Goal: Task Accomplishment & Management: Manage account settings

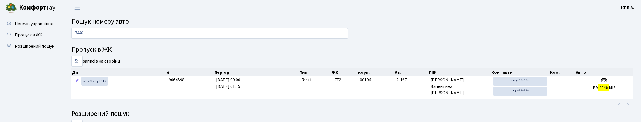
scroll to position [28, 0]
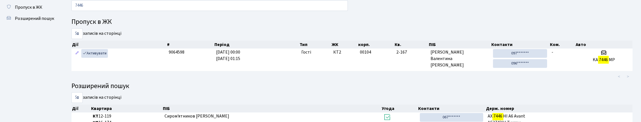
click at [129, 5] on input "7446" at bounding box center [209, 5] width 276 height 11
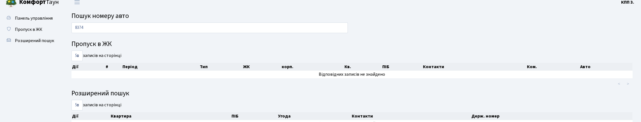
scroll to position [0, 0]
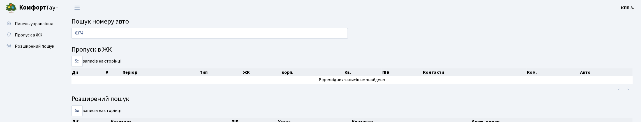
type input "8374"
click at [42, 38] on span "Пропуск в ЖК" at bounding box center [28, 35] width 27 height 6
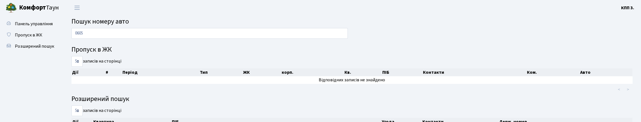
click at [94, 35] on input "0605" at bounding box center [209, 33] width 276 height 11
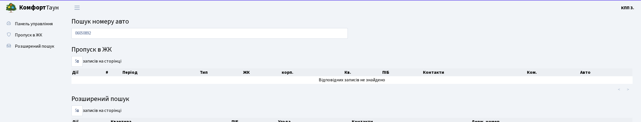
click at [124, 39] on input "06050892" at bounding box center [209, 33] width 276 height 11
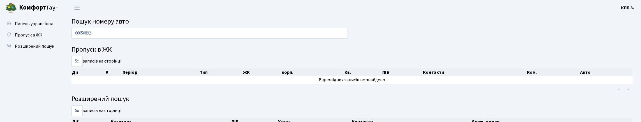
click at [124, 39] on input "06050892" at bounding box center [209, 33] width 276 height 11
type input "0892"
click at [15, 27] on span "Панель управління" at bounding box center [34, 24] width 38 height 6
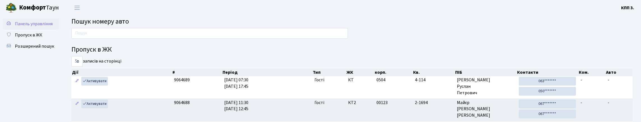
click at [29, 27] on span "Панель управління" at bounding box center [34, 24] width 38 height 6
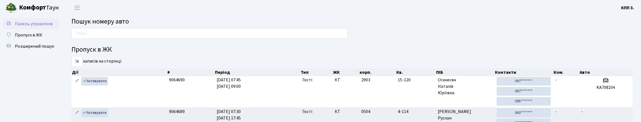
click at [21, 27] on span "Панель управління" at bounding box center [34, 24] width 38 height 6
click at [110, 33] on input "text" at bounding box center [209, 33] width 276 height 11
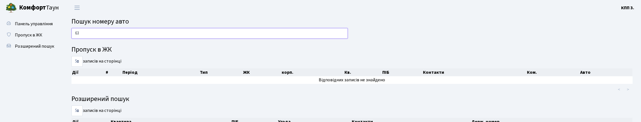
type input "6"
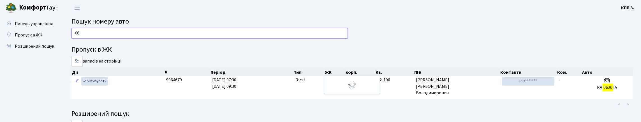
type input "0"
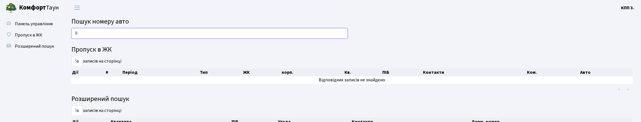
type input "8"
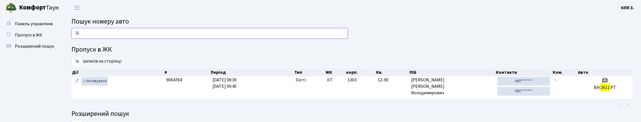
type input "2"
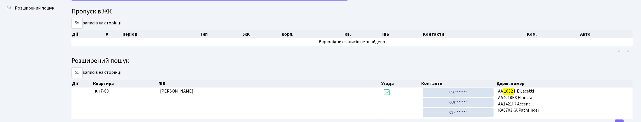
scroll to position [34, 0]
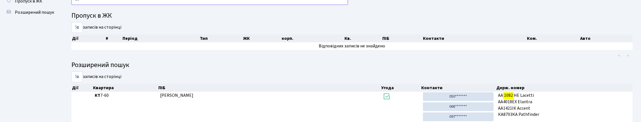
type input "1"
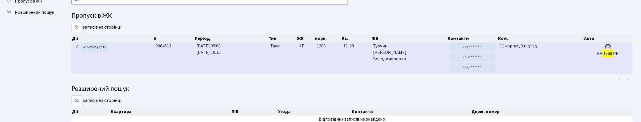
type input "1"
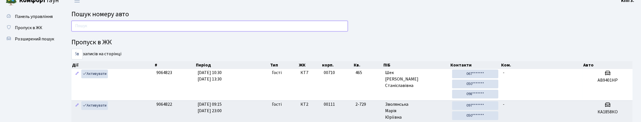
scroll to position [0, 0]
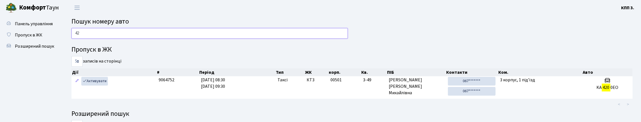
type input "4"
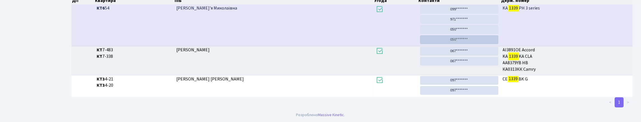
scroll to position [34, 0]
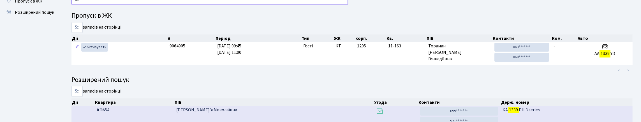
type input "1"
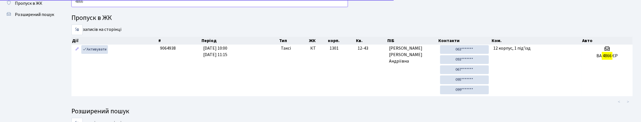
scroll to position [62, 0]
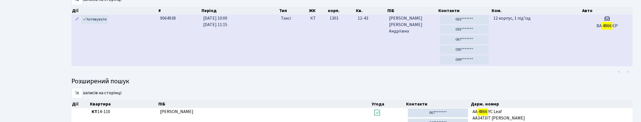
type input "4866"
click at [362, 66] on td "12-43" at bounding box center [370, 41] width 31 height 52
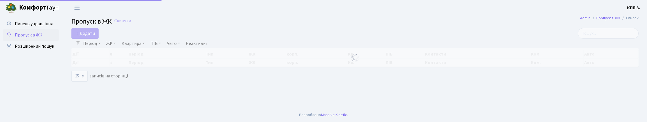
select select "25"
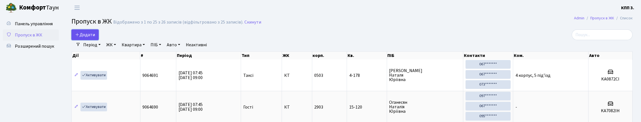
click at [95, 37] on span "Додати" at bounding box center [85, 35] width 20 height 6
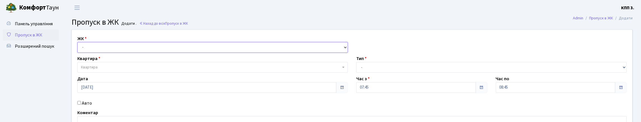
click at [102, 51] on select "- КТ, вул. Регенераторна, 4 КТ2, просп. Соборності, 17 КТ3, вул. Березнева, 16 …" at bounding box center [212, 47] width 270 height 11
select select "295"
click at [79, 48] on select "- КТ, вул. Регенераторна, 4 КТ2, просп. Соборності, 17 КТ3, вул. Березнева, 16 …" at bounding box center [212, 47] width 270 height 11
select select
click at [100, 70] on span "Квартира" at bounding box center [211, 67] width 260 height 6
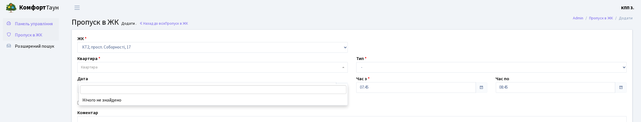
click at [29, 29] on link "Панель управління" at bounding box center [31, 23] width 56 height 11
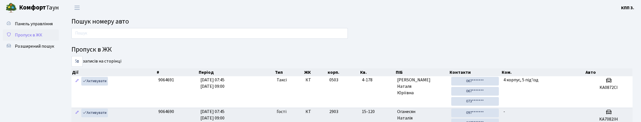
click at [39, 38] on span "Пропуск в ЖК" at bounding box center [28, 35] width 27 height 6
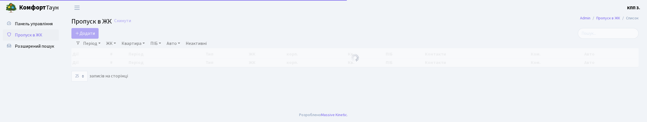
select select "25"
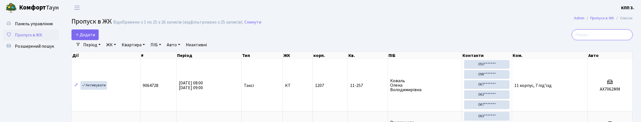
click at [586, 38] on input "search" at bounding box center [602, 34] width 61 height 11
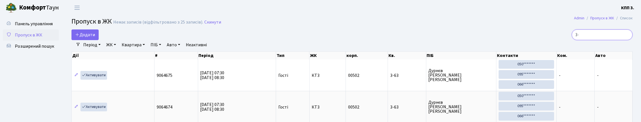
type input "3"
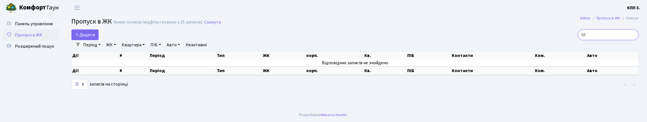
type input "6"
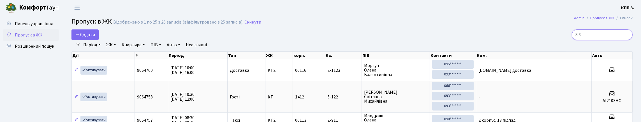
type input "8-38"
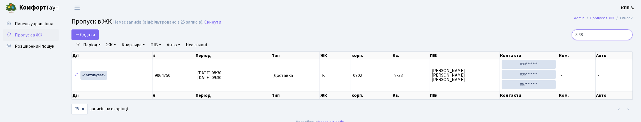
click at [625, 39] on input "8-38" at bounding box center [602, 34] width 61 height 11
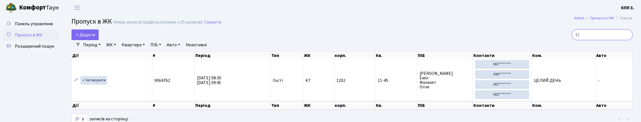
type input "1"
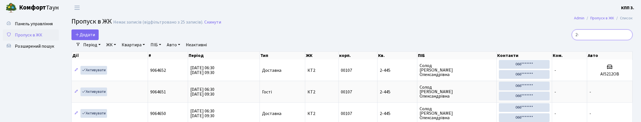
type input "2"
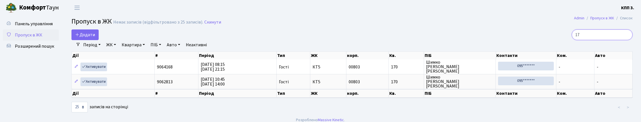
type input "1"
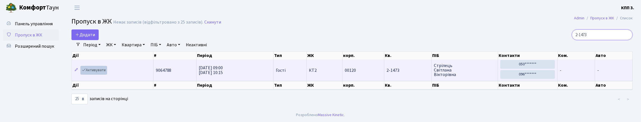
type input "2-1473"
click at [86, 72] on icon at bounding box center [84, 70] width 4 height 4
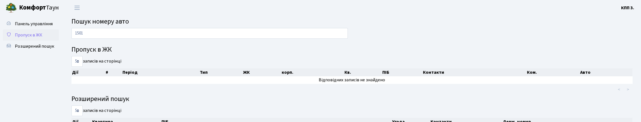
click at [42, 38] on span "Пропуск в ЖК" at bounding box center [28, 35] width 27 height 6
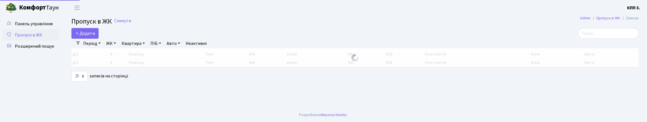
select select "25"
click at [95, 36] on span "Додати" at bounding box center [85, 33] width 20 height 6
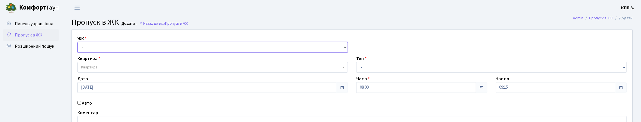
drag, startPoint x: 119, startPoint y: 52, endPoint x: 124, endPoint y: 60, distance: 9.7
click at [119, 52] on select "- КТ, вул. Регенераторна, 4 КТ2, просп. Соборності, 17 КТ3, вул. Березнева, 16 …" at bounding box center [212, 47] width 270 height 11
select select "271"
click at [79, 48] on select "- КТ, вул. Регенераторна, 4 КТ2, просп. Соборності, 17 КТ3, вул. Березнева, 16 …" at bounding box center [212, 47] width 270 height 11
select select
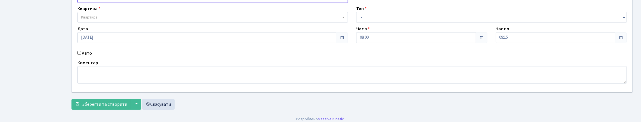
scroll to position [56, 0]
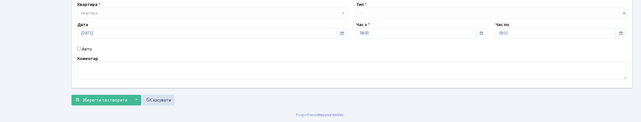
click at [92, 52] on label "Авто" at bounding box center [87, 49] width 10 height 7
click at [81, 50] on input "Авто" at bounding box center [79, 49] width 4 height 4
checkbox input "true"
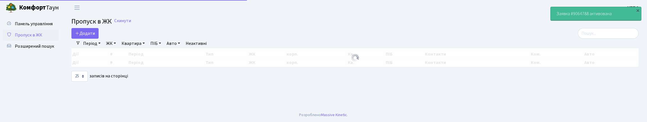
select select "25"
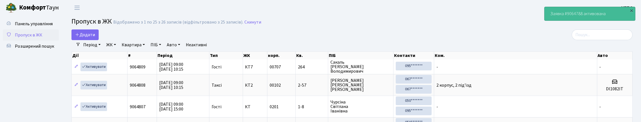
click at [592, 40] on input "search" at bounding box center [602, 34] width 61 height 11
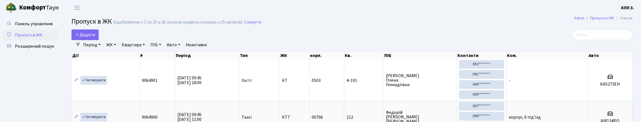
select select "25"
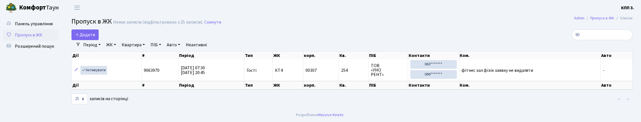
type input "9"
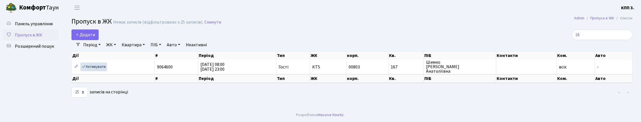
type input "1"
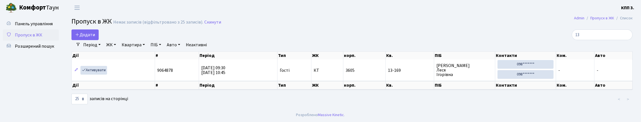
type input "1"
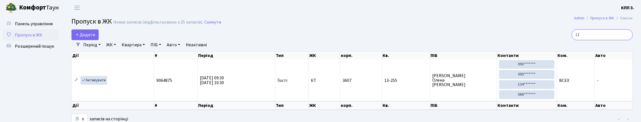
type input "1"
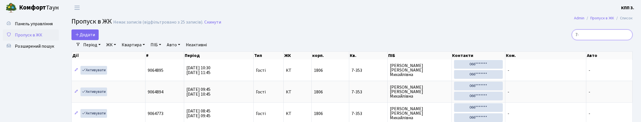
type input "7"
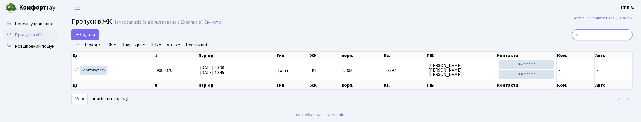
type input "4"
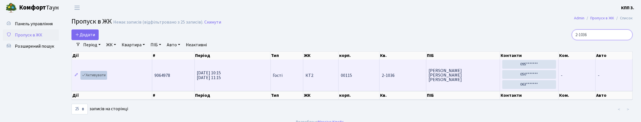
type input "2-1036"
click at [89, 80] on link "Активувати" at bounding box center [93, 75] width 27 height 9
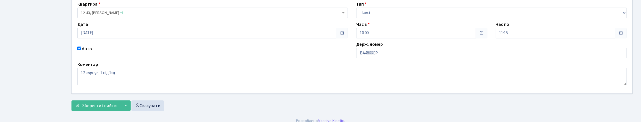
scroll to position [56, 0]
click at [380, 58] on input "ВА4866ЄР" at bounding box center [491, 52] width 270 height 11
type input "ВА4866ЕР"
click at [71, 100] on button "Зберегти і вийти" at bounding box center [95, 105] width 49 height 11
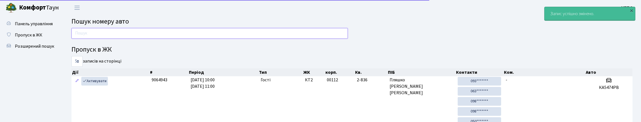
drag, startPoint x: 125, startPoint y: 36, endPoint x: 126, endPoint y: 27, distance: 9.3
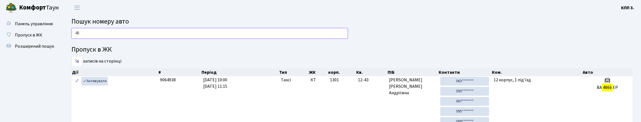
type input "4"
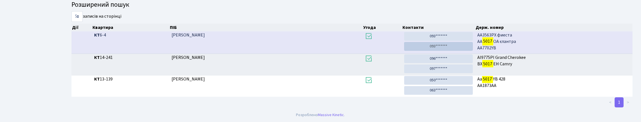
scroll to position [34, 0]
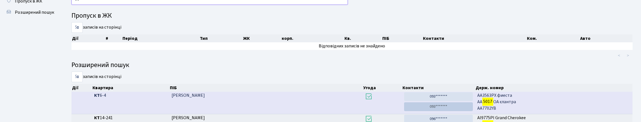
type input "5"
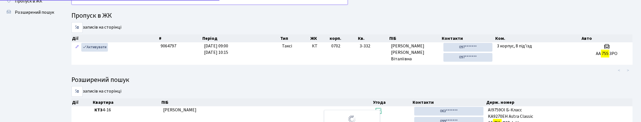
type input "7"
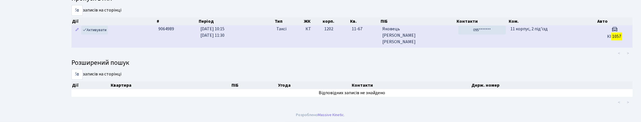
scroll to position [84, 0]
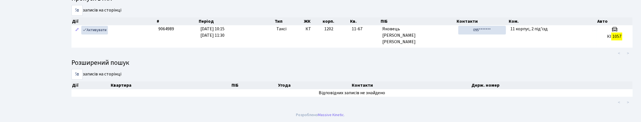
type input "1057"
click at [346, 48] on ul "< >" at bounding box center [471, 53] width 324 height 10
click at [345, 48] on ul "< >" at bounding box center [471, 53] width 324 height 10
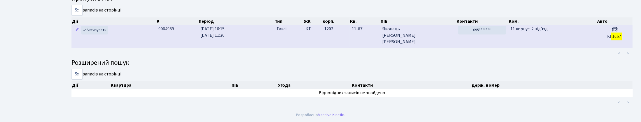
click at [345, 26] on td "1202" at bounding box center [335, 36] width 27 height 22
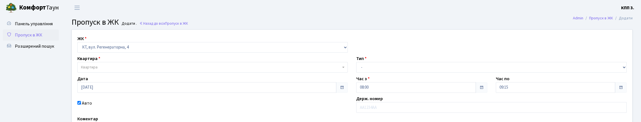
select select "271"
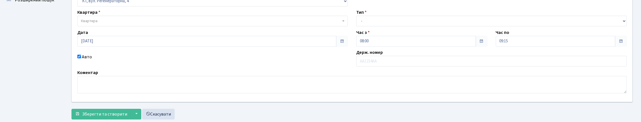
scroll to position [56, 0]
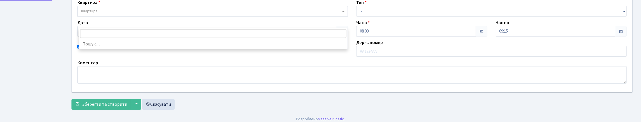
click at [150, 17] on span "Квартира" at bounding box center [212, 11] width 270 height 11
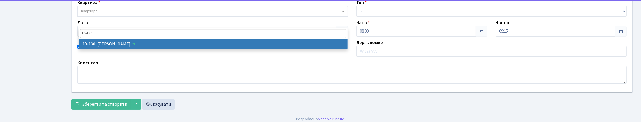
type input "10-130"
drag, startPoint x: 273, startPoint y: 43, endPoint x: 334, endPoint y: 33, distance: 61.9
select select "6699"
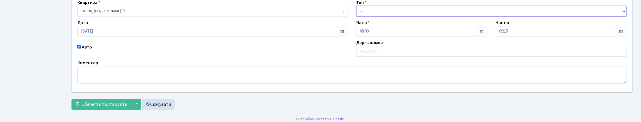
click at [381, 17] on select "- Доставка Таксі Гості Сервіс" at bounding box center [491, 11] width 270 height 11
select select "3"
click at [356, 17] on select "- Доставка Таксі Гості Сервіс" at bounding box center [491, 11] width 270 height 11
click at [83, 50] on label "Авто" at bounding box center [87, 47] width 10 height 7
click at [81, 48] on input "Авто" at bounding box center [79, 47] width 4 height 4
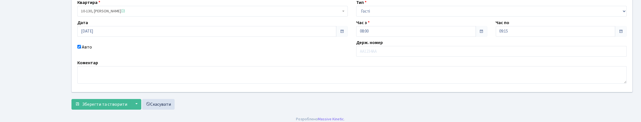
checkbox input "false"
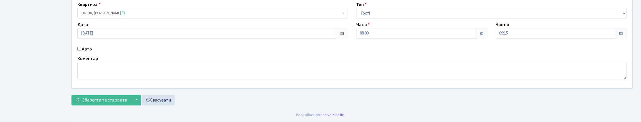
click at [71, 95] on button "Зберегти та створити" at bounding box center [100, 100] width 59 height 11
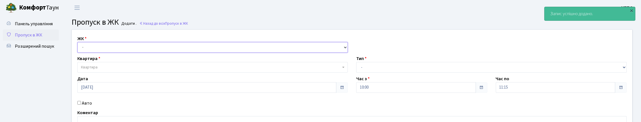
drag, startPoint x: 122, startPoint y: 53, endPoint x: 125, endPoint y: 60, distance: 7.4
click at [122, 53] on select "- КТ, вул. Регенераторна, 4 КТ2, просп. Соборності, 17 КТ3, вул. Березнева, 16 …" at bounding box center [212, 47] width 270 height 11
select select "271"
click at [79, 48] on select "- КТ, вул. Регенераторна, 4 КТ2, просп. Соборності, 17 КТ3, вул. Березнева, 16 …" at bounding box center [212, 47] width 270 height 11
select select
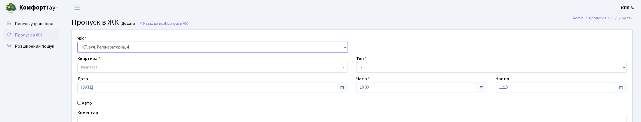
scroll to position [28, 0]
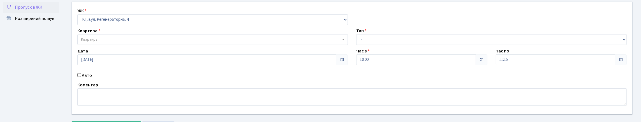
drag, startPoint x: 87, startPoint y: 99, endPoint x: 83, endPoint y: 95, distance: 5.4
click at [86, 79] on label "Авто" at bounding box center [87, 75] width 10 height 7
click at [81, 77] on input "Авто" at bounding box center [79, 75] width 4 height 4
checkbox input "true"
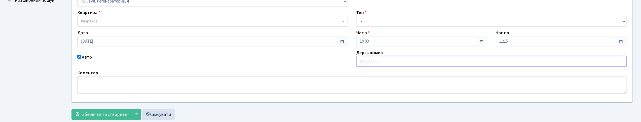
scroll to position [56, 0]
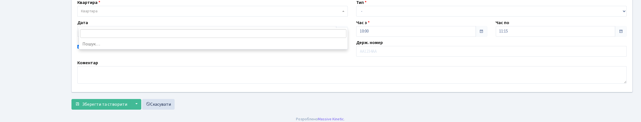
click at [169, 14] on span "Квартира" at bounding box center [211, 11] width 260 height 6
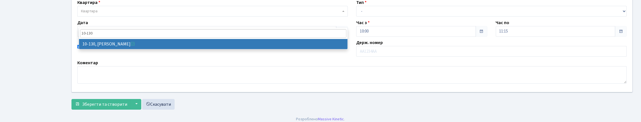
type input "10-130"
select select "6699"
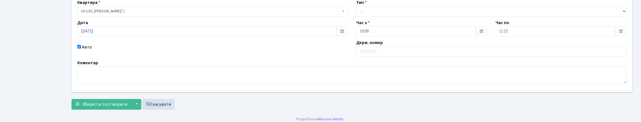
click at [92, 50] on label "Авто" at bounding box center [87, 47] width 10 height 7
click at [81, 48] on input "Авто" at bounding box center [79, 47] width 4 height 4
checkbox input "false"
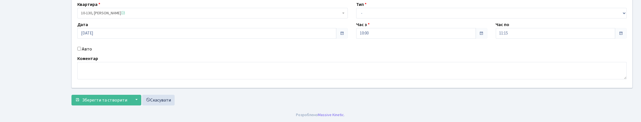
click at [71, 95] on button "Зберегти та створити" at bounding box center [100, 100] width 59 height 11
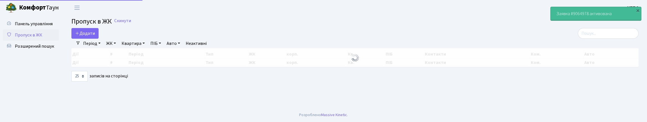
select select "25"
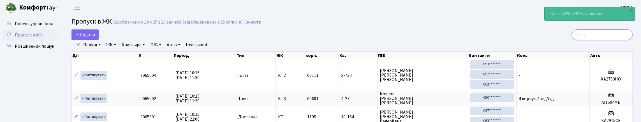
click at [589, 36] on input "search" at bounding box center [602, 34] width 61 height 11
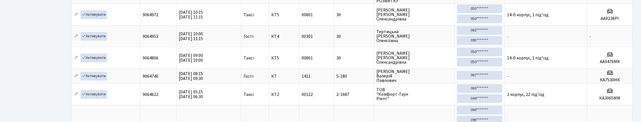
scroll to position [140, 0]
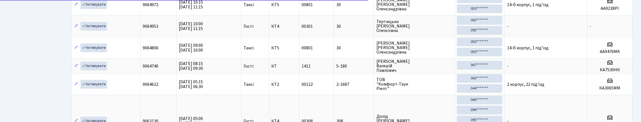
type input "3"
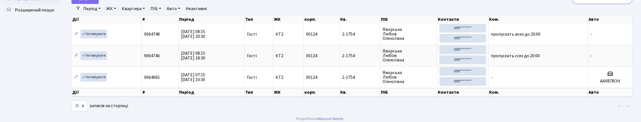
type input "2"
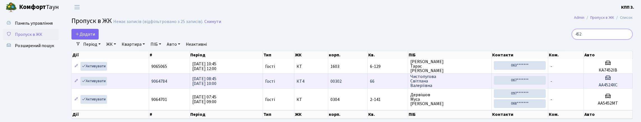
scroll to position [0, 0]
type input "4"
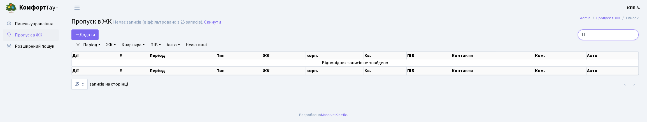
type input "1"
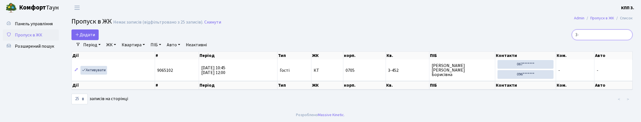
type input "3"
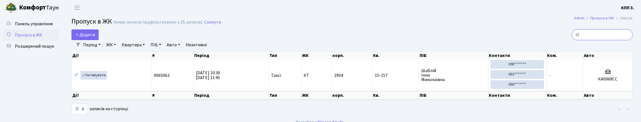
type input "1"
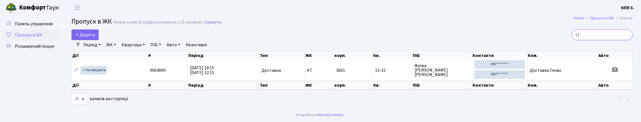
type input "1"
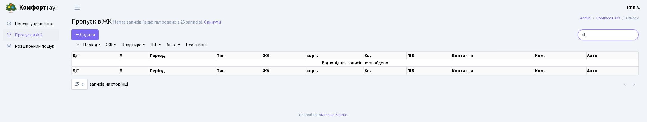
type input "4"
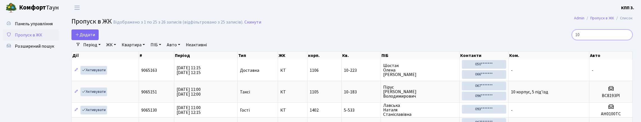
type input "1"
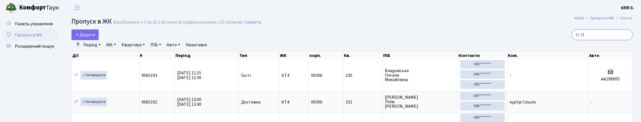
type input "11-217"
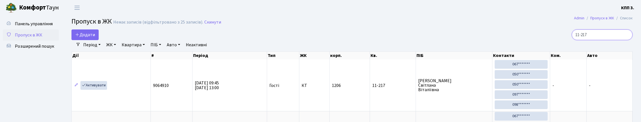
click at [626, 40] on input "11-217" at bounding box center [602, 34] width 61 height 11
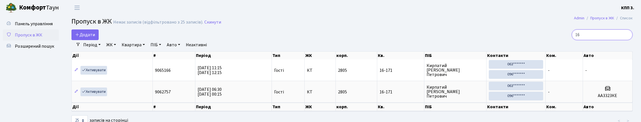
type input "1"
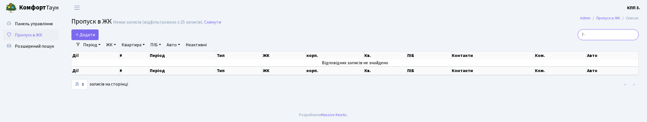
type input "7"
type input "3"
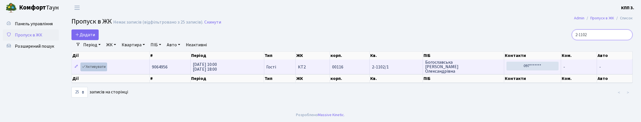
type input "2-1102"
click at [105, 71] on link "Активувати" at bounding box center [93, 67] width 27 height 9
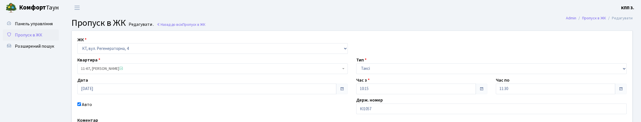
scroll to position [56, 0]
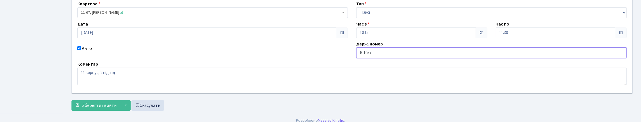
click at [395, 58] on input "КІ1057" at bounding box center [491, 52] width 270 height 11
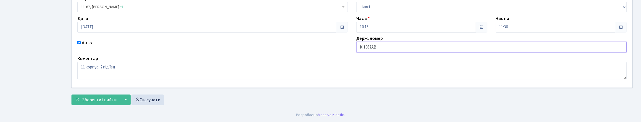
scroll to position [100, 0]
type input "КІ1057АВ"
click at [110, 97] on span "Зберегти і вийти" at bounding box center [99, 100] width 34 height 6
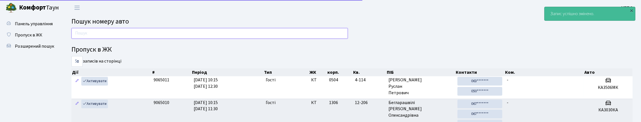
drag, startPoint x: 122, startPoint y: 36, endPoint x: 121, endPoint y: 34, distance: 3.0
click at [123, 36] on input "text" at bounding box center [209, 33] width 276 height 11
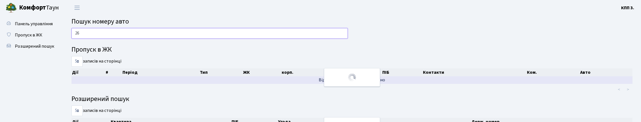
type input "2"
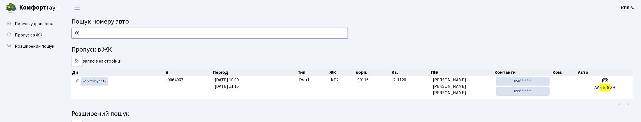
type input "6"
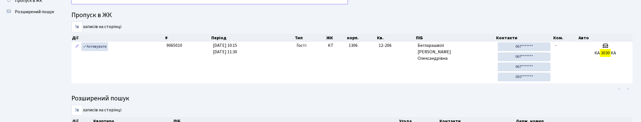
scroll to position [33, 0]
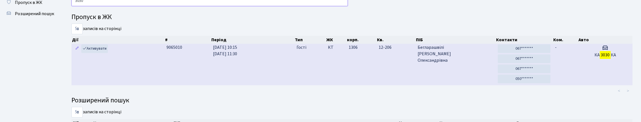
type input "3030"
click at [341, 85] on td "КТ" at bounding box center [336, 64] width 21 height 41
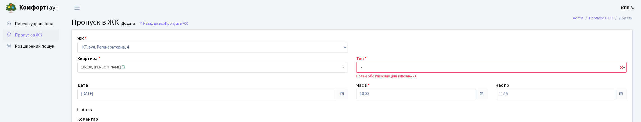
click at [380, 73] on select "- Доставка Таксі Гості Сервіс" at bounding box center [491, 67] width 270 height 11
select select "3"
click at [356, 73] on select "- Доставка Таксі Гості Сервіс" at bounding box center [491, 67] width 270 height 11
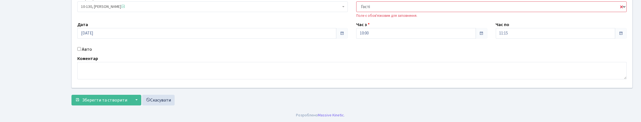
scroll to position [84, 0]
click at [113, 103] on span "Зберегти та створити" at bounding box center [104, 100] width 45 height 6
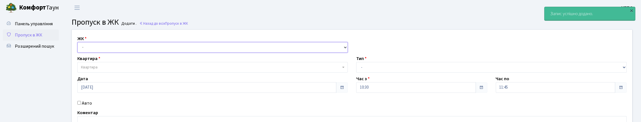
drag, startPoint x: 104, startPoint y: 50, endPoint x: 105, endPoint y: 56, distance: 6.8
click at [104, 50] on select "- КТ, вул. Регенераторна, 4 КТ2, просп. [STREET_ADDRESS] [STREET_ADDRESS] [PERS…" at bounding box center [212, 47] width 270 height 11
select select "271"
click at [79, 48] on select "- КТ, вул. Регенераторна, 4 КТ2, просп. [STREET_ADDRESS] [STREET_ADDRESS] [PERS…" at bounding box center [212, 47] width 270 height 11
select select
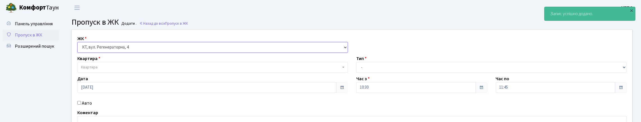
scroll to position [28, 0]
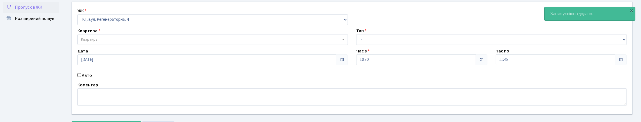
click at [96, 79] on div "Авто" at bounding box center [212, 75] width 279 height 7
click at [92, 79] on label "Авто" at bounding box center [87, 75] width 10 height 7
click at [81, 77] on input "Авто" at bounding box center [79, 75] width 4 height 4
checkbox input "true"
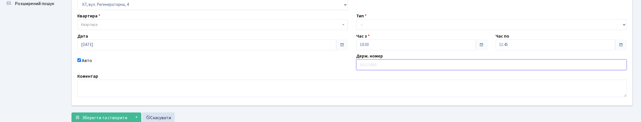
scroll to position [56, 0]
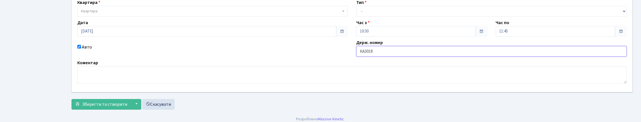
type input "КА3018КН"
click at [128, 14] on span "Квартира" at bounding box center [211, 11] width 260 height 6
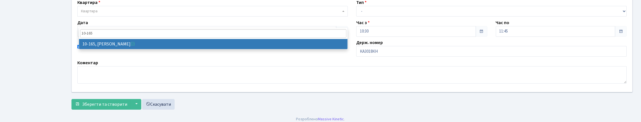
type input "10-165"
select select "6734"
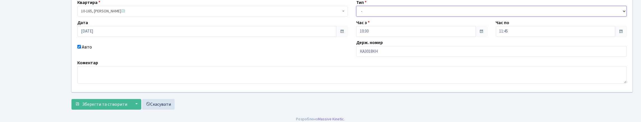
click at [403, 17] on select "- Доставка Таксі Гості Сервіс" at bounding box center [491, 11] width 270 height 11
select select "3"
click at [356, 17] on select "- Доставка Таксі Гості Сервіс" at bounding box center [491, 11] width 270 height 11
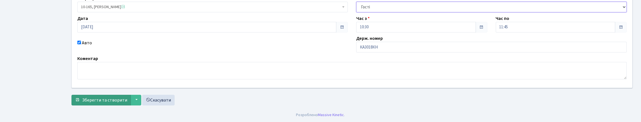
scroll to position [98, 0]
click at [122, 97] on span "Зберегти та створити" at bounding box center [104, 100] width 45 height 6
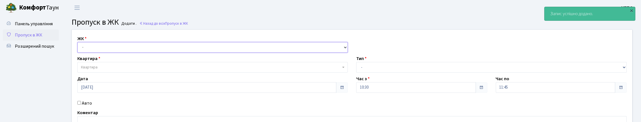
click at [110, 53] on select "- КТ, вул. Регенераторна, 4 КТ2, просп. [STREET_ADDRESS] [STREET_ADDRESS] [PERS…" at bounding box center [212, 47] width 270 height 11
select select "271"
click at [79, 48] on select "- КТ, вул. Регенераторна, 4 КТ2, просп. [STREET_ADDRESS] [STREET_ADDRESS] [PERS…" at bounding box center [212, 47] width 270 height 11
select select
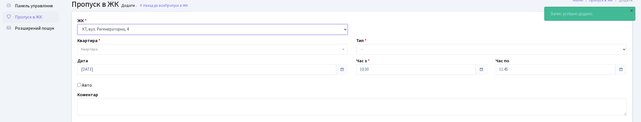
scroll to position [28, 0]
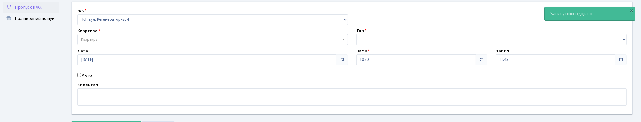
click at [100, 42] on span "Квартира" at bounding box center [211, 40] width 260 height 6
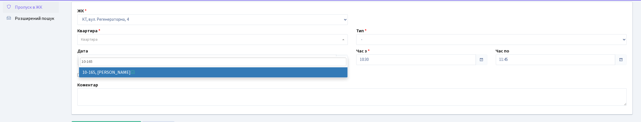
type input "10-165"
select select "6734"
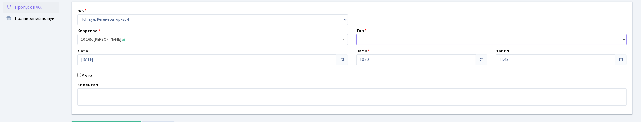
click at [406, 45] on select "- Доставка Таксі Гості Сервіс" at bounding box center [491, 39] width 270 height 11
select select "3"
click at [356, 45] on select "- Доставка Таксі Гості Сервіс" at bounding box center [491, 39] width 270 height 11
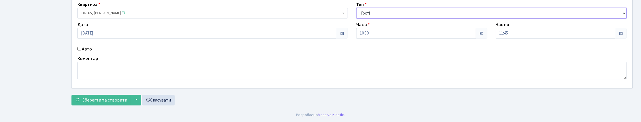
scroll to position [90, 0]
drag, startPoint x: 149, startPoint y: 59, endPoint x: 148, endPoint y: 55, distance: 3.5
click at [148, 62] on textarea at bounding box center [351, 70] width 549 height 17
type textarea "ВСЕХ"
click at [118, 109] on footer "Розроблено Massive Kinetic ." at bounding box center [320, 115] width 641 height 14
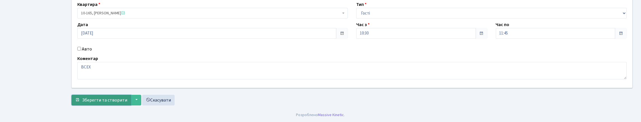
click at [117, 97] on span "Зберегти та створити" at bounding box center [104, 100] width 45 height 6
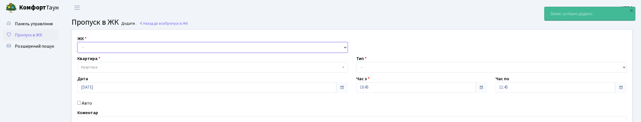
drag, startPoint x: 115, startPoint y: 58, endPoint x: 116, endPoint y: 61, distance: 3.0
click at [115, 53] on select "- КТ, вул. Регенераторна, 4 КТ2, просп. [STREET_ADDRESS] [STREET_ADDRESS] [PERS…" at bounding box center [212, 47] width 270 height 11
select select "271"
click at [79, 48] on select "- КТ, вул. Регенераторна, 4 КТ2, просп. [STREET_ADDRESS] [STREET_ADDRESS] [PERS…" at bounding box center [212, 47] width 270 height 11
select select
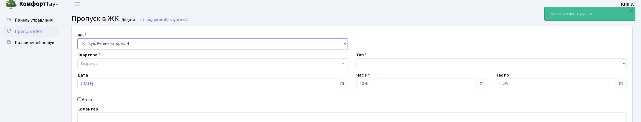
scroll to position [28, 0]
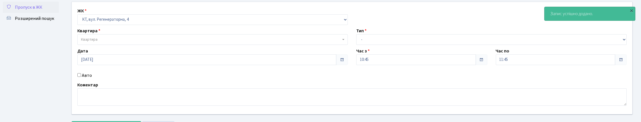
click at [92, 79] on label "Авто" at bounding box center [87, 75] width 10 height 7
click at [81, 77] on input "Авто" at bounding box center [79, 75] width 4 height 4
checkbox input "true"
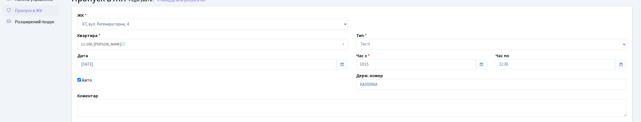
scroll to position [56, 0]
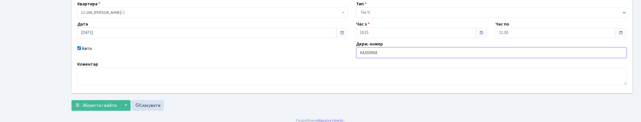
click at [416, 58] on input "КА3030КА" at bounding box center [491, 52] width 270 height 11
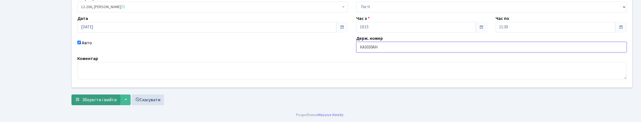
scroll to position [100, 0]
type input "КА3030АН"
click at [108, 98] on span "Зберегти і вийти" at bounding box center [99, 100] width 34 height 6
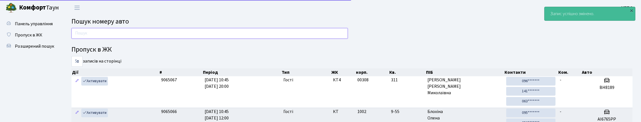
click at [105, 37] on input "text" at bounding box center [209, 33] width 276 height 11
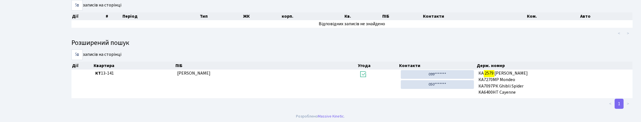
scroll to position [34, 0]
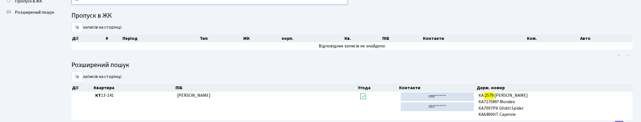
type input "2"
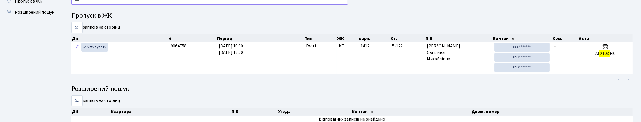
type input "2"
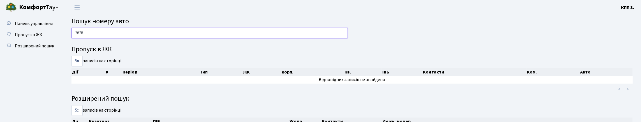
scroll to position [0, 0]
type input "7"
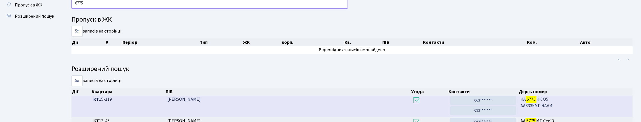
scroll to position [28, 0]
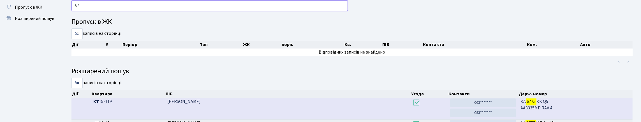
type input "6"
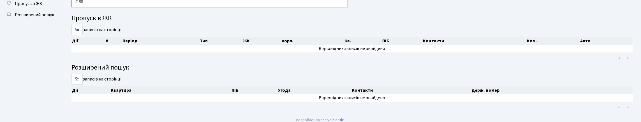
scroll to position [0, 0]
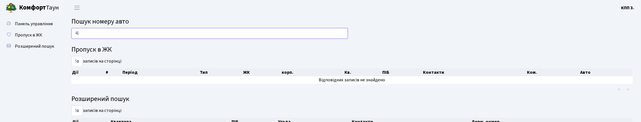
type input "4"
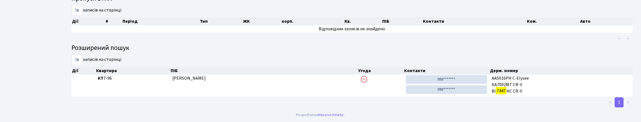
scroll to position [34, 0]
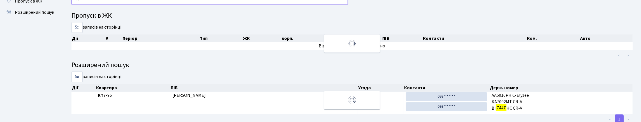
type input "7"
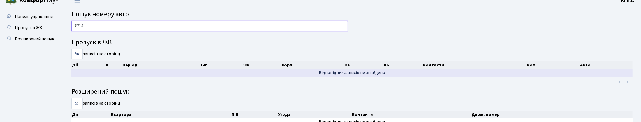
scroll to position [0, 0]
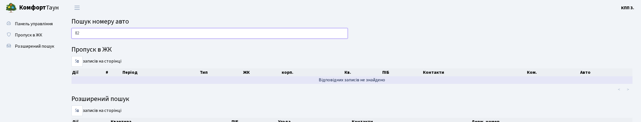
type input "8"
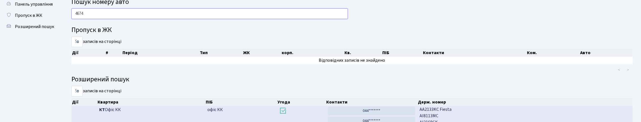
scroll to position [19, 0]
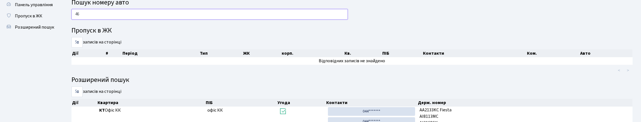
type input "4"
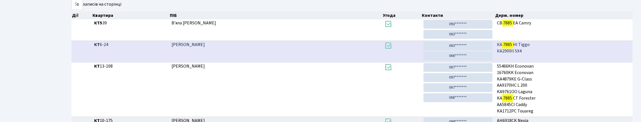
scroll to position [34, 0]
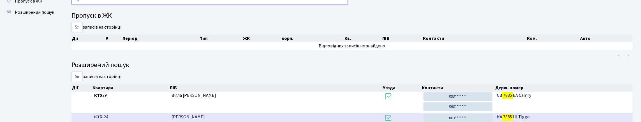
type input "7"
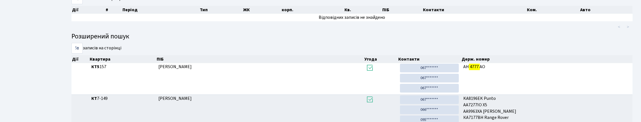
scroll to position [24, 0]
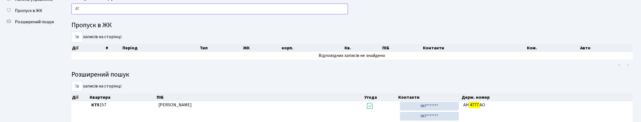
type input "4"
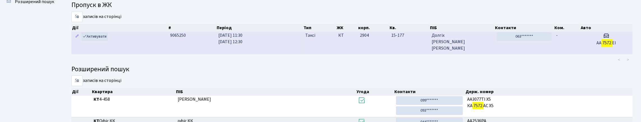
scroll to position [35, 0]
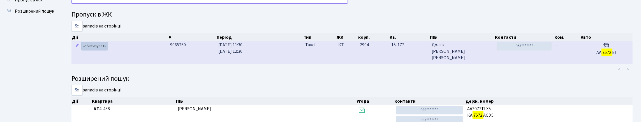
type input "7572"
click at [101, 50] on link "Активувати" at bounding box center [94, 46] width 27 height 9
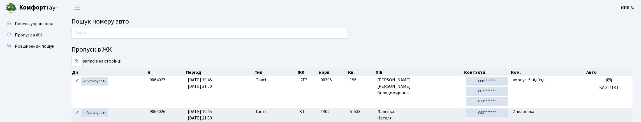
click at [32, 49] on span "Розширений пошук" at bounding box center [34, 46] width 39 height 6
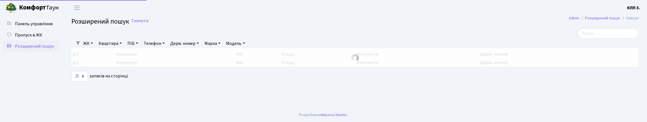
select select "25"
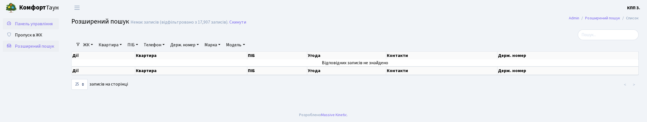
click at [38, 29] on link "Панель управління" at bounding box center [31, 23] width 56 height 11
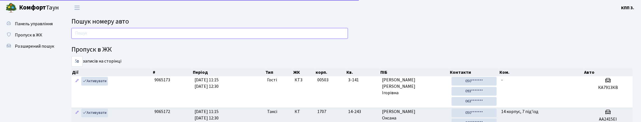
click at [132, 39] on input "text" at bounding box center [209, 33] width 276 height 11
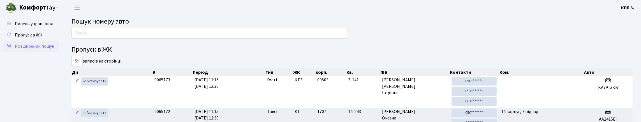
click at [41, 49] on span "Розширений пошук" at bounding box center [34, 46] width 39 height 6
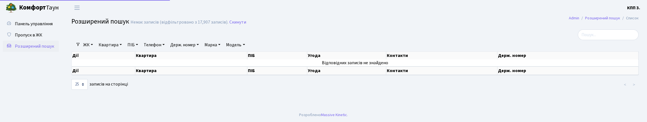
select select "25"
click at [603, 36] on input "search" at bounding box center [608, 34] width 61 height 11
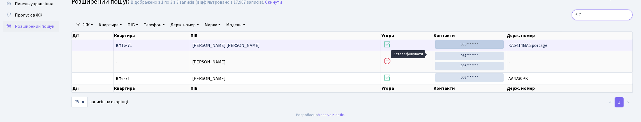
scroll to position [36, 0]
type input "6"
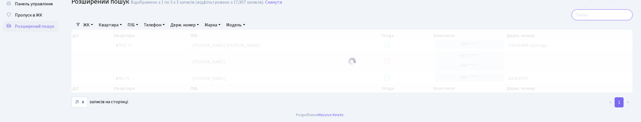
scroll to position [0, 0]
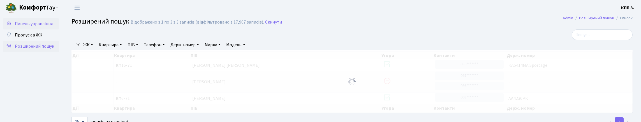
click at [41, 29] on link "Панель управління" at bounding box center [31, 23] width 56 height 11
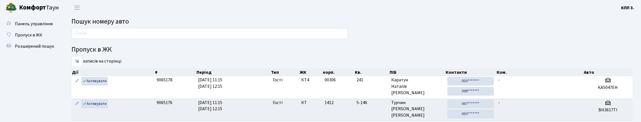
click at [260, 41] on div at bounding box center [209, 34] width 285 height 13
drag, startPoint x: 252, startPoint y: 39, endPoint x: 189, endPoint y: 31, distance: 63.8
click at [252, 39] on input "text" at bounding box center [209, 33] width 276 height 11
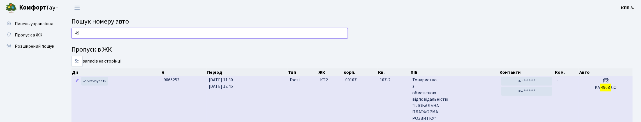
type input "4"
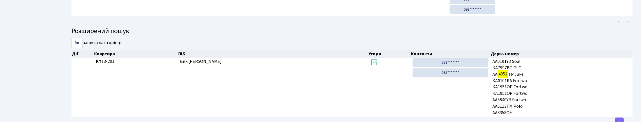
scroll to position [56, 0]
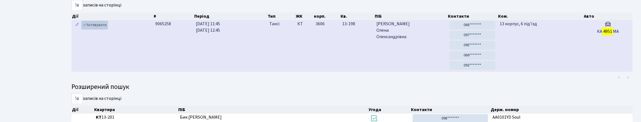
type input "4951"
click at [99, 29] on link "Активувати" at bounding box center [94, 25] width 27 height 9
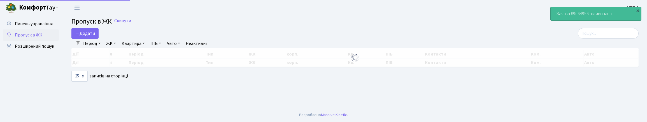
select select "25"
click at [588, 38] on input "search" at bounding box center [608, 33] width 61 height 11
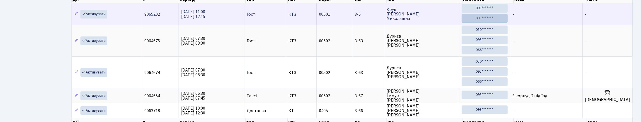
scroll to position [36, 0]
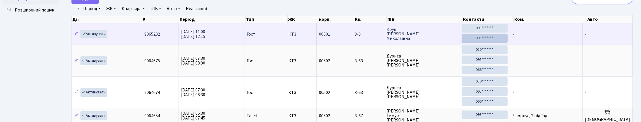
type input "3"
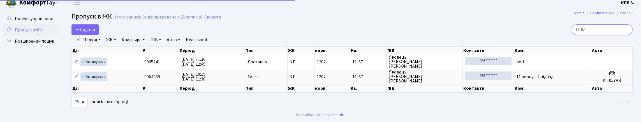
scroll to position [26, 0]
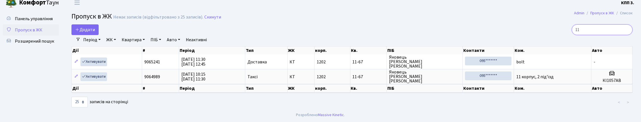
type input "1"
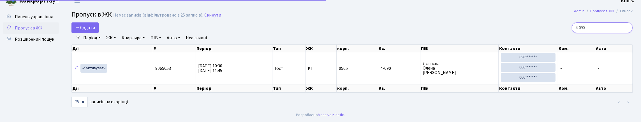
scroll to position [28, 0]
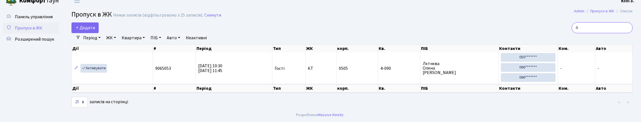
type input "4"
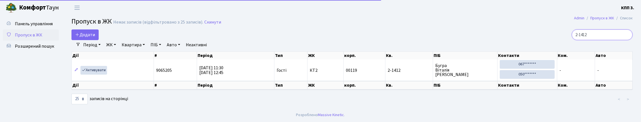
scroll to position [16, 0]
type input "2"
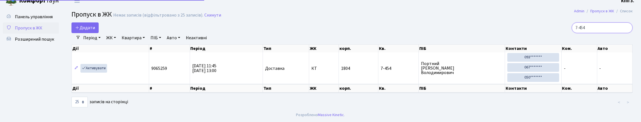
scroll to position [28, 0]
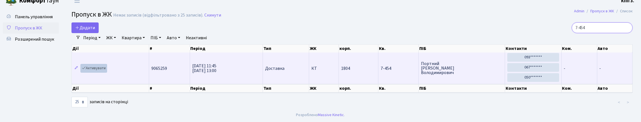
type input "7-454"
click at [105, 64] on link "Активувати" at bounding box center [93, 68] width 27 height 9
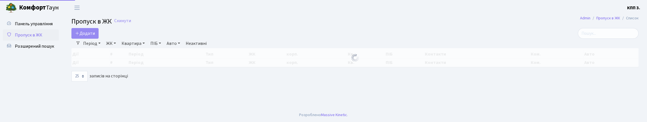
select select "25"
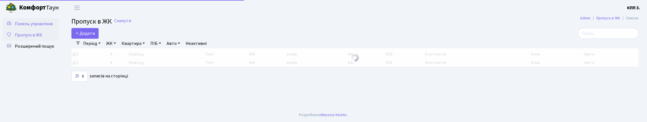
click at [29, 27] on span "Панель управління" at bounding box center [34, 24] width 38 height 6
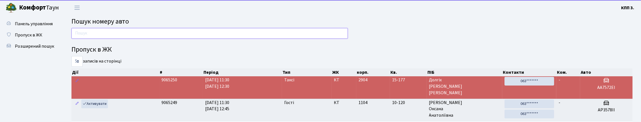
click at [150, 39] on input "text" at bounding box center [209, 33] width 276 height 11
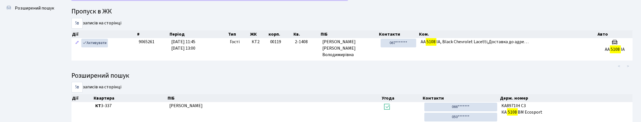
scroll to position [34, 0]
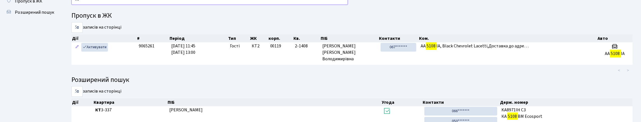
type input "5"
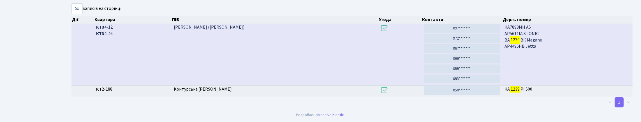
scroll to position [0, 0]
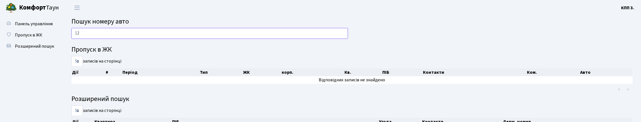
type input "1"
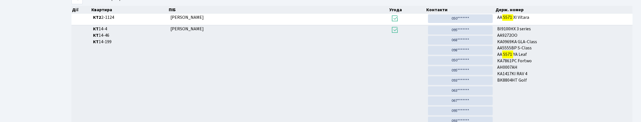
scroll to position [34, 0]
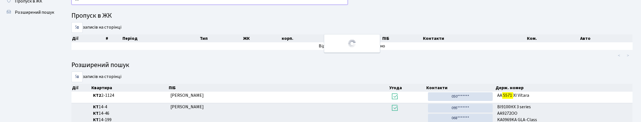
type input "5"
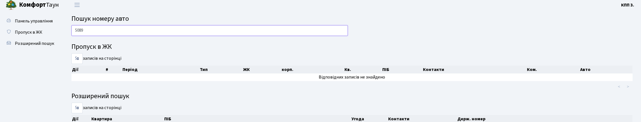
scroll to position [0, 0]
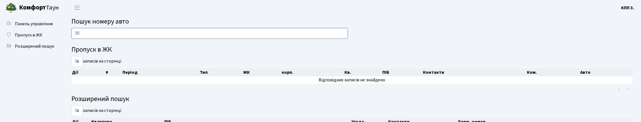
type input "5"
click at [235, 54] on h4 "Пропуск в ЖК" at bounding box center [351, 50] width 561 height 8
click at [223, 39] on input "8108" at bounding box center [209, 33] width 276 height 11
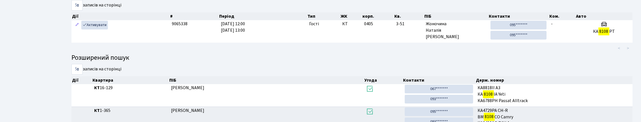
scroll to position [34, 0]
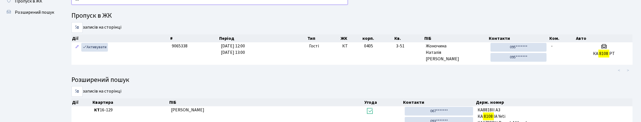
type input "8"
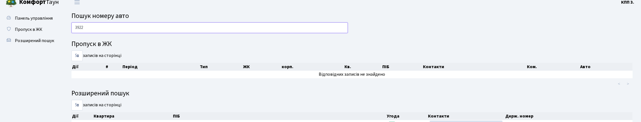
scroll to position [0, 0]
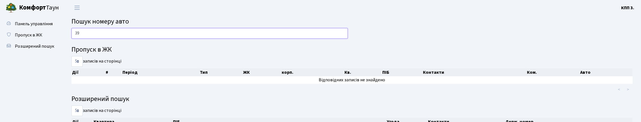
type input "3"
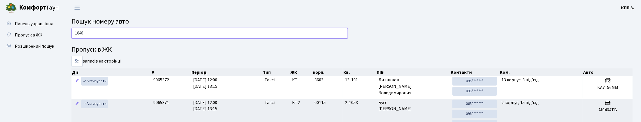
type input "1846"
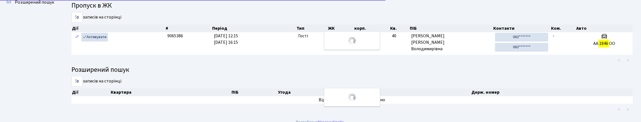
scroll to position [84, 0]
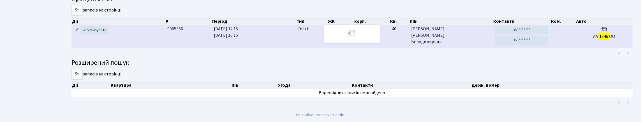
click at [295, 29] on td "12.10.2025 12:15 12.10.2025 16:15" at bounding box center [254, 36] width 84 height 22
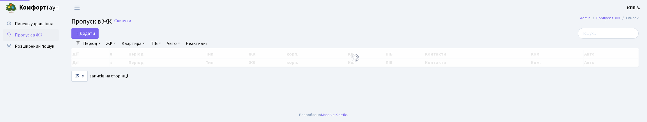
select select "25"
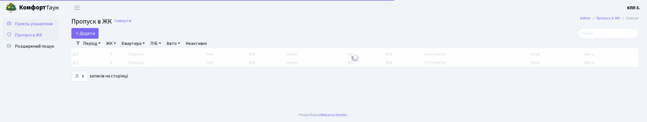
click at [37, 26] on link "Панель управління" at bounding box center [31, 23] width 56 height 11
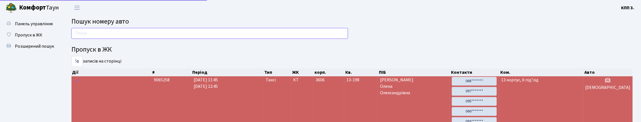
click at [122, 39] on input "text" at bounding box center [209, 33] width 276 height 11
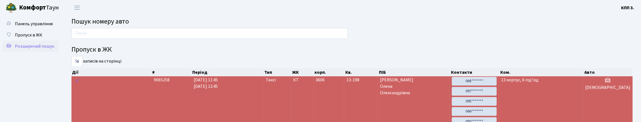
click at [31, 52] on link "Розширений пошук" at bounding box center [31, 46] width 56 height 11
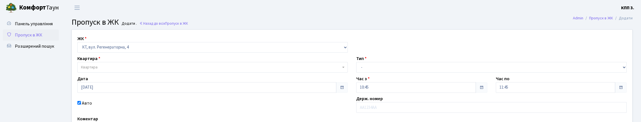
select select "271"
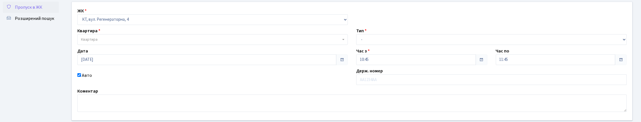
scroll to position [56, 0]
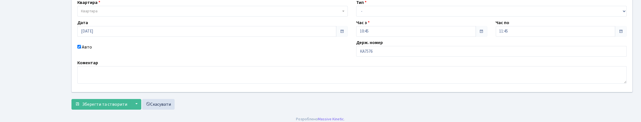
type input "КА7576ІН"
click at [182, 14] on span "Квартира" at bounding box center [211, 11] width 260 height 6
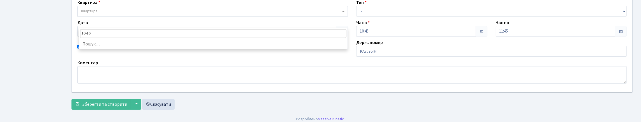
type input "10-165"
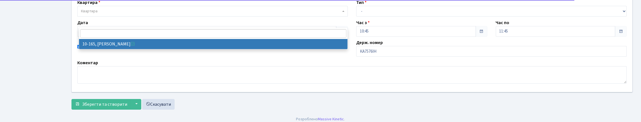
select select "6734"
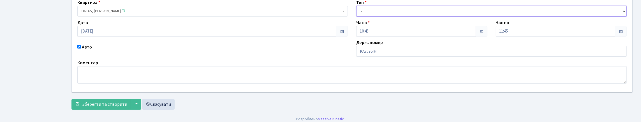
click at [380, 17] on select "- Доставка Таксі Гості Сервіс" at bounding box center [491, 11] width 270 height 11
select select "2"
click at [356, 17] on select "- Доставка Таксі Гості Сервіс" at bounding box center [491, 11] width 270 height 11
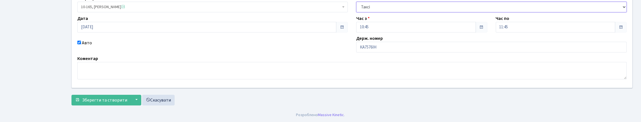
scroll to position [98, 0]
click at [113, 98] on span "Зберегти та створити" at bounding box center [104, 100] width 45 height 6
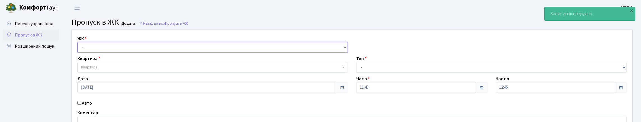
click at [221, 49] on select "- КТ, вул. Регенераторна, 4 КТ2, просп. [STREET_ADDRESS] [STREET_ADDRESS] [PERS…" at bounding box center [212, 47] width 270 height 11
select select "271"
click at [79, 48] on select "- КТ, вул. Регенераторна, 4 КТ2, просп. [STREET_ADDRESS] [STREET_ADDRESS] [PERS…" at bounding box center [212, 47] width 270 height 11
select select
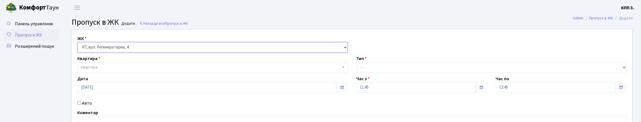
scroll to position [84, 0]
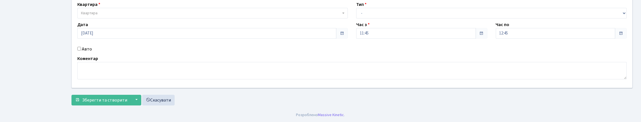
click at [83, 46] on div "Авто" at bounding box center [212, 49] width 279 height 7
click at [88, 46] on label "Авто" at bounding box center [87, 49] width 10 height 7
click at [81, 47] on input "Авто" at bounding box center [79, 49] width 4 height 4
checkbox input "true"
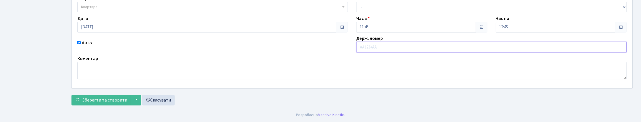
scroll to position [56, 0]
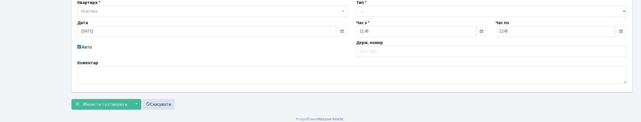
click at [101, 17] on div "Квартира Квартира" at bounding box center [212, 7] width 279 height 17
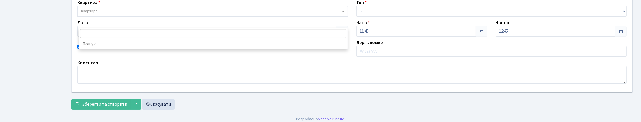
click at [101, 14] on span "Квартира" at bounding box center [211, 11] width 260 height 6
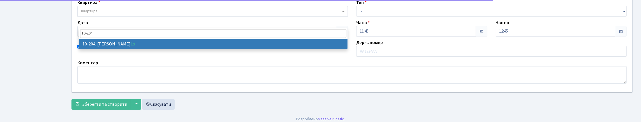
type input "10-204"
drag, startPoint x: 299, startPoint y: 47, endPoint x: 383, endPoint y: 16, distance: 90.1
select select "6773"
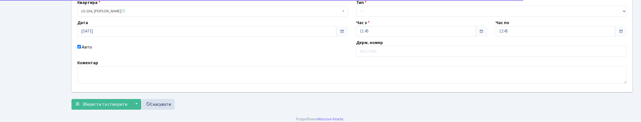
click at [386, 17] on div "Тип - Доставка Таксі Гості Сервіс" at bounding box center [491, 7] width 279 height 17
click at [385, 17] on select "- Доставка Таксі Гості Сервіс" at bounding box center [491, 11] width 270 height 11
select select "2"
click at [356, 17] on select "- Доставка Таксі Гості Сервіс" at bounding box center [491, 11] width 270 height 11
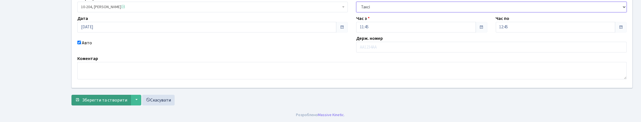
scroll to position [98, 0]
click at [103, 99] on span "Зберегти та створити" at bounding box center [104, 100] width 45 height 6
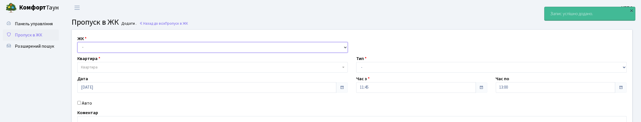
click at [180, 53] on select "- КТ, вул. Регенераторна, 4 КТ2, просп. Соборності, 17 КТ3, вул. Березнева, 16 …" at bounding box center [212, 47] width 270 height 11
select select "271"
click at [79, 48] on select "- КТ, вул. Регенераторна, 4 КТ2, просп. Соборності, 17 КТ3, вул. Березнева, 16 …" at bounding box center [212, 47] width 270 height 11
select select
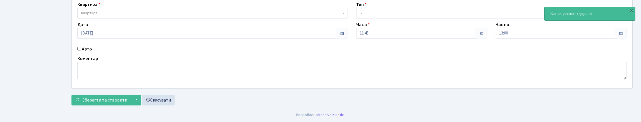
scroll to position [56, 0]
click at [92, 52] on label "Авто" at bounding box center [87, 49] width 10 height 7
click at [81, 50] on input "Авто" at bounding box center [79, 49] width 4 height 4
checkbox input "true"
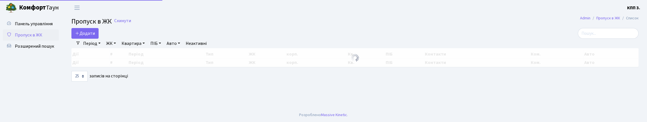
select select "25"
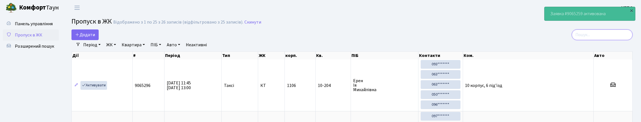
click at [584, 40] on input "search" at bounding box center [602, 34] width 61 height 11
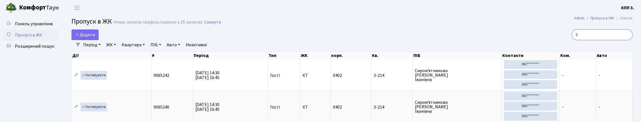
type input "3"
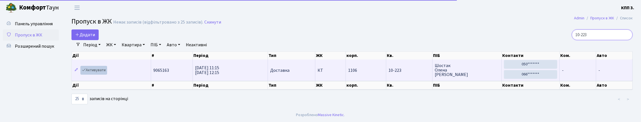
type input "10-223"
click at [105, 75] on link "Активувати" at bounding box center [93, 70] width 27 height 9
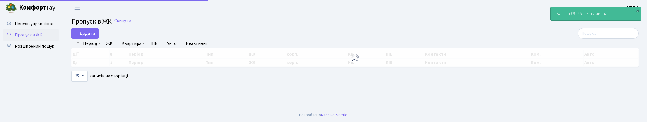
select select "25"
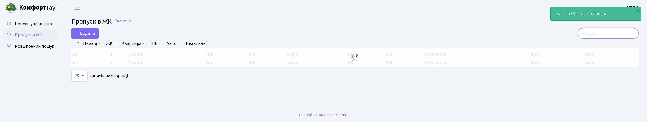
click at [608, 38] on input "search" at bounding box center [608, 33] width 61 height 11
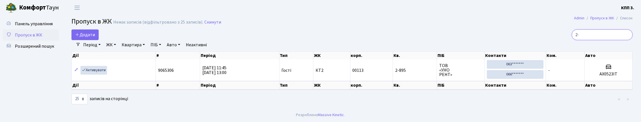
type input "2"
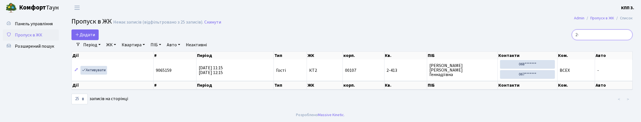
type input "2"
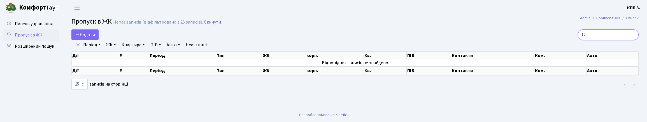
type input "1"
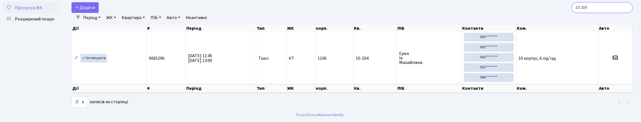
scroll to position [52, 0]
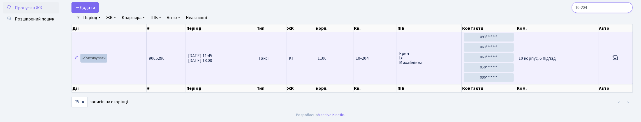
type input "10-204"
click at [107, 54] on link "Активувати" at bounding box center [93, 58] width 27 height 9
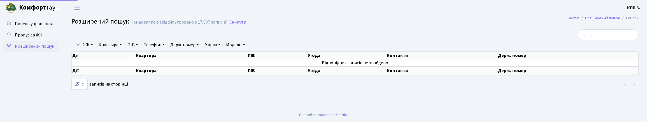
select select "25"
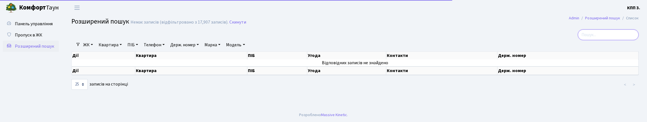
click at [583, 40] on input "search" at bounding box center [608, 34] width 61 height 11
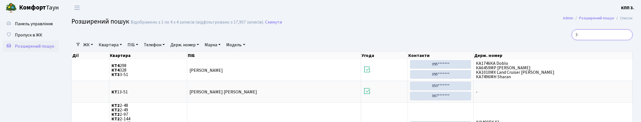
type input "3"
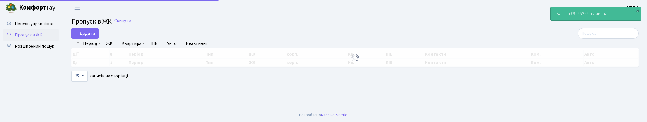
select select "25"
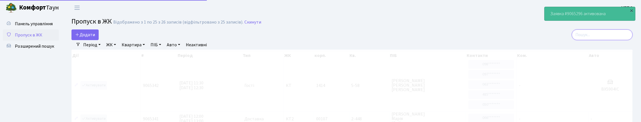
click at [581, 35] on input "search" at bounding box center [602, 34] width 61 height 11
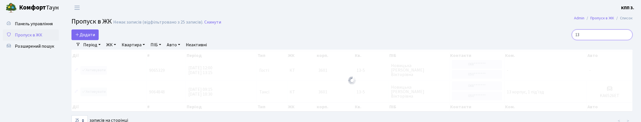
type input "1"
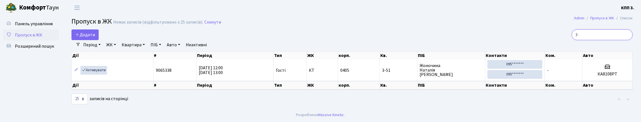
type input "3"
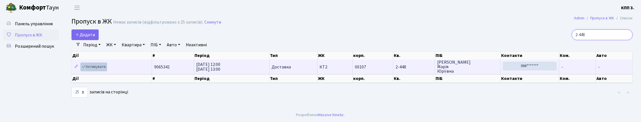
type input "2-448"
click at [93, 71] on link "Активувати" at bounding box center [93, 67] width 27 height 9
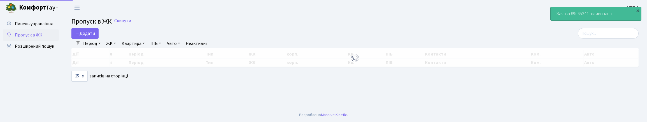
select select "25"
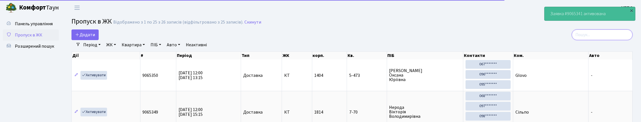
click at [590, 38] on input "search" at bounding box center [602, 34] width 61 height 11
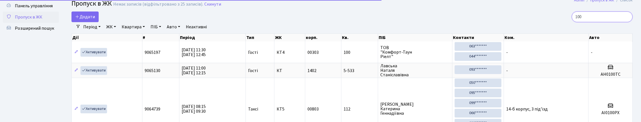
scroll to position [28, 0]
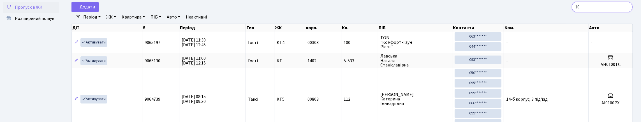
type input "1"
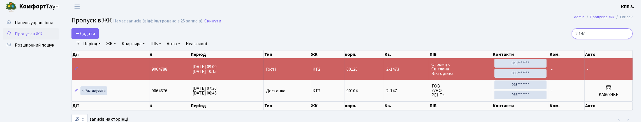
scroll to position [0, 0]
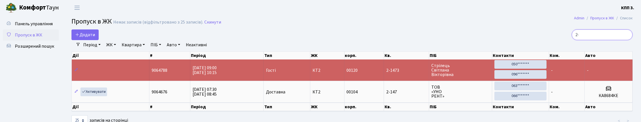
type input "2"
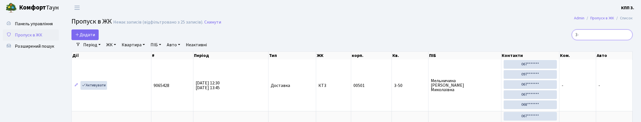
type input "3"
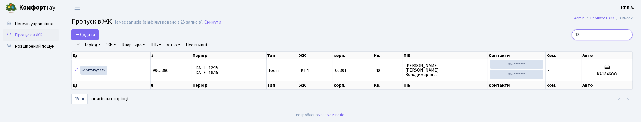
type input "1"
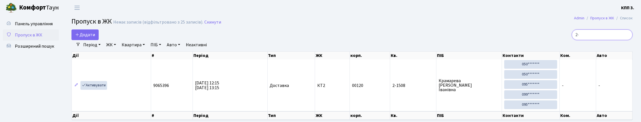
type input "2"
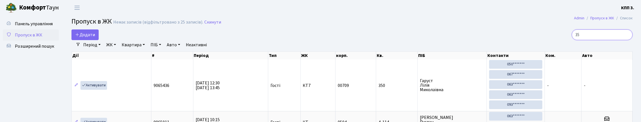
type input "3"
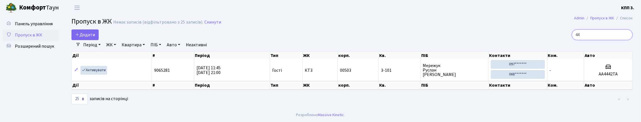
type input "4"
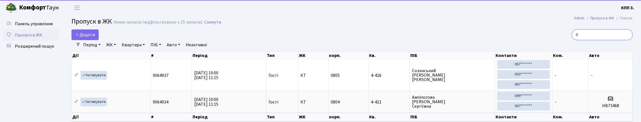
type input "4"
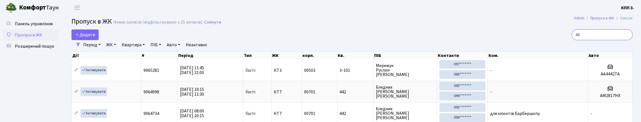
type input "4"
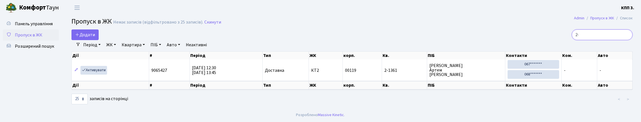
type input "2"
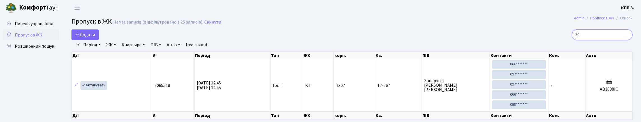
type input "3"
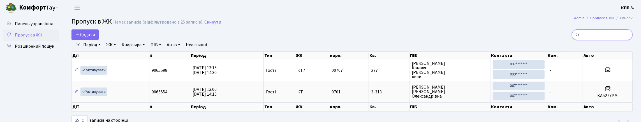
type input "2"
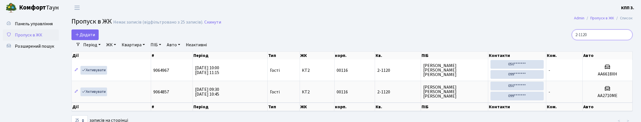
type input "2-1120"
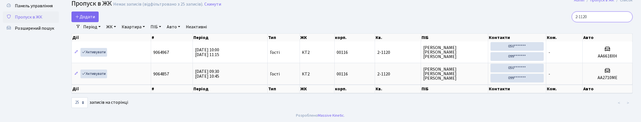
scroll to position [28, 0]
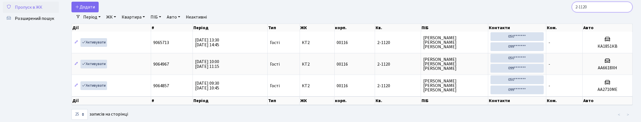
click at [626, 12] on input "2-1120" at bounding box center [602, 7] width 61 height 11
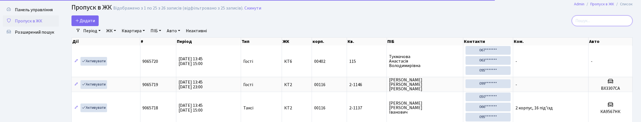
scroll to position [0, 0]
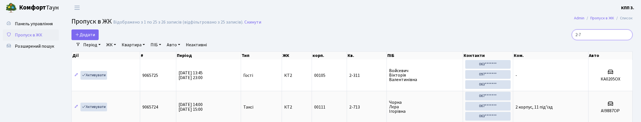
type input "2-71"
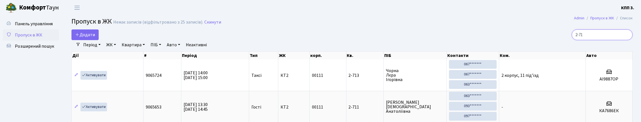
click at [626, 40] on input "2-71" at bounding box center [602, 34] width 61 height 11
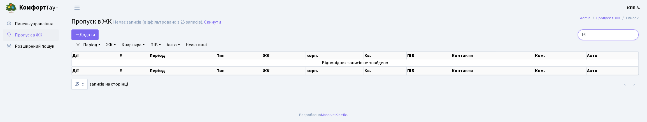
type input "1"
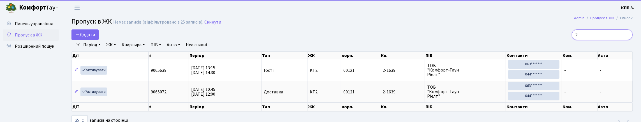
type input "2"
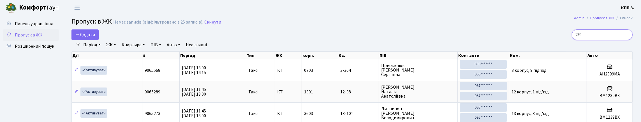
type input "239"
click at [147, 50] on link "Квартира" at bounding box center [133, 45] width 28 height 10
click at [118, 50] on link "ЖК" at bounding box center [111, 45] width 14 height 10
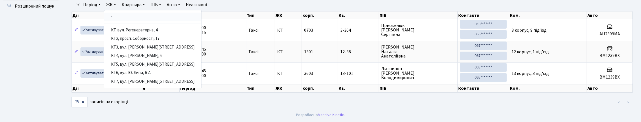
scroll to position [68, 0]
click at [140, 52] on link "КТ4, вул. Юрія Липи, 6" at bounding box center [152, 56] width 97 height 9
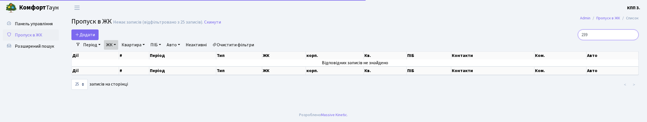
click at [600, 40] on input "239" at bounding box center [608, 34] width 61 height 11
click at [32, 38] on span "Пропуск в ЖК" at bounding box center [28, 35] width 27 height 6
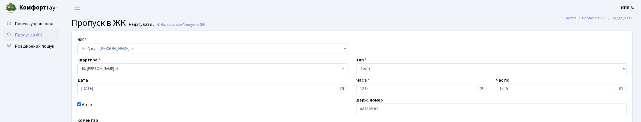
scroll to position [56, 0]
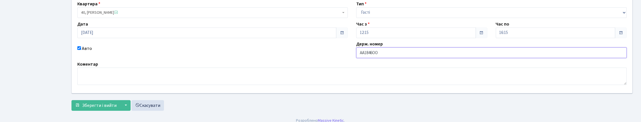
drag, startPoint x: 362, startPoint y: 78, endPoint x: 374, endPoint y: 78, distance: 11.5
click at [363, 58] on input "АА1846ОО" at bounding box center [491, 52] width 270 height 11
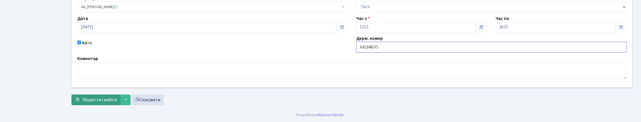
scroll to position [100, 0]
type input "КА1846ОО"
click at [93, 97] on span "Зберегти і вийти" at bounding box center [99, 100] width 34 height 6
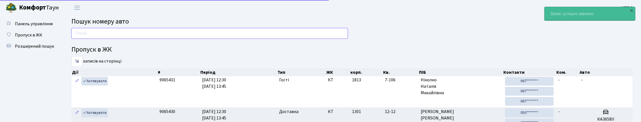
click at [95, 39] on input "text" at bounding box center [209, 33] width 276 height 11
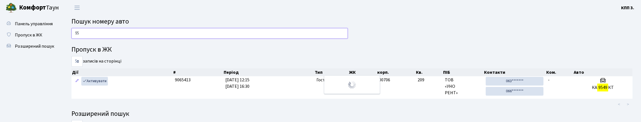
type input "9"
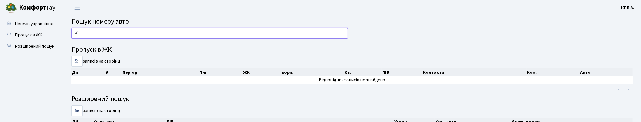
type input "4"
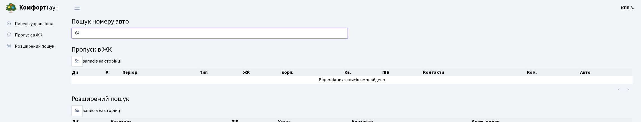
type input "6"
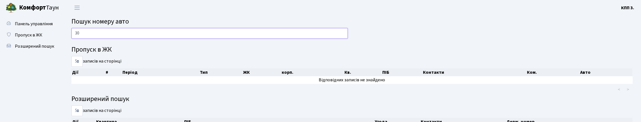
type input "3"
type input "6"
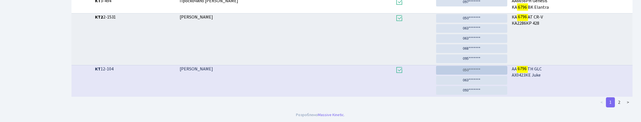
scroll to position [34, 0]
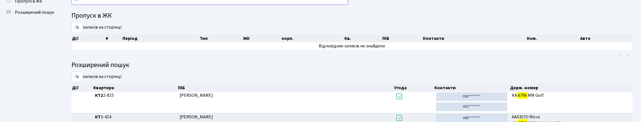
type input "6"
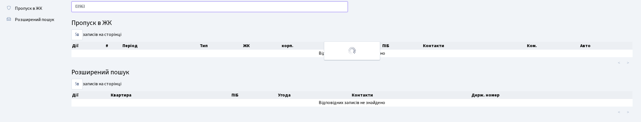
scroll to position [0, 0]
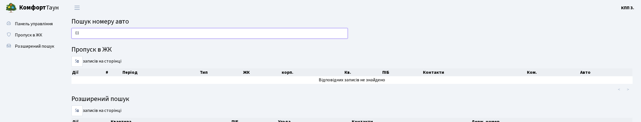
type input "0"
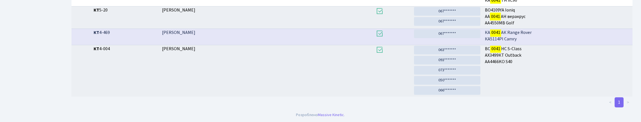
scroll to position [34, 0]
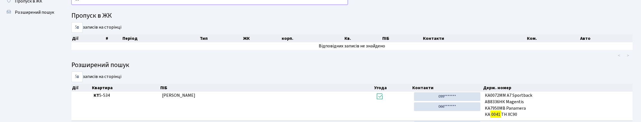
type input "0"
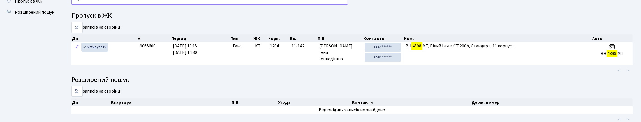
type input "4"
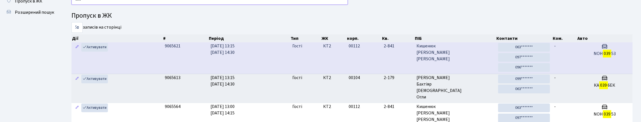
type input "039"
click at [325, 74] on td "КТ2" at bounding box center [334, 57] width 26 height 31
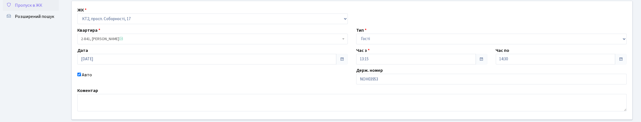
scroll to position [84, 0]
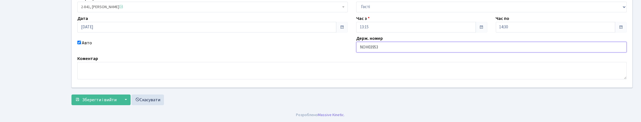
click at [381, 52] on input "NOH03953" at bounding box center [491, 47] width 270 height 11
type input "NOH03963"
click at [117, 102] on button "Зберегти і вийти" at bounding box center [95, 99] width 49 height 11
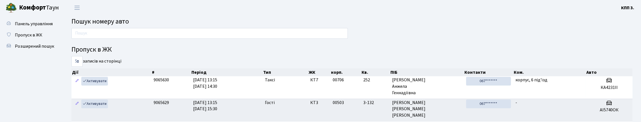
click at [136, 41] on div at bounding box center [209, 34] width 285 height 13
click at [130, 37] on input "text" at bounding box center [209, 33] width 276 height 11
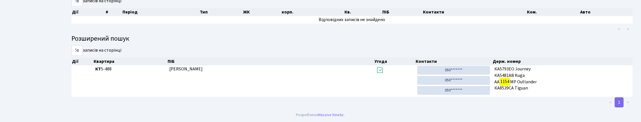
scroll to position [34, 0]
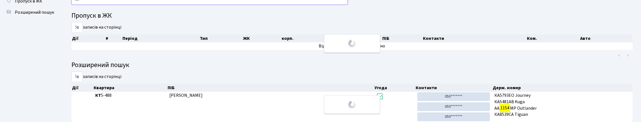
type input "1"
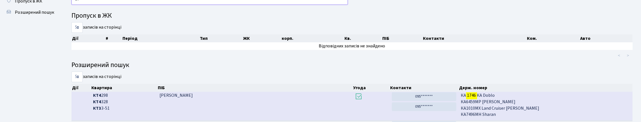
type input "1"
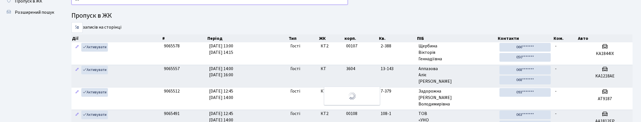
type input "1"
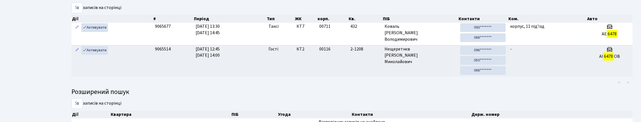
scroll to position [38, 0]
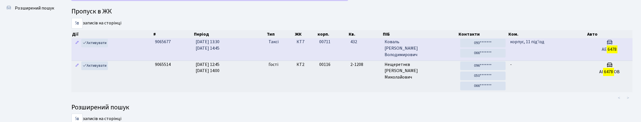
type input "6478"
click at [436, 58] on span "Коваль Ігор Володимирович" at bounding box center [420, 48] width 71 height 19
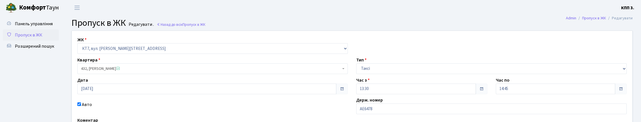
scroll to position [56, 0]
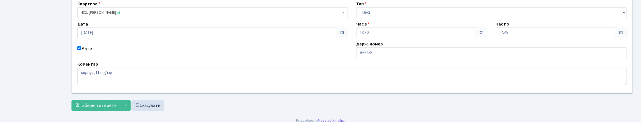
click at [422, 82] on div "ЖК - КТ, вул. Регенераторна, 4 КТ2, просп. [STREET_ADDRESS] [STREET_ADDRESS] [P…" at bounding box center [352, 34] width 569 height 118
click at [418, 58] on input "АЕ6478" at bounding box center [491, 52] width 270 height 11
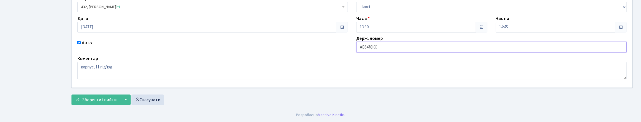
scroll to position [100, 0]
type input "АЕ6478КО"
click at [92, 97] on span "Зберегти і вийти" at bounding box center [99, 100] width 34 height 6
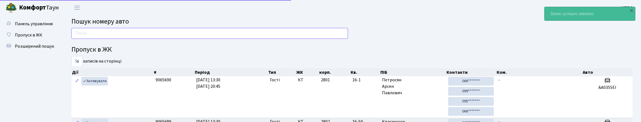
click at [100, 39] on input "text" at bounding box center [209, 33] width 276 height 11
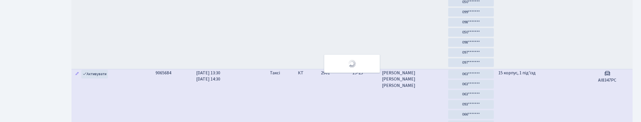
scroll to position [34, 0]
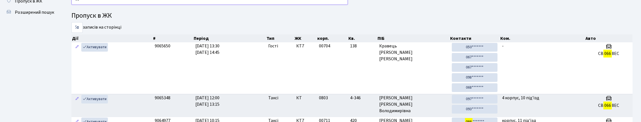
type input "0"
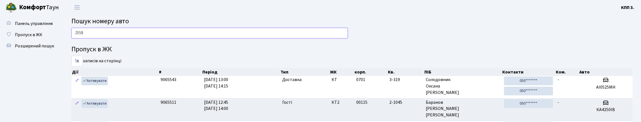
scroll to position [0, 0]
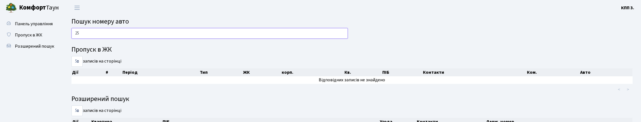
type input "2"
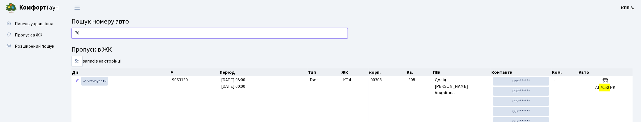
type input "7"
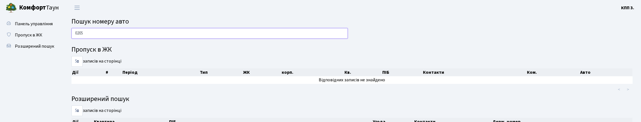
click at [76, 39] on input "0205" at bounding box center [209, 33] width 276 height 11
click at [96, 35] on input "КА0205" at bounding box center [209, 33] width 276 height 11
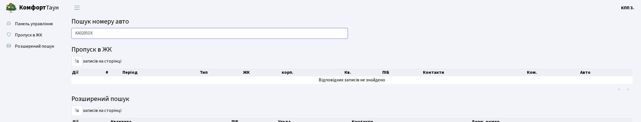
drag, startPoint x: 85, startPoint y: 41, endPoint x: 74, endPoint y: 38, distance: 11.6
click at [102, 39] on input "КА0205ОХ" at bounding box center [209, 33] width 276 height 11
drag, startPoint x: 73, startPoint y: 38, endPoint x: 97, endPoint y: 39, distance: 24.7
click at [110, 39] on input "КА0205ОХ" at bounding box center [209, 33] width 276 height 11
type input "КА0205ОХ"
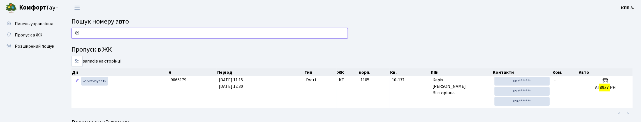
type input "8"
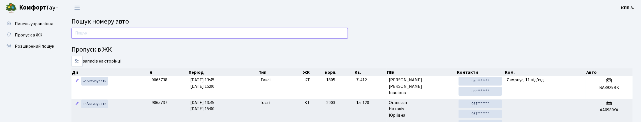
paste input "КА0205ОХ"
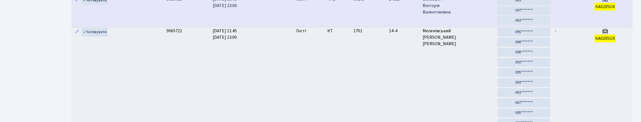
scroll to position [53, 0]
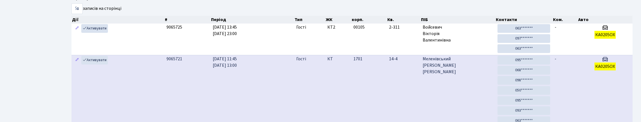
type input "КА0205ОХ"
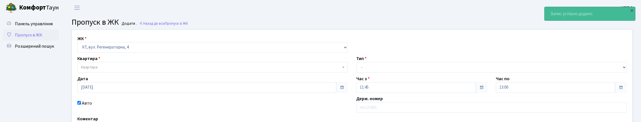
select select "271"
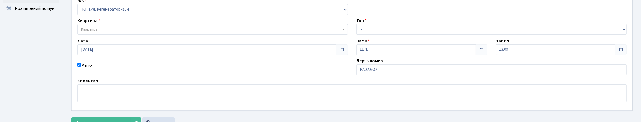
scroll to position [28, 0]
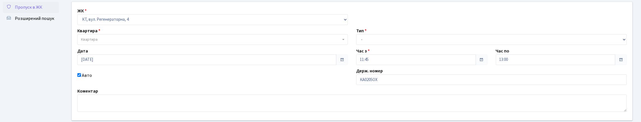
type input "КА0205ОХ"
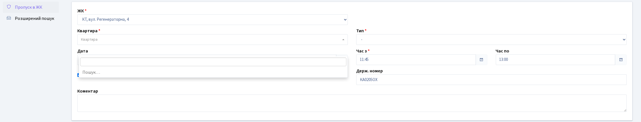
click at [119, 42] on span "Квартира" at bounding box center [211, 40] width 260 height 6
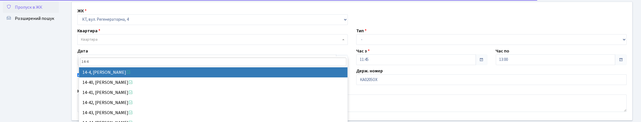
type input "14-4"
select select "7381"
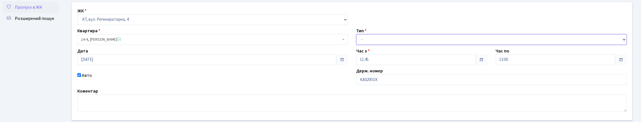
click at [389, 45] on select "- Доставка Таксі Гості Сервіс" at bounding box center [491, 39] width 270 height 11
select select "3"
click at [356, 45] on select "- Доставка Таксі Гості Сервіс" at bounding box center [491, 39] width 270 height 11
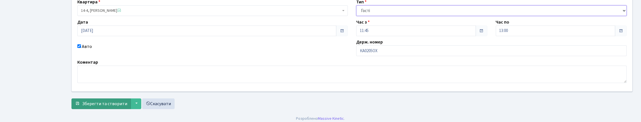
scroll to position [98, 0]
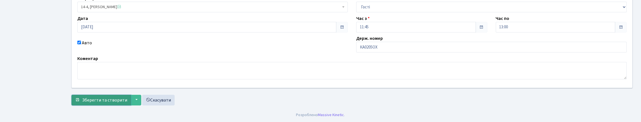
click at [107, 98] on span "Зберегти та створити" at bounding box center [104, 100] width 45 height 6
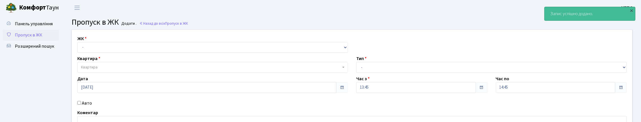
select select "271"
click at [79, 48] on select "- КТ, вул. Регенераторна, 4 КТ2, просп. [STREET_ADDRESS] [STREET_ADDRESS] [PERS…" at bounding box center [212, 47] width 270 height 11
select select
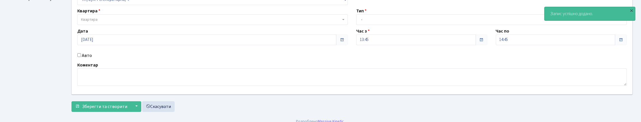
scroll to position [56, 0]
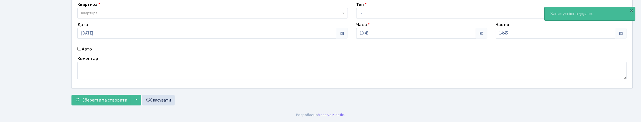
click at [86, 64] on div "ЖК - КТ, вул. Регенераторна, 4 КТ2, просп. [STREET_ADDRESS] [STREET_ADDRESS] [P…" at bounding box center [352, 32] width 569 height 112
click at [85, 52] on label "Авто" at bounding box center [87, 49] width 10 height 7
click at [81, 50] on input "Авто" at bounding box center [79, 49] width 4 height 4
checkbox input "true"
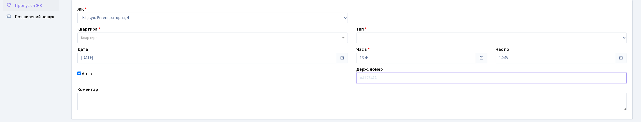
scroll to position [28, 0]
type input "КА8457НІ"
click at [94, 42] on span "Квартира" at bounding box center [89, 40] width 17 height 6
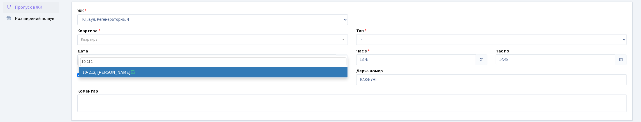
type input "10-212"
drag, startPoint x: 183, startPoint y: 73, endPoint x: 190, endPoint y: 72, distance: 7.0
select select "6781"
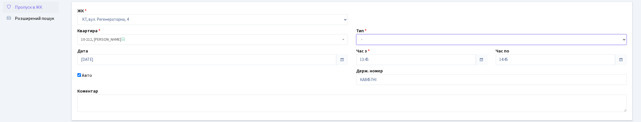
drag, startPoint x: 360, startPoint y: 50, endPoint x: 387, endPoint y: 55, distance: 27.7
click at [361, 45] on select "- Доставка Таксі Гості Сервіс" at bounding box center [491, 39] width 270 height 11
click at [356, 45] on select "- Доставка Таксі Гості Сервіс" at bounding box center [491, 39] width 270 height 11
click at [427, 45] on select "- Доставка Таксі Гості Сервіс" at bounding box center [491, 39] width 270 height 11
select select "2"
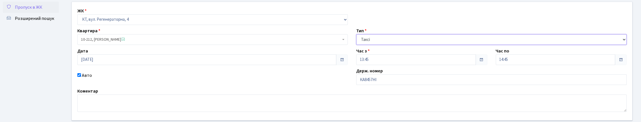
click at [356, 45] on select "- Доставка Таксі Гості Сервіс" at bounding box center [491, 39] width 270 height 11
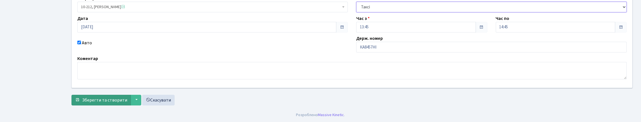
scroll to position [98, 0]
click at [127, 98] on span "Зберегти та створити" at bounding box center [104, 100] width 45 height 6
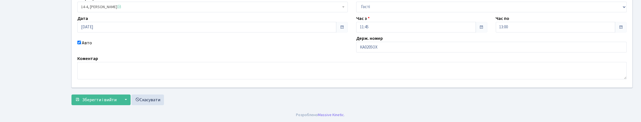
scroll to position [100, 0]
click at [423, 42] on input "КА0205ОХ" at bounding box center [491, 47] width 270 height 11
click at [92, 40] on label "Авто" at bounding box center [87, 43] width 10 height 7
click at [81, 41] on input "Авто" at bounding box center [79, 43] width 4 height 4
checkbox input "false"
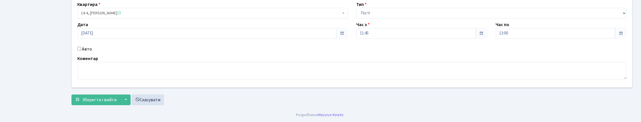
scroll to position [92, 0]
click at [110, 102] on button "Зберегти і вийти" at bounding box center [95, 99] width 49 height 11
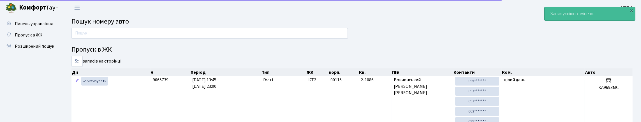
click at [124, 26] on span "Пошук номеру авто" at bounding box center [99, 22] width 57 height 10
click at [129, 36] on input "text" at bounding box center [209, 33] width 276 height 11
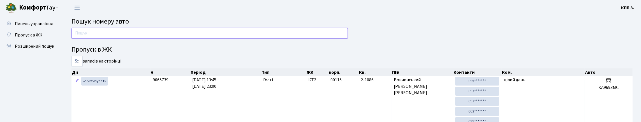
drag, startPoint x: 316, startPoint y: 45, endPoint x: 318, endPoint y: 38, distance: 7.2
paste input "КА0205ОХ"
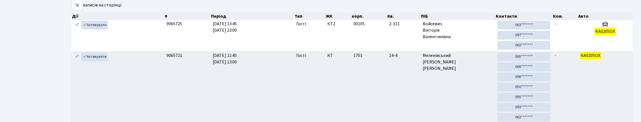
scroll to position [84, 0]
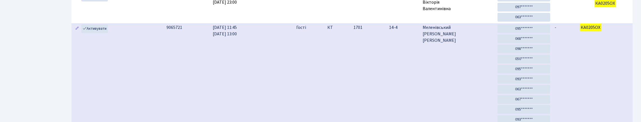
type input "КА0205ОХ"
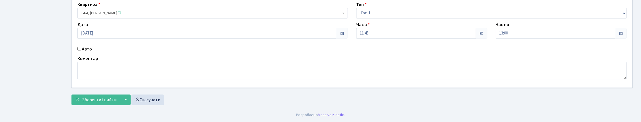
scroll to position [84, 0]
drag, startPoint x: 81, startPoint y: 41, endPoint x: 254, endPoint y: 49, distance: 172.8
click at [84, 46] on div "Авто" at bounding box center [212, 49] width 279 height 7
drag, startPoint x: 87, startPoint y: 40, endPoint x: 95, endPoint y: 40, distance: 8.1
click at [88, 46] on label "Авто" at bounding box center [87, 49] width 10 height 7
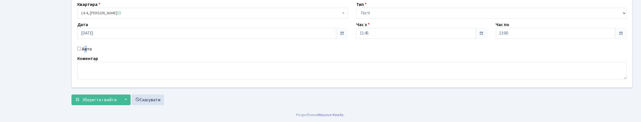
click at [80, 47] on input "Авто" at bounding box center [79, 49] width 4 height 4
checkbox input "true"
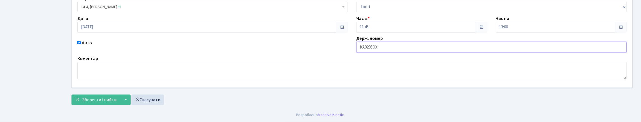
click at [385, 44] on input "КА0205ОХ" at bounding box center [491, 47] width 270 height 11
type input "[PERSON_NAME]"
click at [85, 42] on label "Авто" at bounding box center [87, 43] width 10 height 7
click at [81, 42] on input "Авто" at bounding box center [79, 43] width 4 height 4
checkbox input "false"
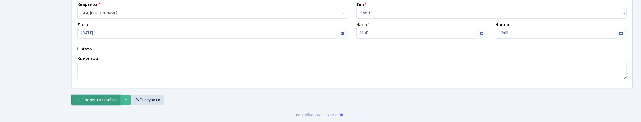
click at [104, 103] on span "Зберегти і вийти" at bounding box center [99, 100] width 34 height 6
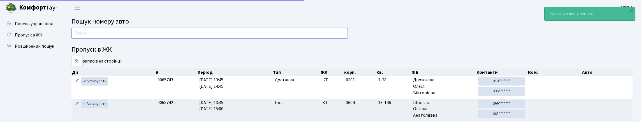
click at [115, 34] on input "text" at bounding box center [209, 33] width 276 height 11
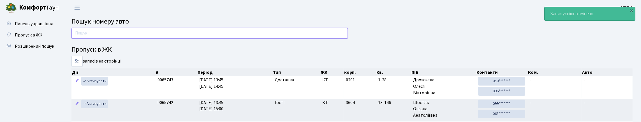
paste input "КА0205ОХ"
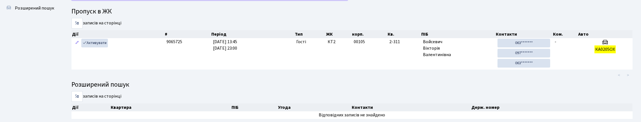
scroll to position [34, 0]
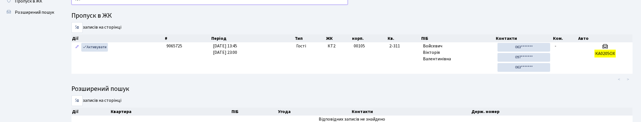
type input "[PERSON_NAME]"
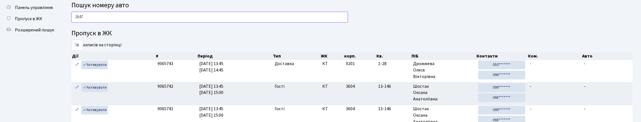
scroll to position [0, 0]
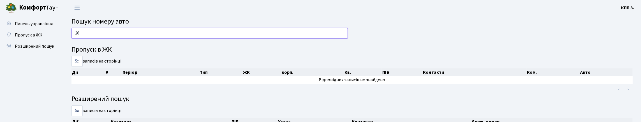
type input "2"
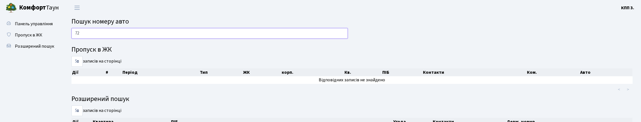
type input "7"
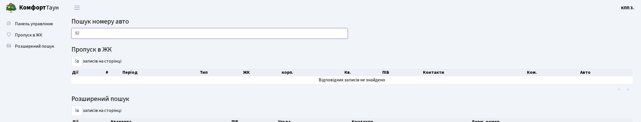
type input "9"
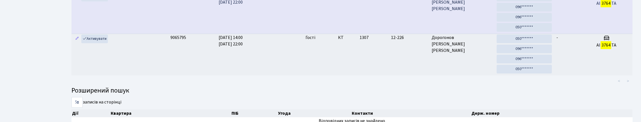
scroll to position [34, 0]
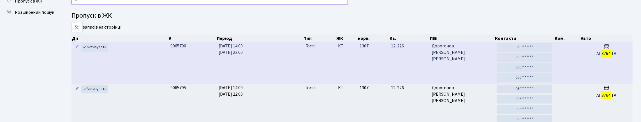
type input "3"
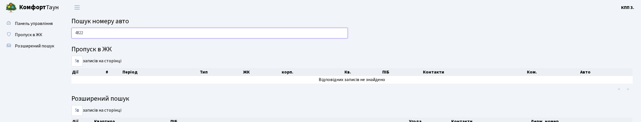
scroll to position [0, 0]
type input "4"
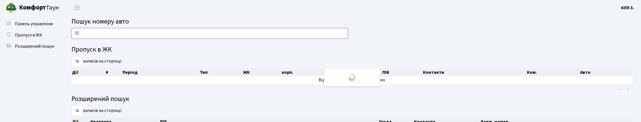
type input "8"
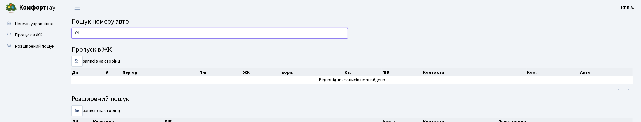
type input "0"
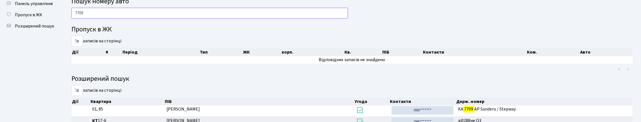
scroll to position [14, 0]
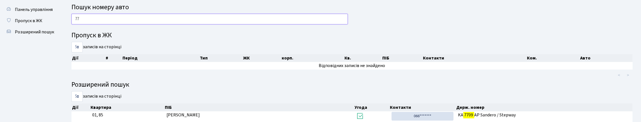
type input "7"
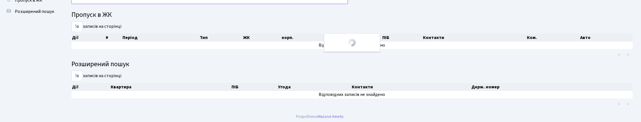
scroll to position [0, 0]
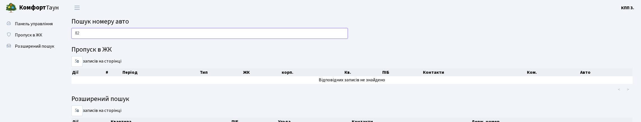
type input "8"
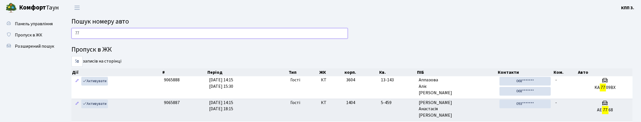
type input "7"
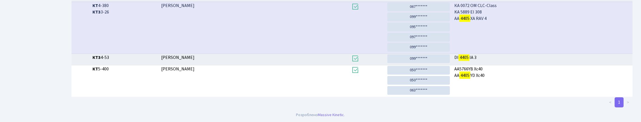
scroll to position [34, 0]
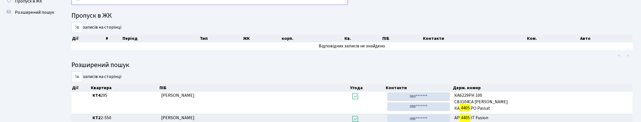
type input "4"
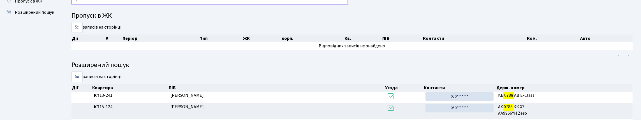
type input "0"
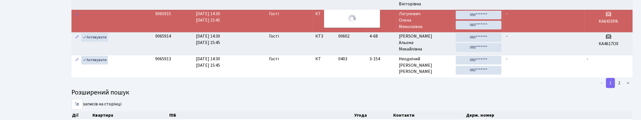
scroll to position [0, 0]
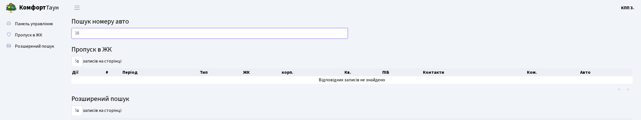
type input "1"
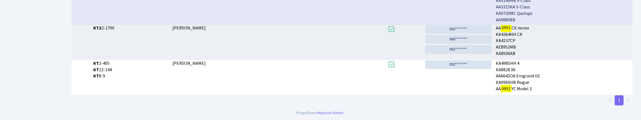
scroll to position [34, 0]
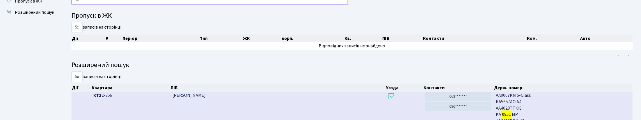
type input "0"
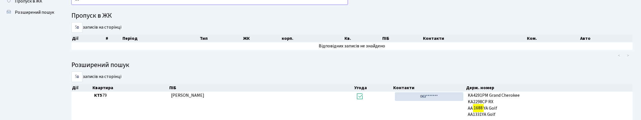
type input "1"
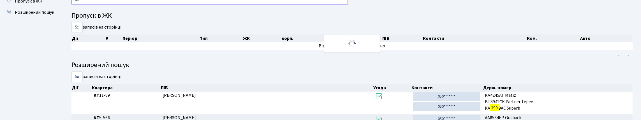
type input "1"
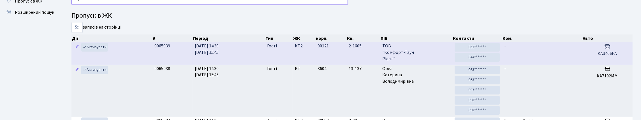
type input "7"
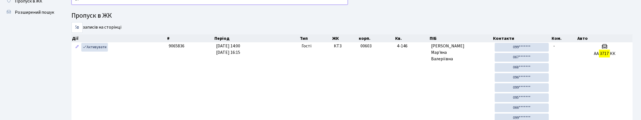
type input "3"
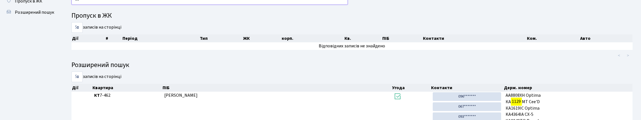
type input "1"
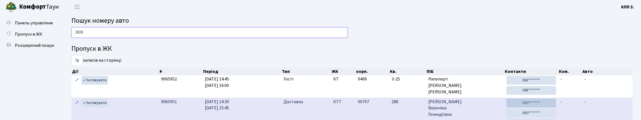
scroll to position [0, 0]
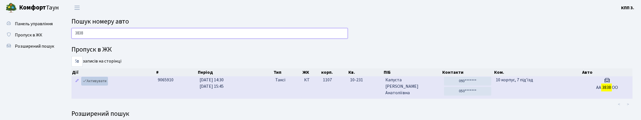
type input "3838"
click at [107, 85] on link "Активувати" at bounding box center [94, 81] width 27 height 9
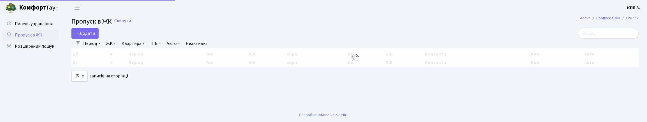
select select "25"
click at [584, 33] on main "Admin Пропуск в ЖК Список Пропуск в ЖК Скинути Додати Фільтри Період 12.10.2025…" at bounding box center [355, 61] width 584 height 92
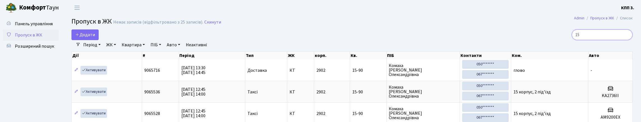
type input "1"
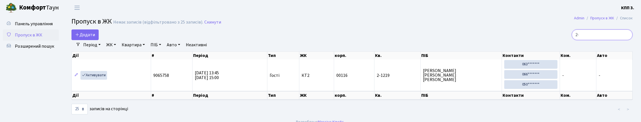
type input "2"
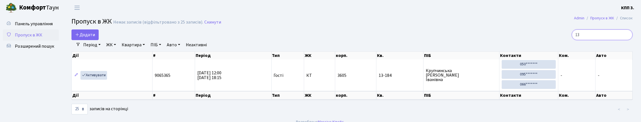
type input "1"
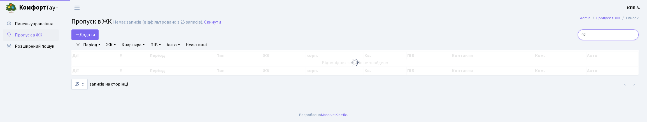
type input "9"
type input "2"
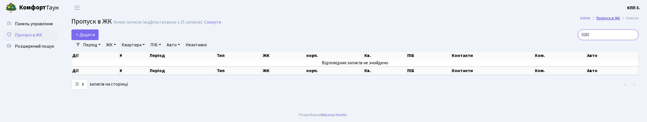
type input "9283"
click at [633, 40] on input "9283" at bounding box center [608, 34] width 61 height 11
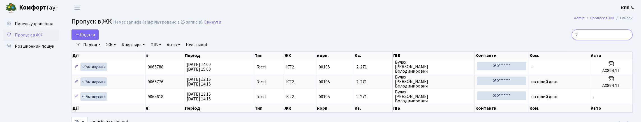
type input "2"
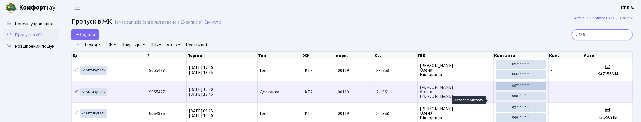
type input "2-136"
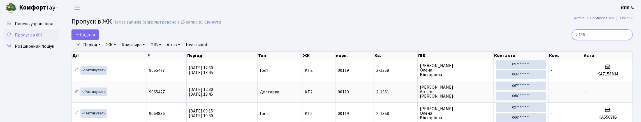
click at [625, 40] on input "2-136" at bounding box center [602, 34] width 61 height 11
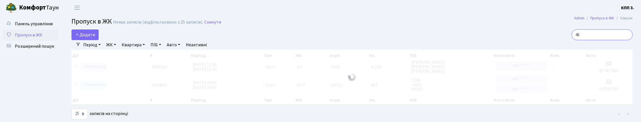
type input "4"
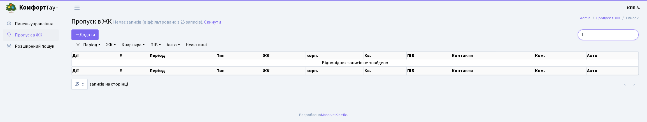
type input "1"
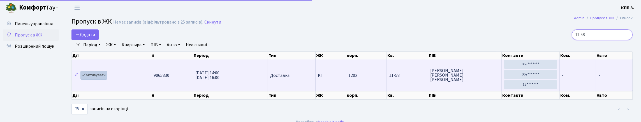
type input "11-58"
click at [83, 80] on link "Активувати" at bounding box center [93, 75] width 27 height 9
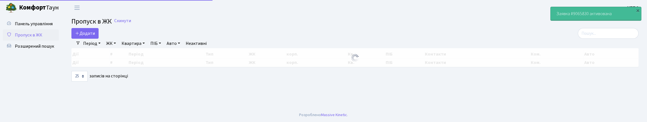
select select "25"
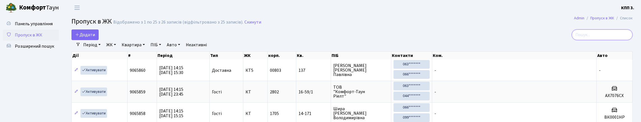
click at [596, 40] on input "search" at bounding box center [602, 34] width 61 height 11
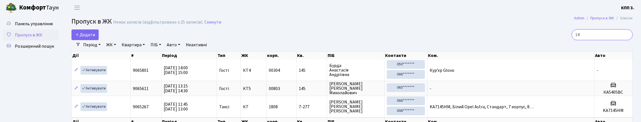
type input "1"
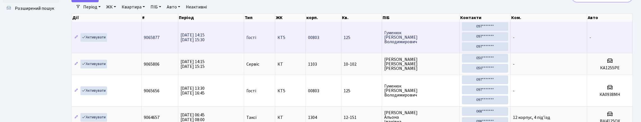
scroll to position [28, 0]
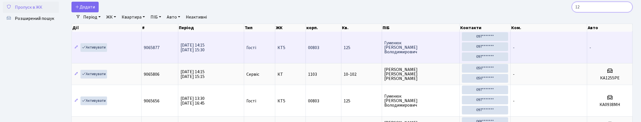
type input "1"
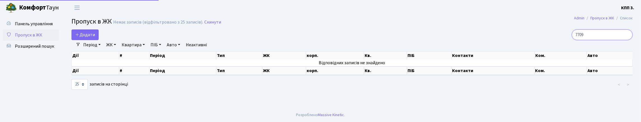
scroll to position [0, 0]
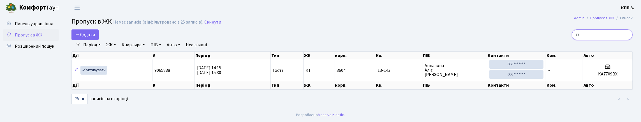
type input "7"
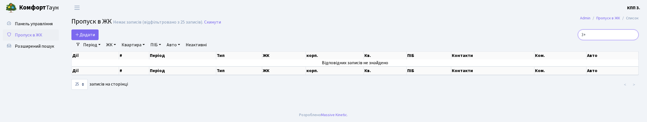
type input "3"
click at [581, 40] on input "2+-1120" at bounding box center [608, 34] width 61 height 11
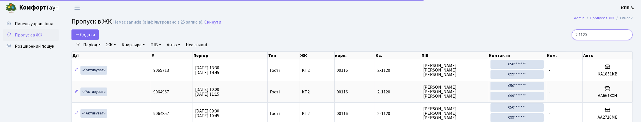
click at [594, 40] on input "2-1120" at bounding box center [602, 34] width 61 height 11
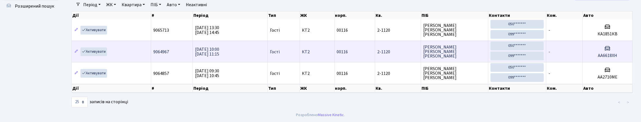
scroll to position [36, 0]
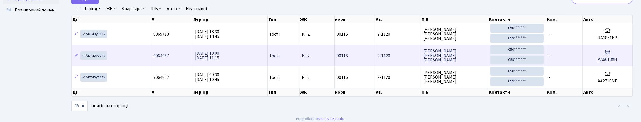
type input "2"
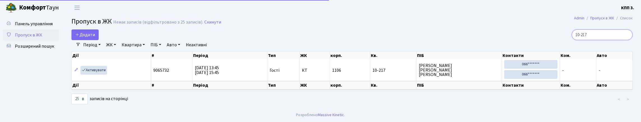
scroll to position [16, 0]
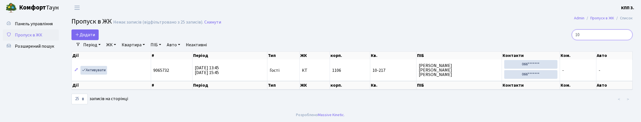
type input "1"
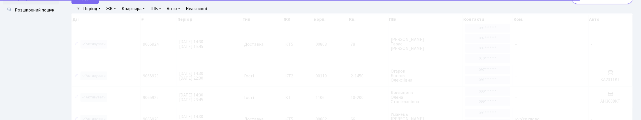
scroll to position [0, 0]
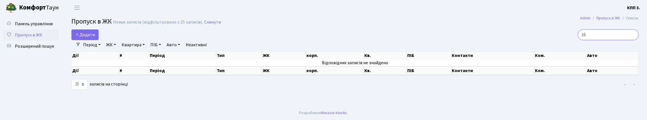
type input "1"
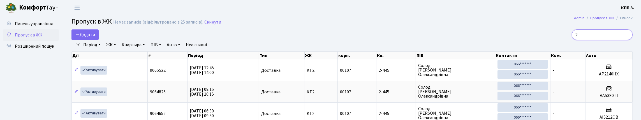
type input "2"
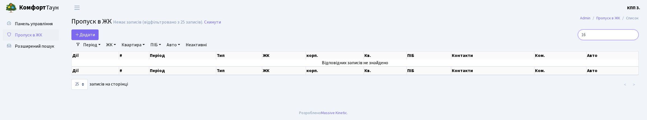
type input "1"
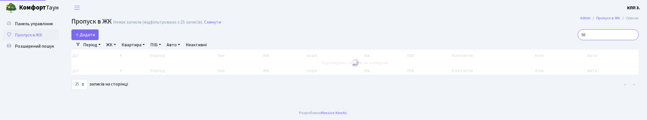
type input "6"
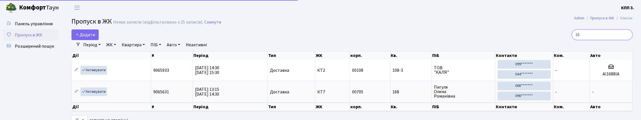
type input "1"
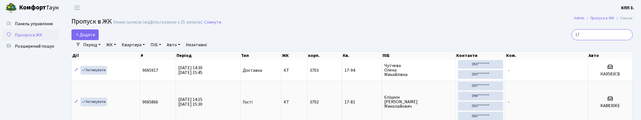
type input "1"
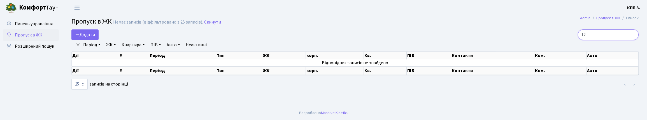
type input "1"
type input "2"
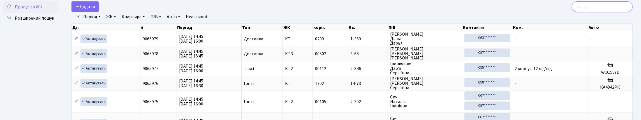
scroll to position [28, 0]
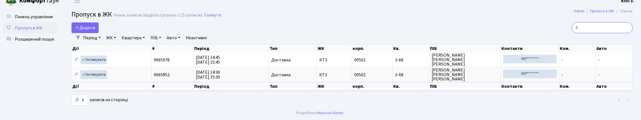
type input "3"
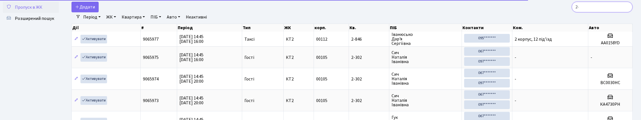
type input "2"
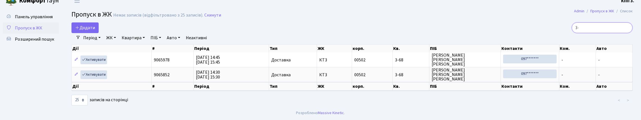
type input "3"
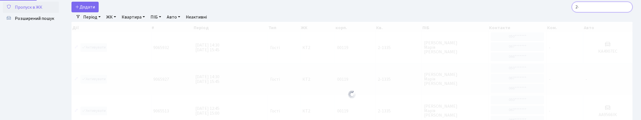
type input "2"
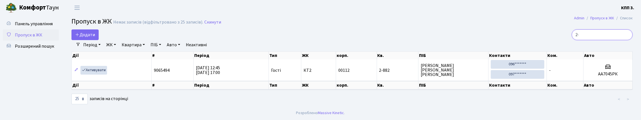
type input "2"
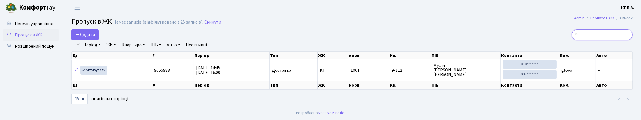
type input "9"
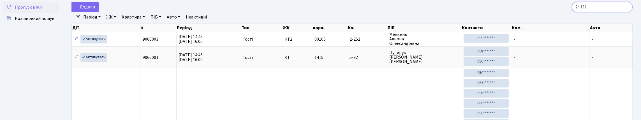
scroll to position [0, 0]
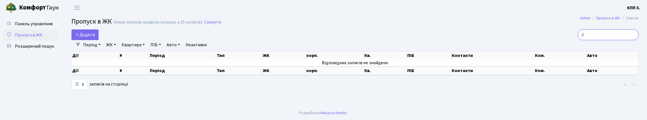
type input "2"
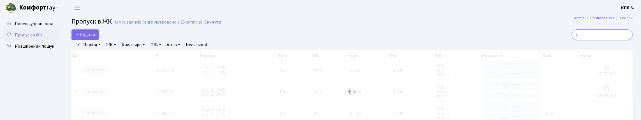
type input "2"
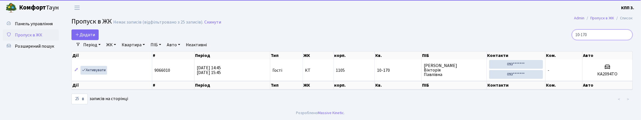
scroll to position [18, 0]
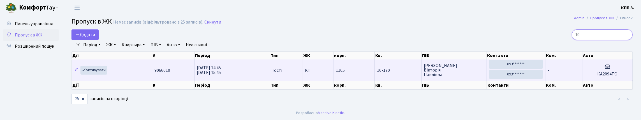
type input "1"
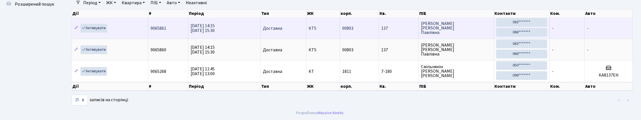
scroll to position [36, 0]
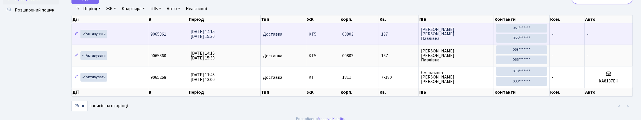
type input "1"
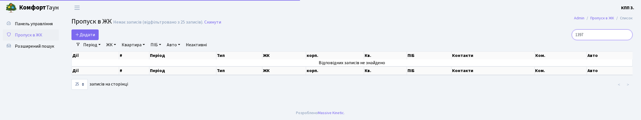
scroll to position [0, 0]
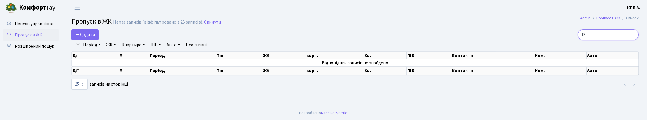
type input "1"
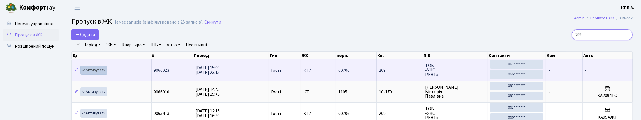
type input "209"
click at [102, 75] on link "Активувати" at bounding box center [93, 70] width 27 height 9
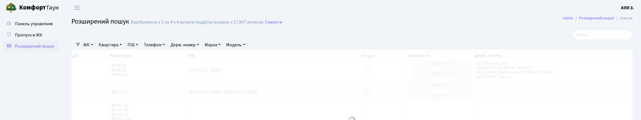
select select "25"
click at [33, 25] on span "Панель управління" at bounding box center [34, 24] width 38 height 6
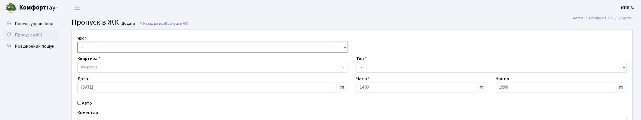
click at [100, 53] on select "- КТ, вул. Регенераторна, 4 КТ2, просп. [STREET_ADDRESS] [STREET_ADDRESS] [PERS…" at bounding box center [212, 47] width 270 height 11
select select "271"
click at [79, 48] on select "- КТ, вул. Регенераторна, 4 КТ2, просп. [STREET_ADDRESS] [STREET_ADDRESS] [PERS…" at bounding box center [212, 47] width 270 height 11
select select
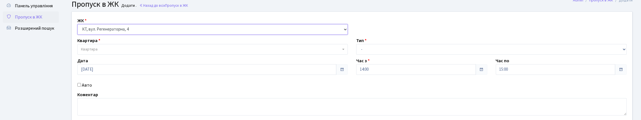
scroll to position [28, 0]
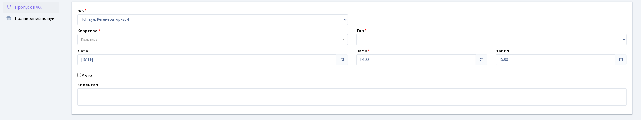
click at [89, 79] on label "Авто" at bounding box center [87, 75] width 10 height 7
click at [81, 77] on input "Авто" at bounding box center [79, 75] width 4 height 4
checkbox input "true"
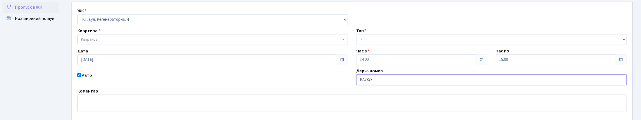
type input "КА7873РМ"
click at [206, 42] on span "Квартира" at bounding box center [211, 40] width 260 height 6
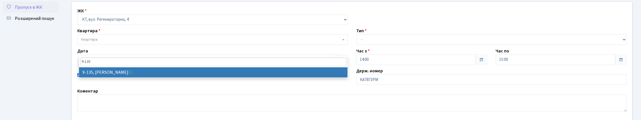
type input "9-135"
select select "6485"
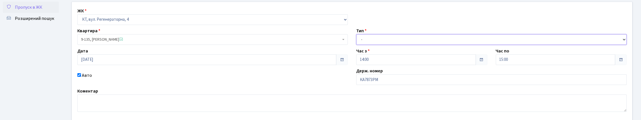
drag, startPoint x: 389, startPoint y: 52, endPoint x: 389, endPoint y: 55, distance: 3.9
click at [389, 45] on select "- Доставка Таксі Гості Сервіс" at bounding box center [491, 39] width 270 height 11
select select "3"
click at [356, 45] on select "- Доставка Таксі Гості Сервіс" at bounding box center [491, 39] width 270 height 11
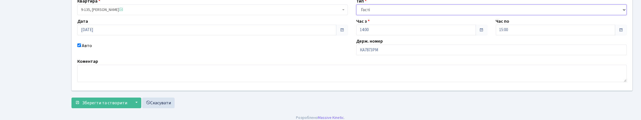
scroll to position [100, 0]
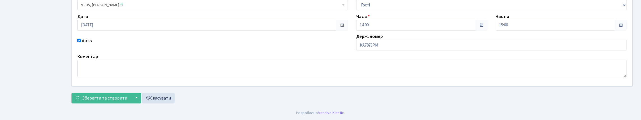
click at [106, 105] on body "[PERSON_NAME] КПП 3. Мій обліковий запис Вийти Панель управління Пропуск в ЖК Р…" at bounding box center [320, 29] width 641 height 182
click at [108, 97] on span "Зберегти та створити" at bounding box center [104, 98] width 45 height 6
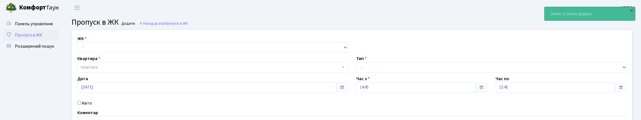
drag, startPoint x: 187, startPoint y: 63, endPoint x: 188, endPoint y: 57, distance: 6.5
click at [186, 61] on div "ЖК - КТ, вул. Регенераторна, 4 КТ2, просп. [STREET_ADDRESS] [STREET_ADDRESS] [P…" at bounding box center [352, 86] width 569 height 112
click at [191, 53] on select "- КТ, вул. Регенераторна, 4 КТ2, просп. [STREET_ADDRESS] [STREET_ADDRESS] [PERS…" at bounding box center [212, 47] width 270 height 11
select select "295"
click at [79, 48] on select "- КТ, вул. Регенераторна, 4 КТ2, просп. [STREET_ADDRESS] [STREET_ADDRESS] [PERS…" at bounding box center [212, 47] width 270 height 11
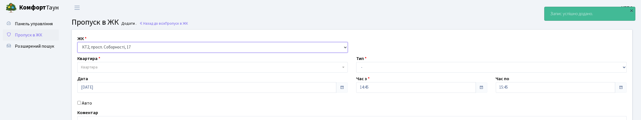
select select
click at [176, 53] on select "- КТ, вул. Регенераторна, 4 КТ2, просп. [STREET_ADDRESS] [STREET_ADDRESS] [PERS…" at bounding box center [212, 47] width 270 height 11
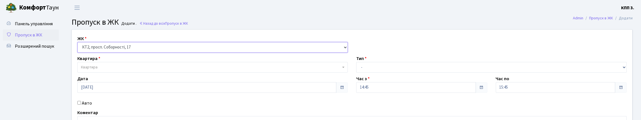
select select "271"
click at [79, 48] on select "- КТ, вул. Регенераторна, 4 КТ2, просп. [STREET_ADDRESS] [STREET_ADDRESS] [PERS…" at bounding box center [212, 47] width 270 height 11
select select
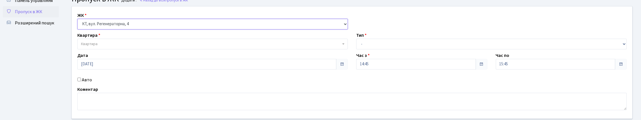
scroll to position [56, 0]
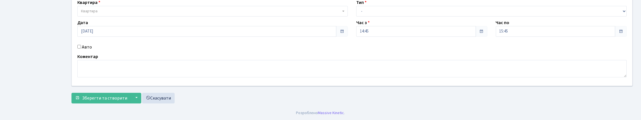
click at [85, 50] on label "Авто" at bounding box center [87, 47] width 10 height 7
click at [81, 48] on input "Авто" at bounding box center [79, 47] width 4 height 4
checkbox input "true"
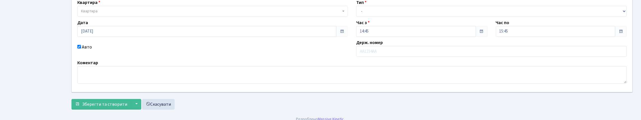
click at [222, 17] on span "Квартира" at bounding box center [212, 11] width 270 height 11
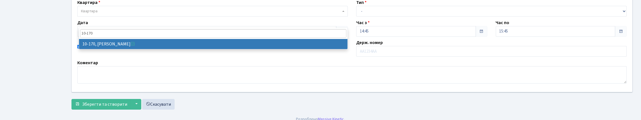
type input "10-170"
select select "6739"
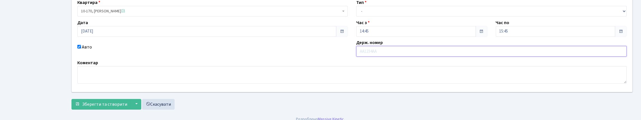
click at [380, 57] on input "text" at bounding box center [491, 51] width 270 height 11
type input "КА2094ТО"
click at [379, 17] on select "- Доставка Таксі Гості Сервіс" at bounding box center [491, 11] width 270 height 11
select select "3"
click at [356, 17] on select "- Доставка Таксі Гості Сервіс" at bounding box center [491, 11] width 270 height 11
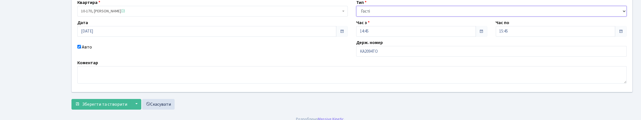
scroll to position [100, 0]
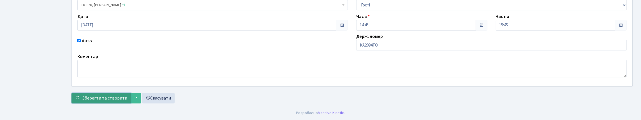
click at [107, 95] on span "Зберегти та створити" at bounding box center [104, 98] width 45 height 6
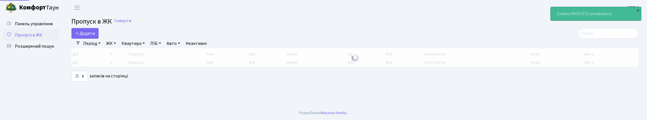
select select "25"
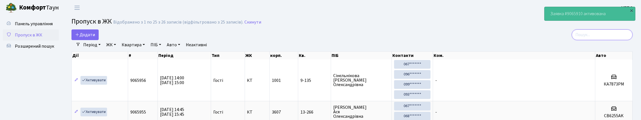
click at [610, 40] on input "search" at bounding box center [602, 34] width 61 height 11
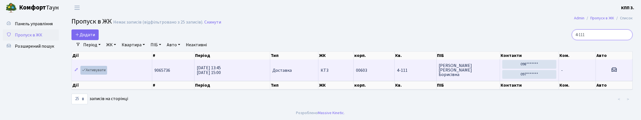
type input "4-111"
click at [106, 75] on link "Активувати" at bounding box center [93, 70] width 27 height 9
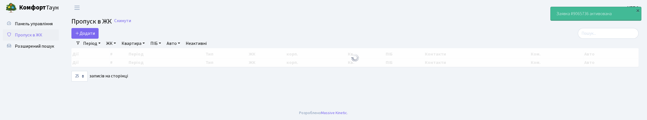
select select "25"
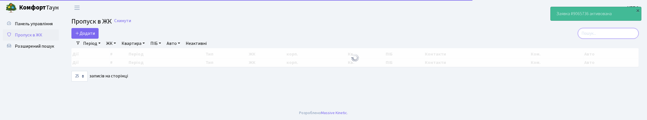
drag, startPoint x: 588, startPoint y: 37, endPoint x: 586, endPoint y: 27, distance: 10.1
click at [589, 36] on input "search" at bounding box center [608, 33] width 61 height 11
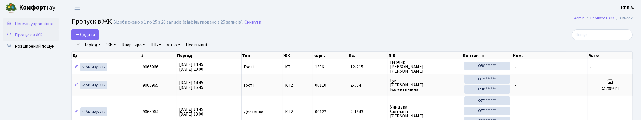
click at [36, 24] on link "Панель управління" at bounding box center [31, 23] width 56 height 11
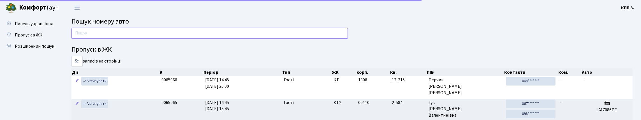
click at [105, 32] on input "text" at bounding box center [209, 33] width 276 height 11
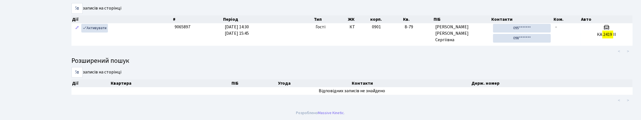
scroll to position [34, 0]
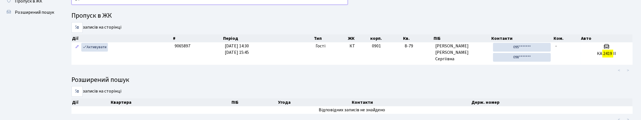
type input "2"
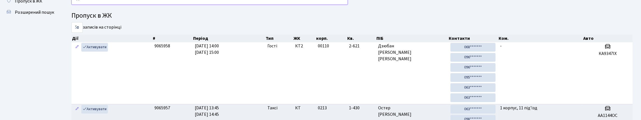
type input "4"
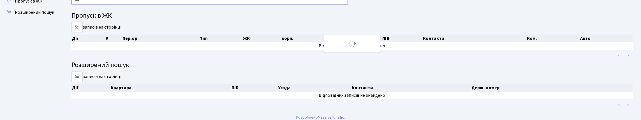
type input "2"
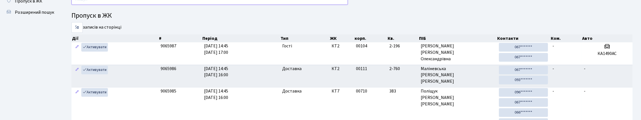
scroll to position [0, 0]
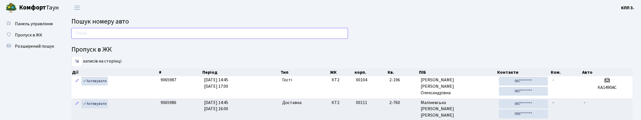
type input "1"
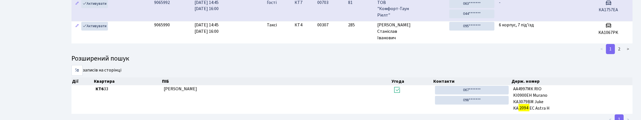
scroll to position [34, 0]
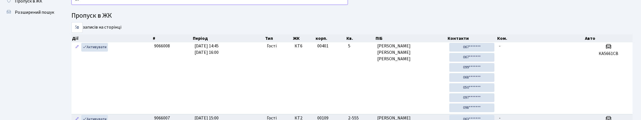
type input "2"
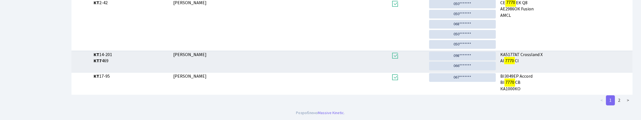
scroll to position [231, 0]
click at [616, 103] on link "2" at bounding box center [619, 100] width 9 height 10
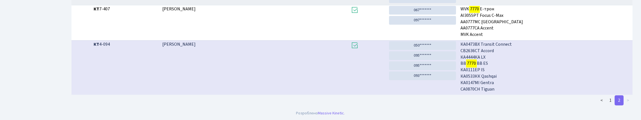
scroll to position [226, 0]
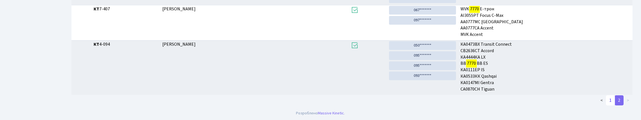
click at [606, 100] on link "1" at bounding box center [610, 100] width 9 height 10
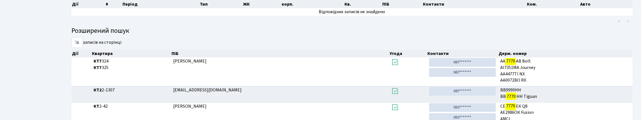
scroll to position [0, 0]
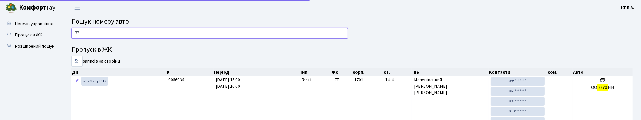
type input "7"
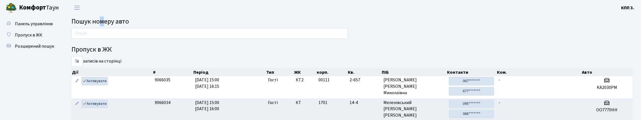
drag, startPoint x: 112, startPoint y: 21, endPoint x: 105, endPoint y: 21, distance: 6.5
click at [115, 21] on span "Пошук номеру авто" at bounding box center [99, 22] width 57 height 10
click at [70, 22] on div "Пошук номеру авто" at bounding box center [352, 22] width 578 height 8
drag, startPoint x: 70, startPoint y: 23, endPoint x: 145, endPoint y: 25, distance: 75.1
click at [145, 25] on div "Пошук номеру авто" at bounding box center [352, 22] width 578 height 8
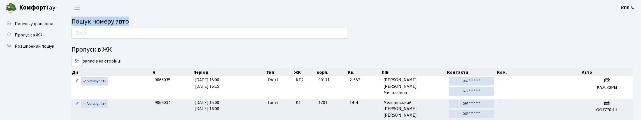
click at [146, 25] on h2 "Пошук номеру авто" at bounding box center [351, 22] width 561 height 8
click at [135, 10] on header "Комфорт Таун КПП 3. Мій обліковий запис Вийти" at bounding box center [320, 7] width 641 height 15
drag, startPoint x: 64, startPoint y: 20, endPoint x: 167, endPoint y: 26, distance: 103.1
click at [167, 26] on div "Пошук номеру авто" at bounding box center [352, 22] width 578 height 8
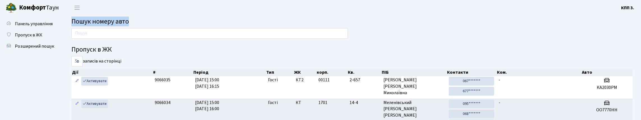
drag, startPoint x: 167, startPoint y: 24, endPoint x: 164, endPoint y: 23, distance: 3.7
click at [167, 23] on h2 "Пошук номеру авто" at bounding box center [351, 22] width 561 height 8
click at [85, 14] on header "Комфорт Таун КПП 3. Мій обліковий запис Вийти" at bounding box center [320, 7] width 641 height 15
drag, startPoint x: 75, startPoint y: 22, endPoint x: 201, endPoint y: 20, distance: 126.1
click at [212, 21] on h2 "Пошук номеру авто" at bounding box center [351, 22] width 561 height 8
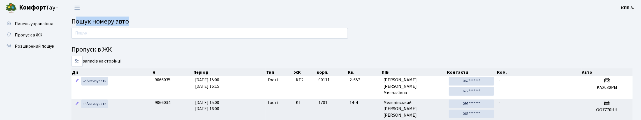
drag, startPoint x: 83, startPoint y: 25, endPoint x: 169, endPoint y: 21, distance: 86.1
click at [168, 22] on h2 "Пошук номеру авто" at bounding box center [351, 22] width 561 height 8
click at [171, 20] on h2 "Пошук номеру авто" at bounding box center [351, 22] width 561 height 8
drag, startPoint x: 86, startPoint y: 25, endPoint x: 197, endPoint y: 25, distance: 111.3
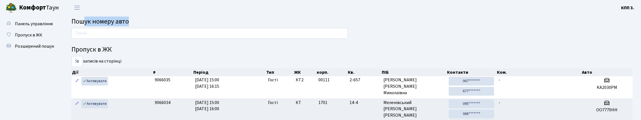
click at [205, 25] on h2 "Пошук номеру авто" at bounding box center [351, 22] width 561 height 8
click at [182, 24] on h2 "Пошук номеру авто" at bounding box center [351, 22] width 561 height 8
drag, startPoint x: 93, startPoint y: 26, endPoint x: 230, endPoint y: 24, distance: 137.4
click at [235, 24] on h2 "Пошук номеру авто" at bounding box center [351, 22] width 561 height 8
drag, startPoint x: 189, startPoint y: 20, endPoint x: 133, endPoint y: 20, distance: 55.5
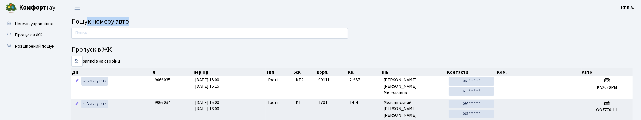
click at [188, 20] on h2 "Пошук номеру авто" at bounding box center [351, 22] width 561 height 8
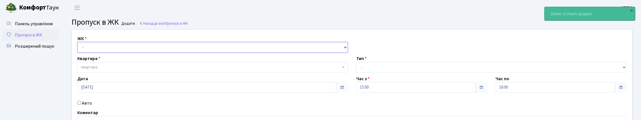
click at [100, 53] on select "- КТ, вул. Регенераторна, 4 КТ2, просп. Соборності, 17 КТ3, вул. Березнева, 16 …" at bounding box center [212, 47] width 270 height 11
select select "271"
click at [79, 48] on select "- КТ, вул. Регенераторна, 4 КТ2, просп. Соборності, 17 КТ3, вул. Березнева, 16 …" at bounding box center [212, 47] width 270 height 11
select select
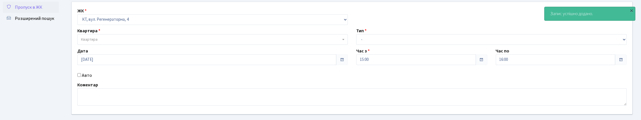
click at [92, 79] on label "Авто" at bounding box center [87, 75] width 10 height 7
click at [81, 77] on input "Авто" at bounding box center [79, 75] width 4 height 4
checkbox input "true"
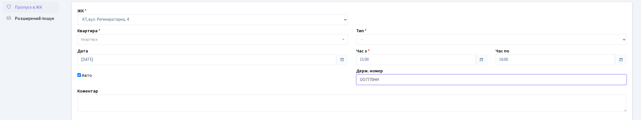
type input "ОО7770НН"
click at [129, 42] on span "Квартира" at bounding box center [211, 40] width 260 height 6
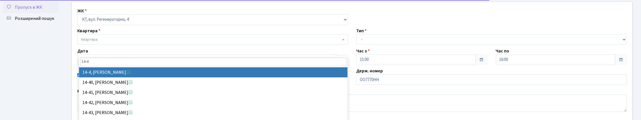
type input "14-4"
drag, startPoint x: 181, startPoint y: 73, endPoint x: 233, endPoint y: 64, distance: 53.3
select select "7381"
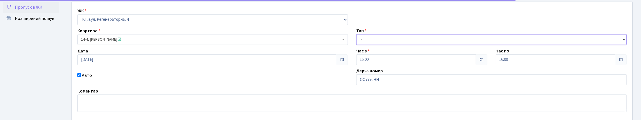
click at [404, 45] on select "- Доставка Таксі Гості Сервіс" at bounding box center [491, 39] width 270 height 11
click at [356, 45] on select "- Доставка Таксі Гості Сервіс" at bounding box center [491, 39] width 270 height 11
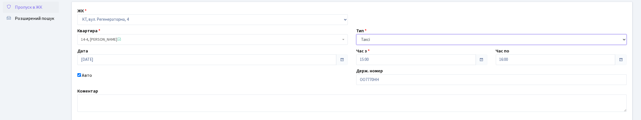
click at [393, 45] on select "- Доставка Таксі Гості Сервіс" at bounding box center [491, 39] width 270 height 11
select select "3"
click at [356, 45] on select "- Доставка Таксі Гості Сервіс" at bounding box center [491, 39] width 270 height 11
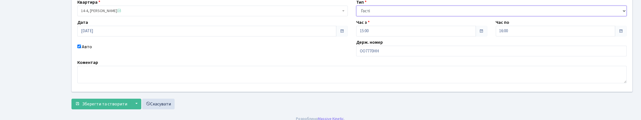
scroll to position [100, 0]
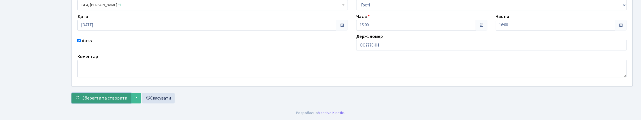
click at [117, 93] on button "Зберегти та створити" at bounding box center [100, 98] width 59 height 11
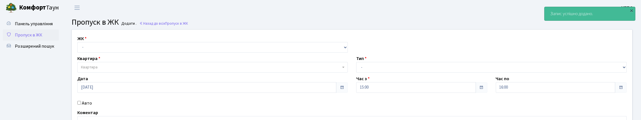
select select "271"
click at [79, 48] on select "- КТ, вул. Регенераторна, 4 КТ2, просп. [STREET_ADDRESS] [STREET_ADDRESS] [PERS…" at bounding box center [212, 47] width 270 height 11
select select
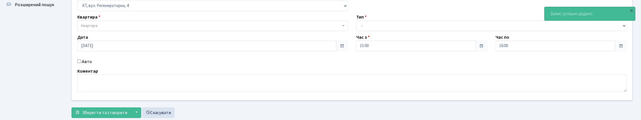
scroll to position [56, 0]
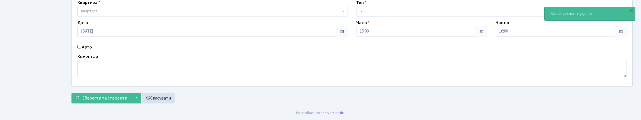
click at [89, 50] on label "Авто" at bounding box center [87, 47] width 10 height 7
click at [81, 48] on input "Авто" at bounding box center [79, 47] width 4 height 4
checkbox input "true"
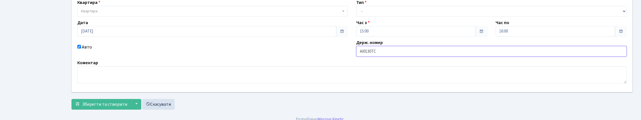
type input "АІ0130ТС"
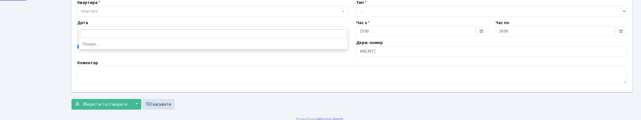
click at [254, 14] on span "Квартира" at bounding box center [211, 11] width 260 height 6
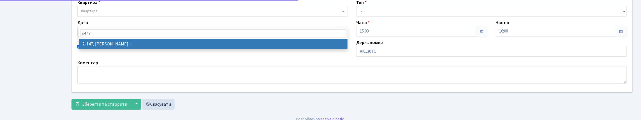
type input "2-147"
select select "637"
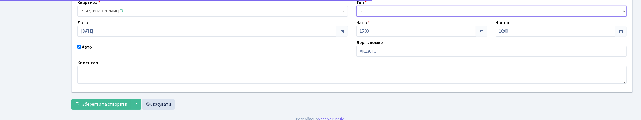
drag, startPoint x: 387, startPoint y: 18, endPoint x: 390, endPoint y: 29, distance: 12.1
click at [387, 17] on select "- Доставка Таксі Гості Сервіс" at bounding box center [491, 11] width 270 height 11
select select "3"
click at [356, 17] on select "- Доставка Таксі Гості Сервіс" at bounding box center [491, 11] width 270 height 11
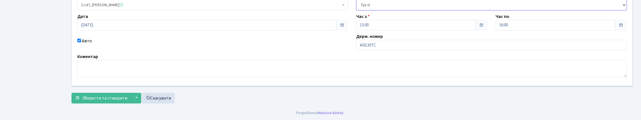
scroll to position [100, 0]
click at [112, 95] on span "Зберегти та створити" at bounding box center [104, 98] width 45 height 6
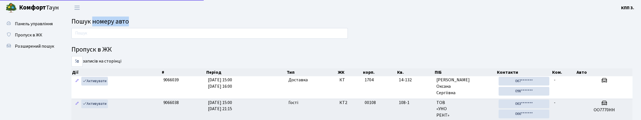
drag, startPoint x: 101, startPoint y: 24, endPoint x: 159, endPoint y: 21, distance: 57.8
click at [159, 21] on h2 "Пошук номеру авто" at bounding box center [351, 22] width 561 height 8
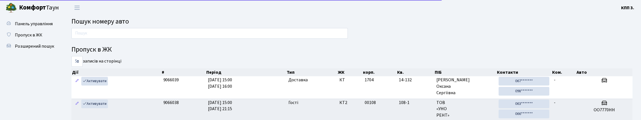
click at [97, 6] on header "Комфорт Таун КПП 3. Мій обліковий запис Вийти" at bounding box center [320, 7] width 641 height 15
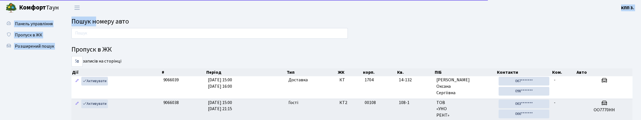
drag, startPoint x: 102, startPoint y: 22, endPoint x: 161, endPoint y: 11, distance: 59.6
click at [127, 3] on header "Комфорт Таун КПП 3. Мій обліковий запис Вийти" at bounding box center [320, 7] width 641 height 15
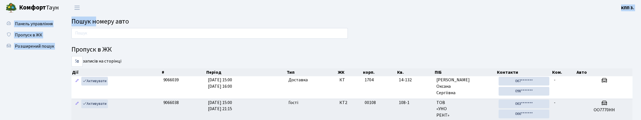
drag, startPoint x: 103, startPoint y: 23, endPoint x: 169, endPoint y: 12, distance: 66.8
click at [149, 14] on header "Комфорт Таун КПП 3. Мій обліковий запис Вийти" at bounding box center [320, 7] width 641 height 15
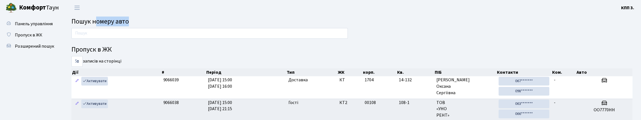
drag, startPoint x: 104, startPoint y: 26, endPoint x: 159, endPoint y: 20, distance: 55.0
click at [158, 21] on h2 "Пошук номеру авто" at bounding box center [351, 22] width 561 height 8
drag, startPoint x: 158, startPoint y: 18, endPoint x: 144, endPoint y: 21, distance: 14.6
click at [129, 22] on span "Пошук номеру авто" at bounding box center [99, 22] width 57 height 10
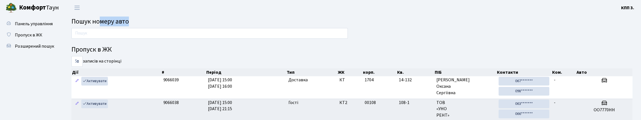
drag, startPoint x: 110, startPoint y: 26, endPoint x: 165, endPoint y: 19, distance: 56.1
click at [165, 21] on h2 "Пошук номеру авто" at bounding box center [351, 22] width 561 height 8
click at [165, 18] on h2 "Пошук номеру авто" at bounding box center [351, 22] width 561 height 8
drag, startPoint x: 131, startPoint y: 30, endPoint x: 171, endPoint y: 25, distance: 40.4
click at [171, 25] on h2 "Пошук номеру авто" at bounding box center [351, 22] width 561 height 8
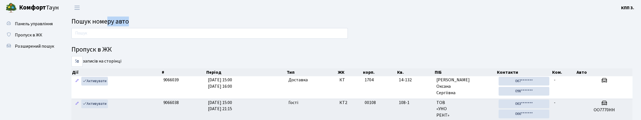
click at [157, 21] on h2 "Пошук номеру авто" at bounding box center [351, 22] width 561 height 8
drag, startPoint x: 122, startPoint y: 25, endPoint x: 189, endPoint y: 24, distance: 67.3
click at [189, 24] on h2 "Пошук номеру авто" at bounding box center [351, 22] width 561 height 8
click at [181, 20] on h2 "Пошук номеру авто" at bounding box center [351, 22] width 561 height 8
drag, startPoint x: 68, startPoint y: 25, endPoint x: 201, endPoint y: 19, distance: 133.0
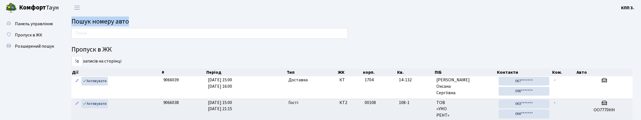
click at [201, 20] on div "Пошук номеру авто" at bounding box center [352, 22] width 578 height 8
drag, startPoint x: 90, startPoint y: 25, endPoint x: 173, endPoint y: 22, distance: 83.0
click at [172, 22] on div "Пошук номеру авто" at bounding box center [352, 22] width 578 height 8
click at [173, 21] on h2 "Пошук номеру авто" at bounding box center [351, 22] width 561 height 8
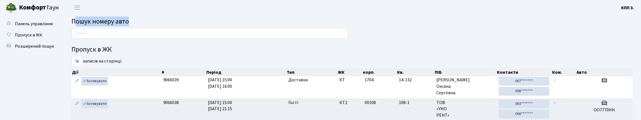
drag, startPoint x: 78, startPoint y: 23, endPoint x: 191, endPoint y: 20, distance: 113.8
click at [191, 20] on h2 "Пошук номеру авто" at bounding box center [351, 22] width 561 height 8
click at [179, 19] on h2 "Пошук номеру авто" at bounding box center [351, 22] width 561 height 8
drag, startPoint x: 82, startPoint y: 26, endPoint x: 229, endPoint y: 23, distance: 147.5
click at [229, 23] on h2 "Пошук номеру авто" at bounding box center [351, 22] width 561 height 8
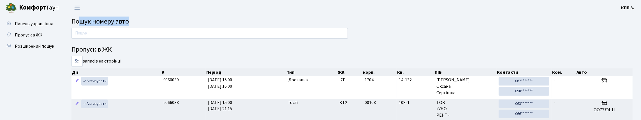
click at [226, 21] on h2 "Пошук номеру авто" at bounding box center [351, 22] width 561 height 8
drag, startPoint x: 90, startPoint y: 26, endPoint x: 191, endPoint y: 22, distance: 101.3
click at [184, 26] on h2 "Пошук номеру авто" at bounding box center [351, 22] width 561 height 8
click at [192, 22] on h2 "Пошук номеру авто" at bounding box center [351, 22] width 561 height 8
drag, startPoint x: 138, startPoint y: 28, endPoint x: 207, endPoint y: 21, distance: 69.3
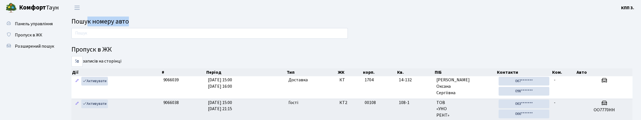
click at [205, 21] on h2 "Пошук номеру авто" at bounding box center [351, 22] width 561 height 8
drag, startPoint x: 181, startPoint y: 18, endPoint x: 144, endPoint y: 22, distance: 36.9
click at [181, 18] on h2 "Пошук номеру авто" at bounding box center [351, 22] width 561 height 8
click at [110, 9] on header "Комфорт Таун КПП 3. Мій обліковий запис Вийти" at bounding box center [320, 7] width 641 height 15
click at [120, 36] on input "text" at bounding box center [209, 33] width 276 height 11
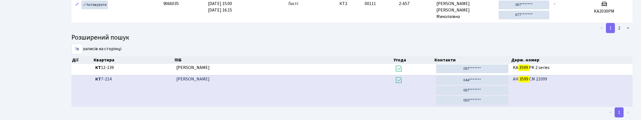
scroll to position [27, 0]
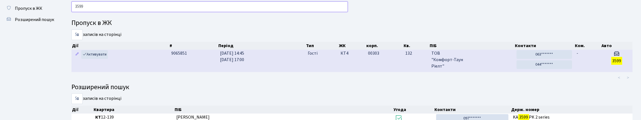
type input "3599"
drag, startPoint x: 309, startPoint y: 91, endPoint x: 316, endPoint y: 82, distance: 10.4
click at [313, 72] on td "Гості" at bounding box center [322, 61] width 33 height 22
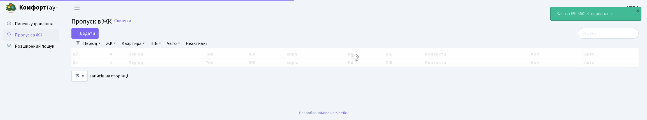
select select "25"
click at [579, 35] on input "search" at bounding box center [608, 33] width 61 height 11
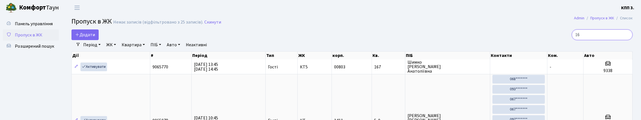
type input "1"
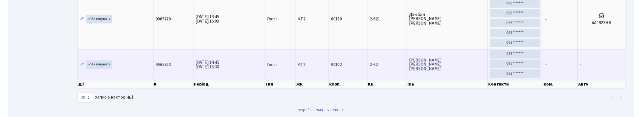
scroll to position [36, 0]
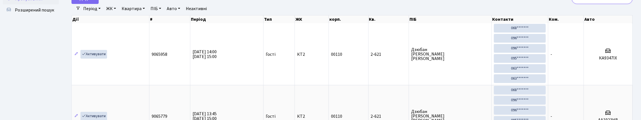
type input "2"
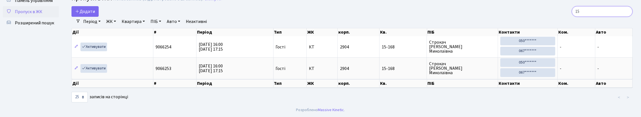
type input "1"
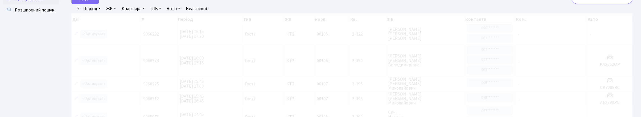
scroll to position [3, 0]
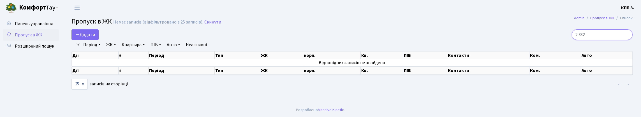
type input "2-332"
click at [22, 23] on span "Панель управління" at bounding box center [34, 24] width 38 height 6
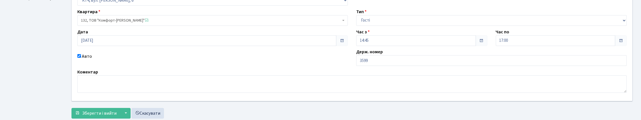
scroll to position [56, 0]
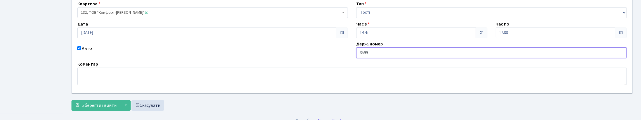
drag, startPoint x: 360, startPoint y: 78, endPoint x: 363, endPoint y: 75, distance: 4.8
click at [360, 58] on input "3599" at bounding box center [491, 52] width 270 height 11
click at [383, 47] on label "Держ. номер" at bounding box center [369, 44] width 27 height 7
click at [386, 58] on input "КА3599" at bounding box center [491, 52] width 270 height 11
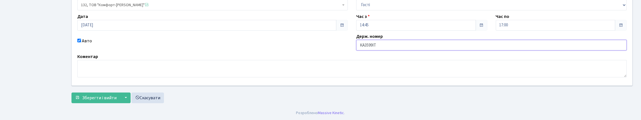
scroll to position [102, 0]
type input "КА3599ІТ"
click at [112, 92] on button "Зберегти і вийти" at bounding box center [95, 97] width 49 height 11
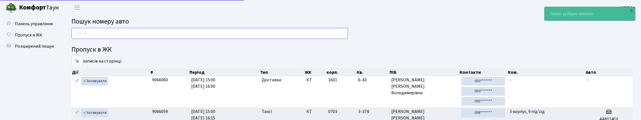
drag, startPoint x: 111, startPoint y: 40, endPoint x: 117, endPoint y: 29, distance: 12.4
click at [111, 39] on input "text" at bounding box center [209, 33] width 276 height 11
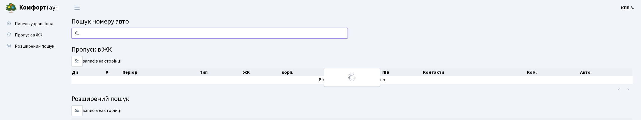
type input "0"
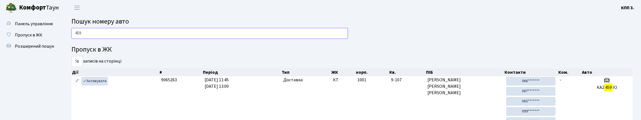
click at [75, 36] on input "459" at bounding box center [209, 33] width 276 height 11
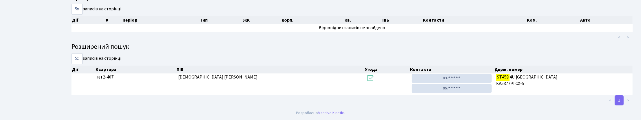
scroll to position [34, 0]
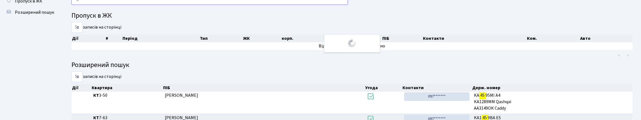
type input "4"
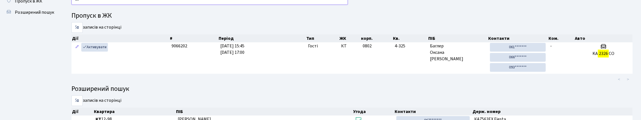
type input "2"
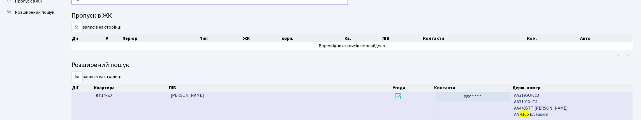
type input "4"
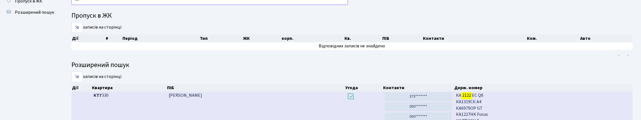
type input "2"
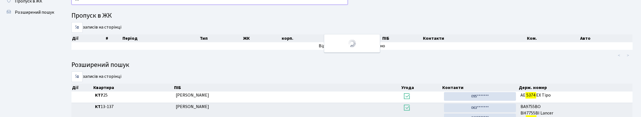
type input "5"
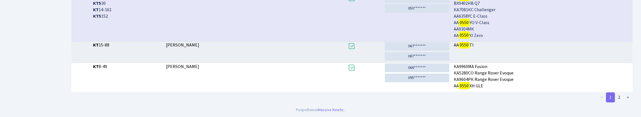
scroll to position [257, 0]
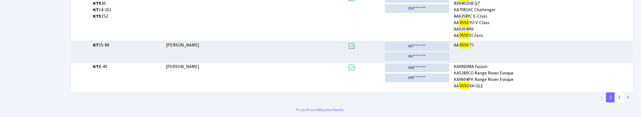
click at [615, 97] on link "2" at bounding box center [619, 97] width 9 height 10
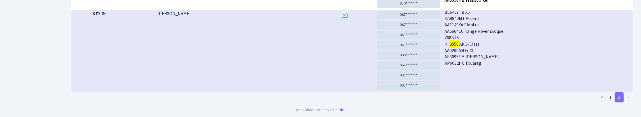
scroll to position [0, 0]
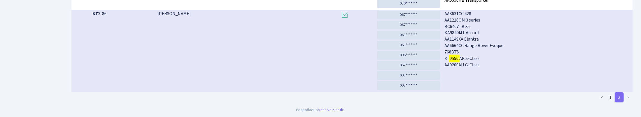
click at [615, 92] on link "2" at bounding box center [619, 97] width 9 height 10
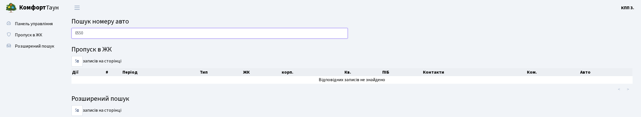
click at [110, 36] on input "0550" at bounding box center [209, 33] width 276 height 11
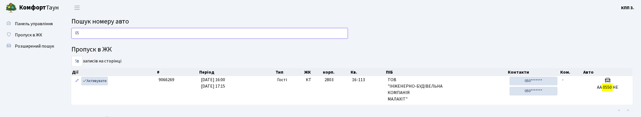
type input "0"
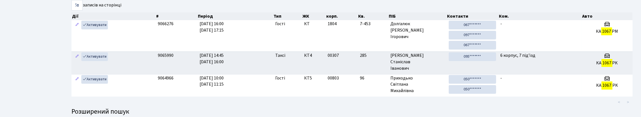
scroll to position [34, 0]
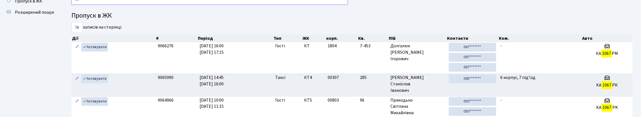
type input "1"
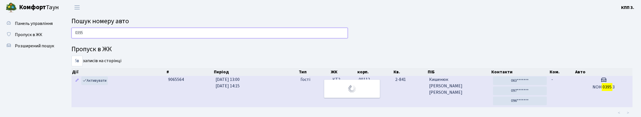
scroll to position [0, 0]
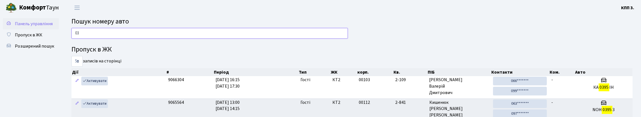
type input "0"
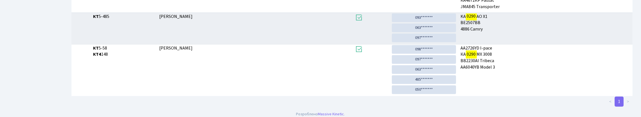
scroll to position [34, 0]
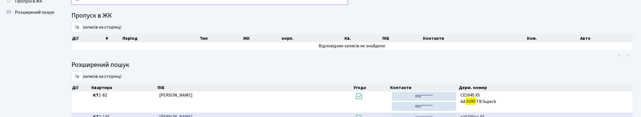
type input "0"
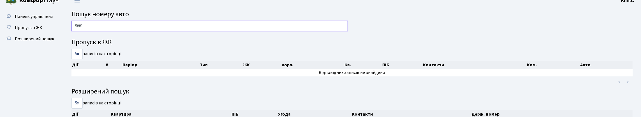
scroll to position [0, 0]
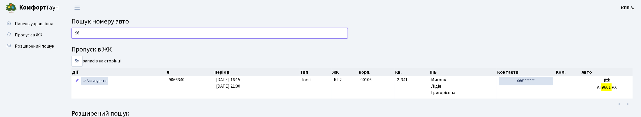
type input "9"
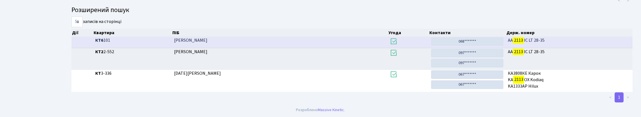
scroll to position [34, 0]
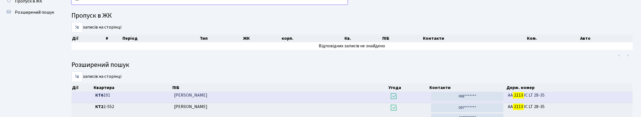
type input "2"
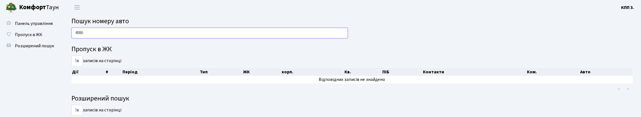
scroll to position [0, 0]
type input "4"
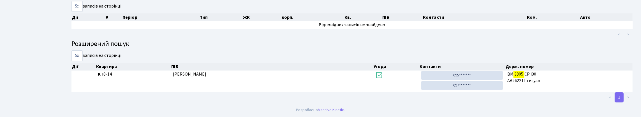
scroll to position [87, 0]
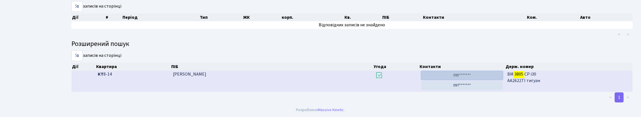
click link "095*******"
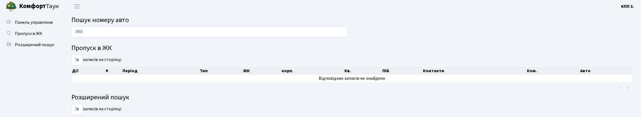
scroll to position [0, 0]
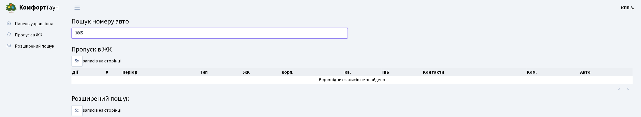
click input "3805"
type input "3"
type input "1"
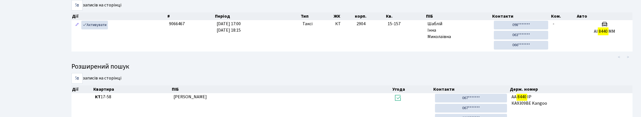
scroll to position [34, 0]
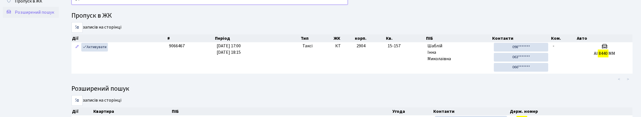
type input "8"
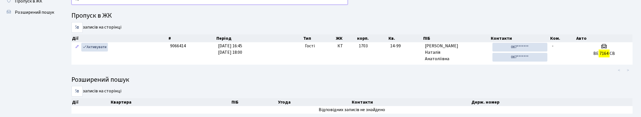
type input "7"
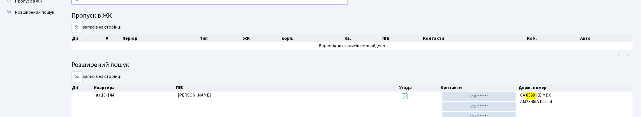
type input "8"
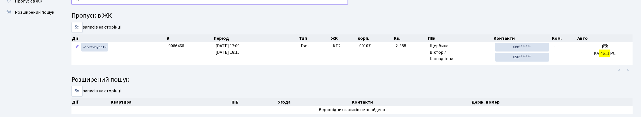
type input "4"
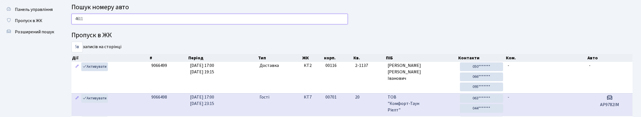
scroll to position [6, 0]
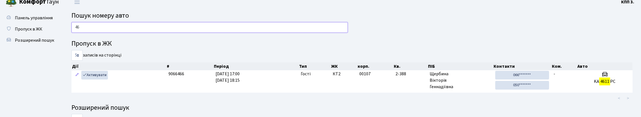
type input "4"
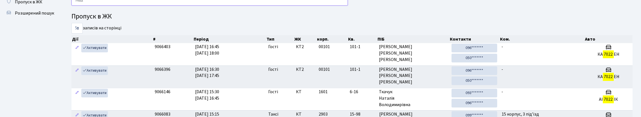
scroll to position [5, 0]
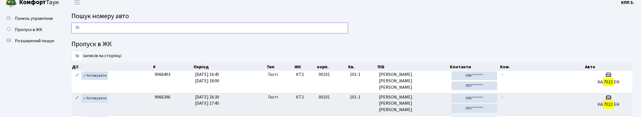
type input "7"
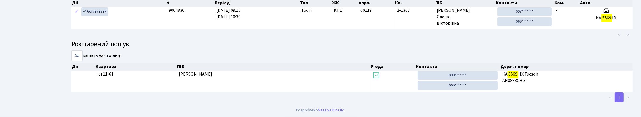
scroll to position [34, 0]
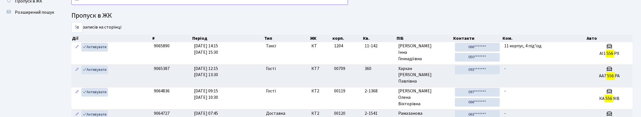
type input "5"
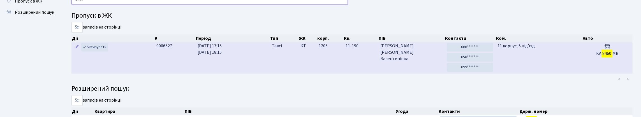
type input "8460"
click td "12.10.2025 17:15 12.10.2025 18:15"
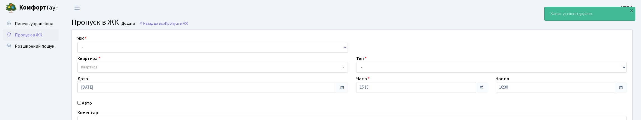
select select "271"
click at [79, 48] on select "- КТ, вул. Регенераторна, 4 КТ2, просп. [STREET_ADDRESS] [STREET_ADDRESS] [PERS…" at bounding box center [212, 47] width 270 height 11
select select
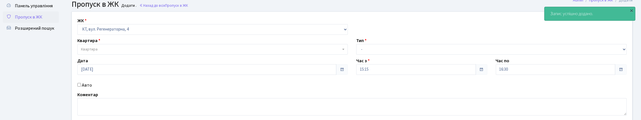
scroll to position [28, 0]
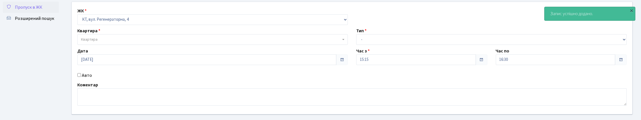
click at [92, 79] on label "Авто" at bounding box center [87, 75] width 10 height 7
click at [81, 77] on input "Авто" at bounding box center [79, 75] width 4 height 4
checkbox input "true"
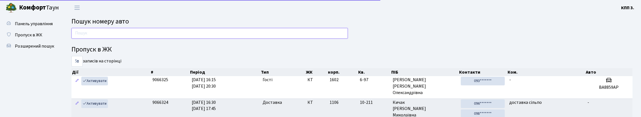
drag, startPoint x: 0, startPoint y: 0, endPoint x: 82, endPoint y: 36, distance: 89.1
click at [81, 36] on input "text" at bounding box center [209, 33] width 276 height 11
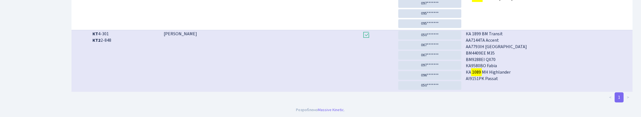
scroll to position [34, 0]
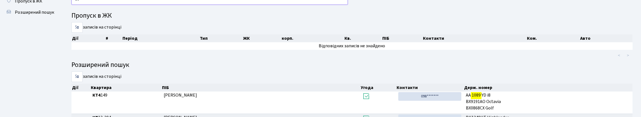
type input "1"
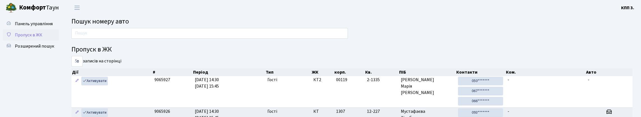
click at [51, 41] on link "Пропуск в ЖК" at bounding box center [31, 34] width 56 height 11
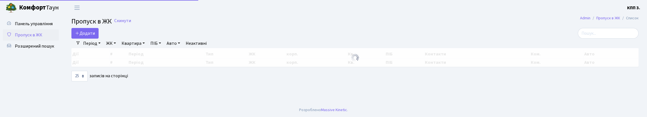
select select "25"
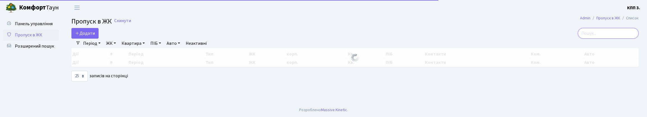
drag, startPoint x: 621, startPoint y: 41, endPoint x: 623, endPoint y: 43, distance: 3.0
click at [622, 39] on input "search" at bounding box center [608, 33] width 61 height 11
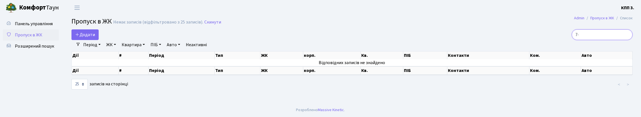
type input "7"
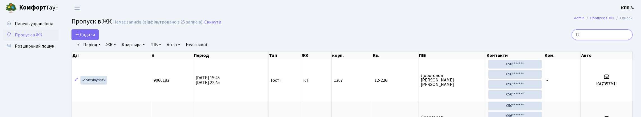
type input "1"
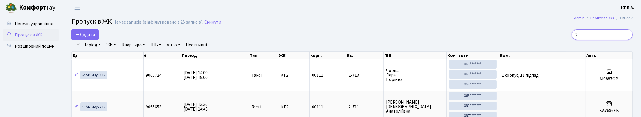
type input "2"
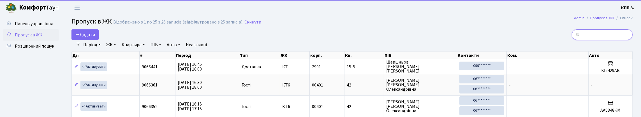
type input "4"
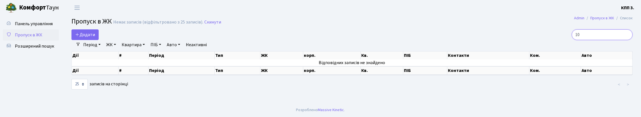
type input "1"
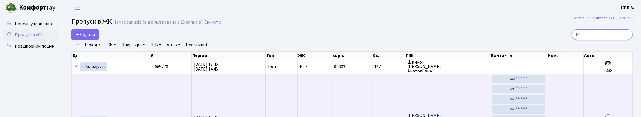
type input "1"
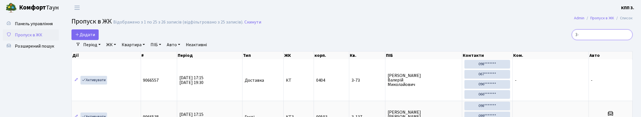
type input "3"
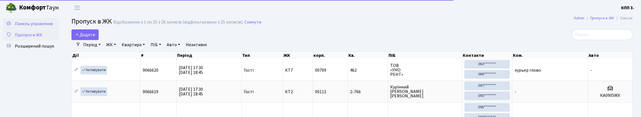
click at [50, 21] on link "Панель управління" at bounding box center [31, 23] width 56 height 11
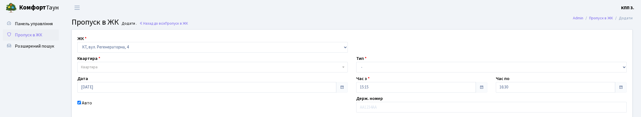
select select "271"
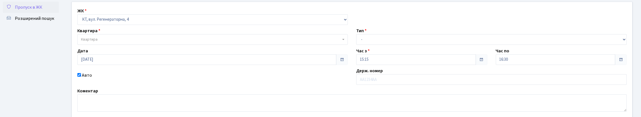
click at [114, 42] on span "Квартира" at bounding box center [211, 40] width 260 height 6
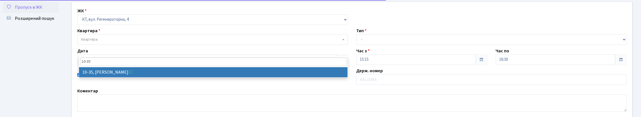
type input "10-35"
select select "6604"
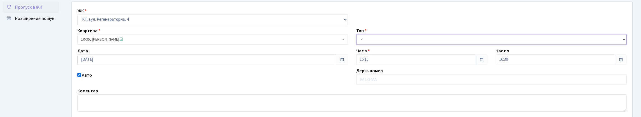
drag, startPoint x: 413, startPoint y: 53, endPoint x: 417, endPoint y: 57, distance: 6.4
click at [416, 45] on select "- Доставка Таксі Гості Сервіс" at bounding box center [491, 39] width 270 height 11
select select "2"
click at [356, 45] on select "- Доставка Таксі Гості Сервіс" at bounding box center [491, 39] width 270 height 11
click at [373, 74] on label "Держ. номер" at bounding box center [369, 71] width 27 height 7
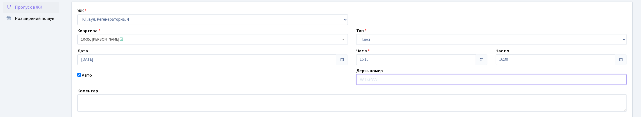
click at [380, 85] on input "text" at bounding box center [491, 79] width 270 height 11
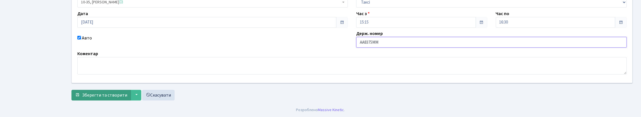
scroll to position [103, 0]
type input "АА8375ММ"
click at [92, 92] on span "Зберегти та створити" at bounding box center [104, 95] width 45 height 6
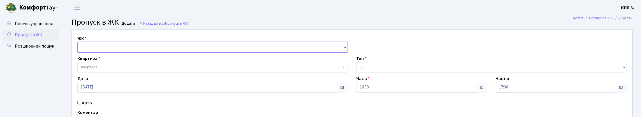
click at [115, 53] on select "- КТ, вул. Регенераторна, 4 КТ2, просп. [STREET_ADDRESS] [STREET_ADDRESS] [PERS…" at bounding box center [212, 47] width 270 height 11
select select "271"
click at [79, 48] on select "- КТ, вул. Регенераторна, 4 КТ2, просп. [STREET_ADDRESS] [STREET_ADDRESS] [PERS…" at bounding box center [212, 47] width 270 height 11
select select
click at [110, 70] on span "Квартира" at bounding box center [211, 67] width 260 height 6
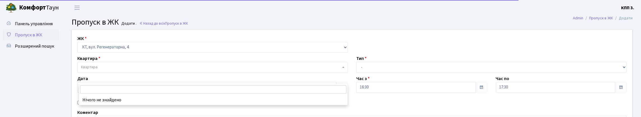
type input "1"
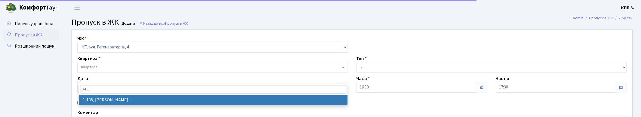
type input "9-135"
select select "6485"
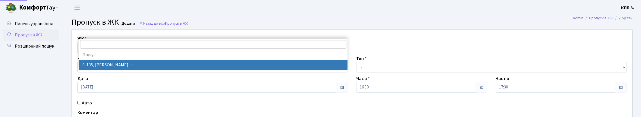
click at [124, 70] on span "9-135, [PERSON_NAME]" at bounding box center [211, 67] width 260 height 6
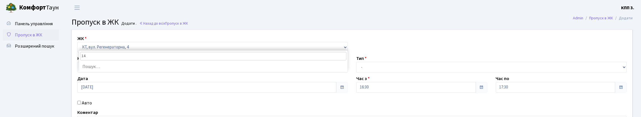
type input "1"
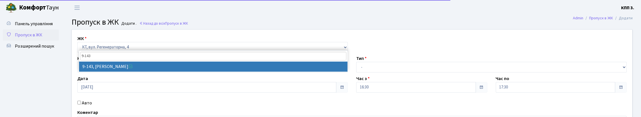
type input "9-143"
select select "6493"
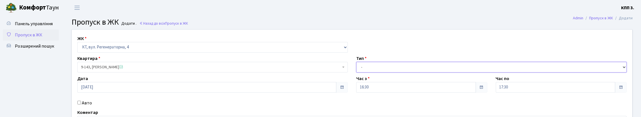
click at [426, 73] on select "- Доставка Таксі Гості Сервіс" at bounding box center [491, 67] width 270 height 11
select select "3"
click at [356, 73] on select "- Доставка Таксі Гості Сервіс" at bounding box center [491, 67] width 270 height 11
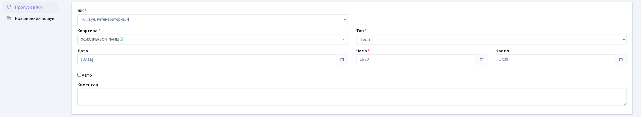
click at [87, 79] on label "Авто" at bounding box center [87, 75] width 10 height 7
click at [81, 77] on input "Авто" at bounding box center [79, 75] width 4 height 4
checkbox input "true"
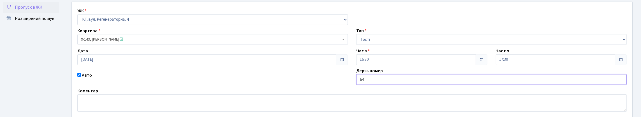
type input "6"
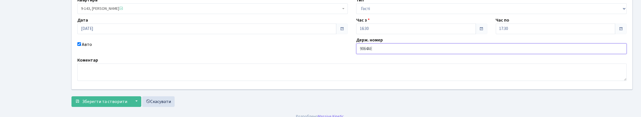
scroll to position [103, 0]
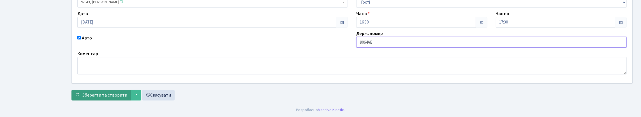
type input "9064АЕ"
click at [105, 94] on span "Зберегти та створити" at bounding box center [104, 95] width 45 height 6
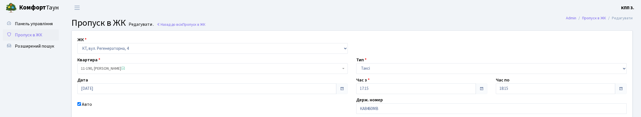
scroll to position [105, 0]
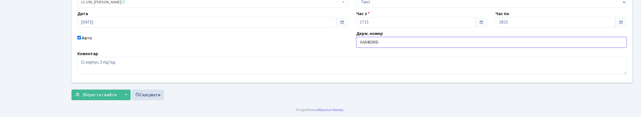
click at [381, 34] on div "ЖК - КТ, вул. Регенераторна, 4 КТ2, просп. [STREET_ADDRESS] [STREET_ADDRESS] [P…" at bounding box center [352, 23] width 569 height 118
click at [381, 37] on input "КА8460МВ" at bounding box center [491, 42] width 270 height 11
type input "КА8460НВ"
click at [105, 92] on span "Зберегти і вийти" at bounding box center [99, 95] width 34 height 6
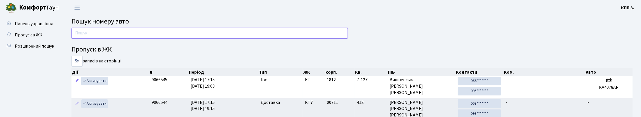
click at [112, 41] on div at bounding box center [209, 34] width 285 height 13
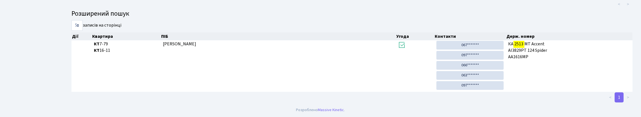
scroll to position [34, 0]
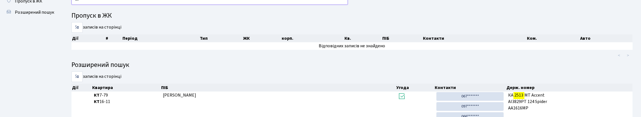
type input "2"
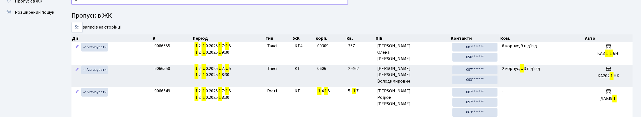
type input "1"
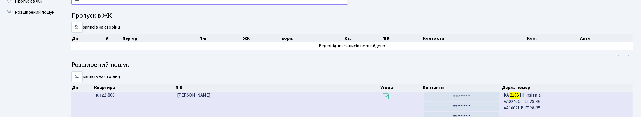
type input "2"
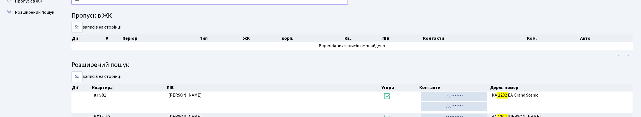
type input "1"
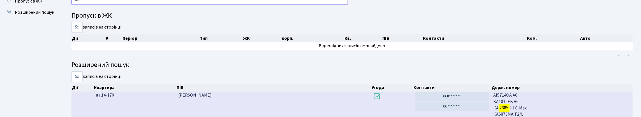
type input "2"
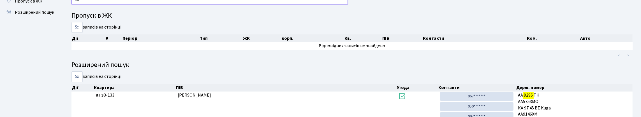
type input "9"
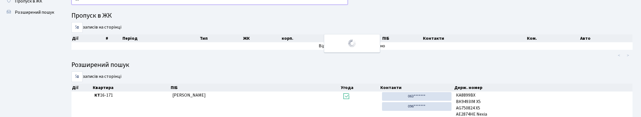
type input "6"
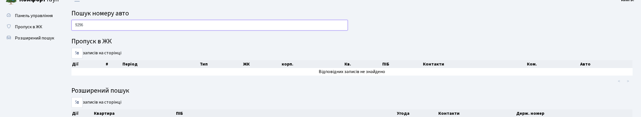
scroll to position [0, 0]
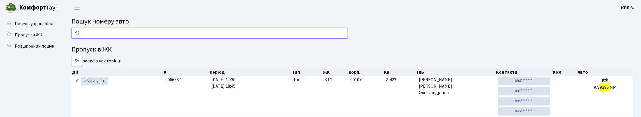
type input "9"
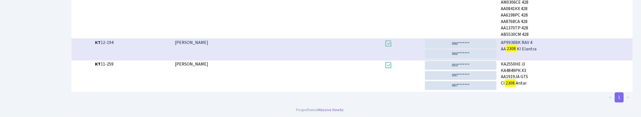
scroll to position [34, 0]
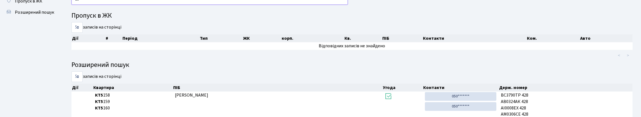
type input "2"
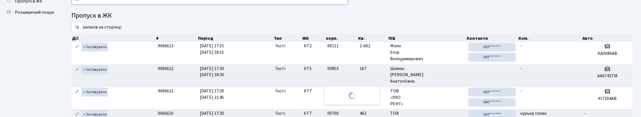
type input "1"
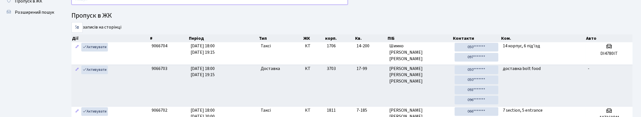
type input "0"
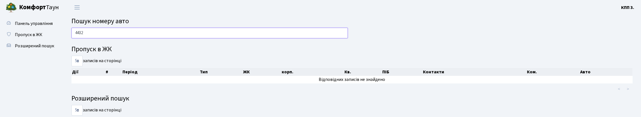
scroll to position [0, 0]
type input "4"
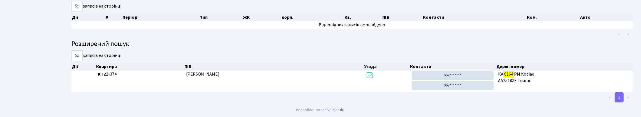
scroll to position [34, 0]
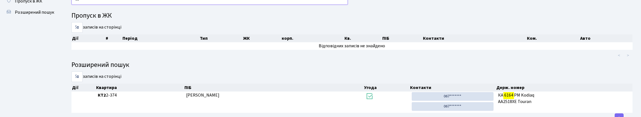
type input "6"
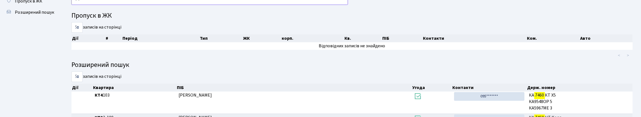
type input "7"
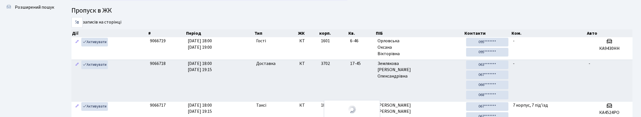
scroll to position [0, 0]
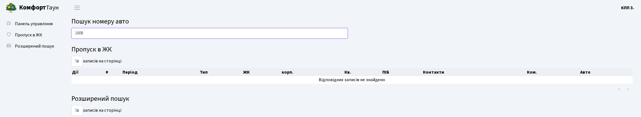
click at [75, 34] on input "1608" at bounding box center [209, 33] width 276 height 11
click at [105, 38] on input "АВ1608" at bounding box center [209, 33] width 276 height 11
drag, startPoint x: 75, startPoint y: 36, endPoint x: 110, endPoint y: 41, distance: 34.8
click at [110, 39] on input "АВ1608КН" at bounding box center [209, 33] width 276 height 11
click at [129, 26] on span "Пошук номеру авто" at bounding box center [99, 22] width 57 height 10
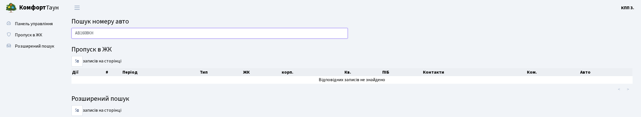
click at [130, 34] on input "АВ1608КН" at bounding box center [209, 33] width 276 height 11
type input "[PERSON_NAME]"
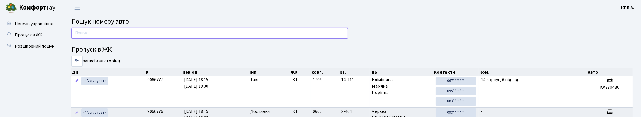
type input "7"
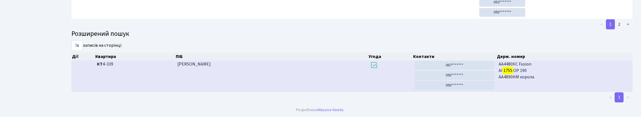
scroll to position [34, 0]
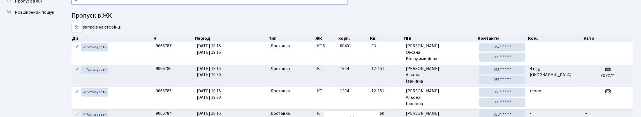
type input "1"
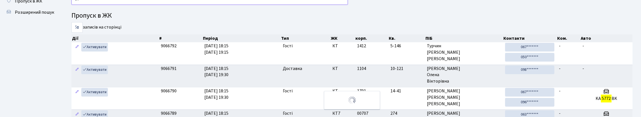
type input "5"
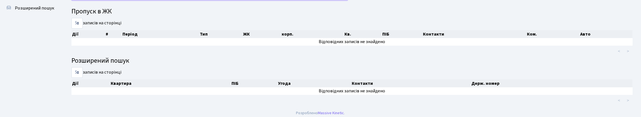
scroll to position [0, 0]
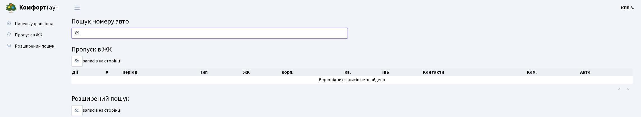
type input "8"
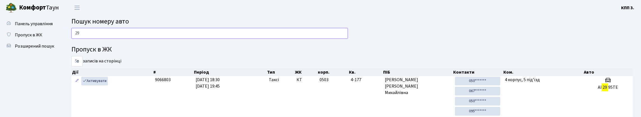
type input "2"
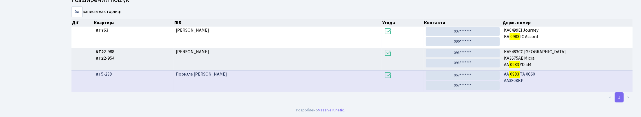
scroll to position [34, 0]
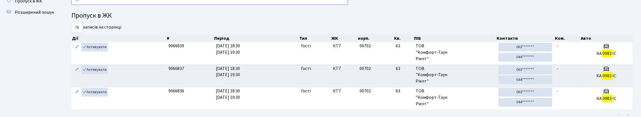
type input "0"
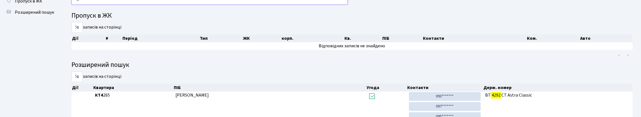
type input "4"
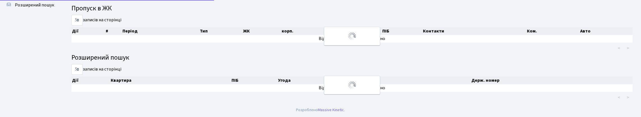
scroll to position [14, 0]
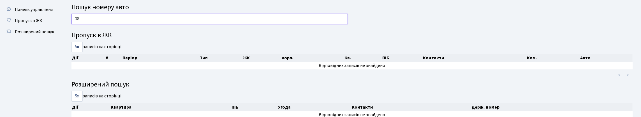
type input "3"
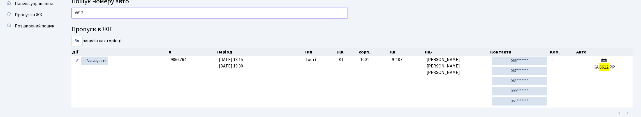
scroll to position [0, 0]
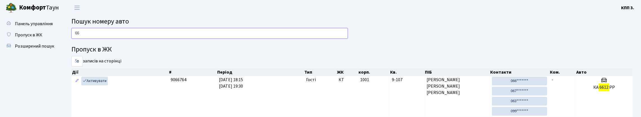
type input "6"
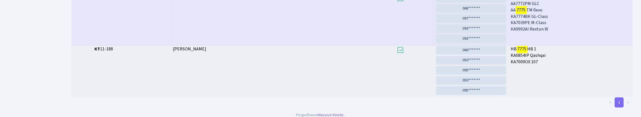
scroll to position [34, 0]
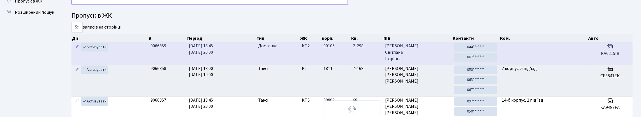
type input "7"
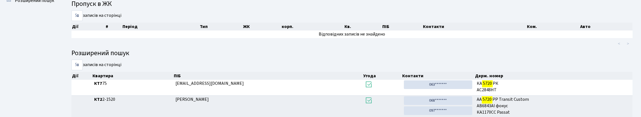
scroll to position [0, 0]
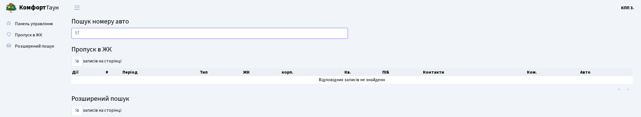
type input "5"
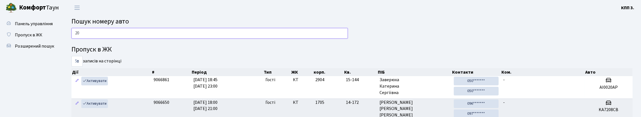
type input "2"
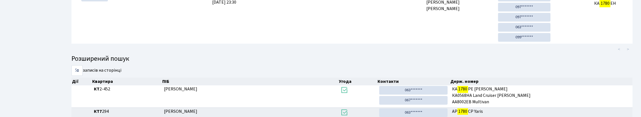
scroll to position [34, 0]
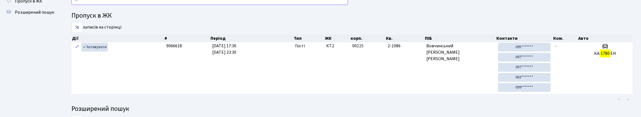
type input "1"
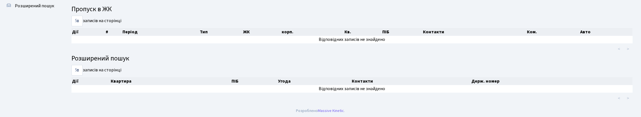
scroll to position [0, 0]
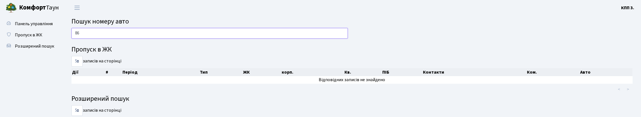
type input "8"
type input "9"
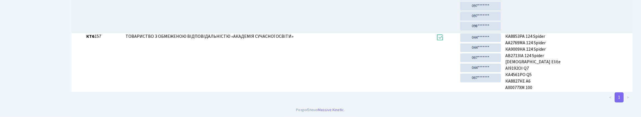
scroll to position [34, 0]
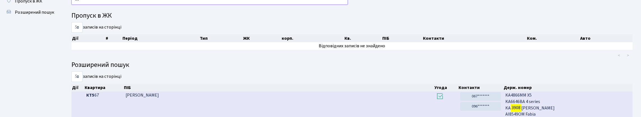
type input "3"
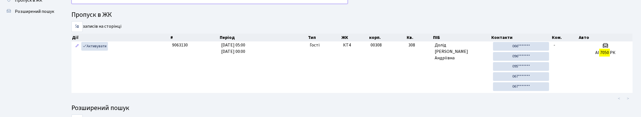
scroll to position [28, 0]
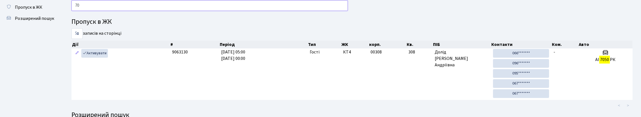
type input "7"
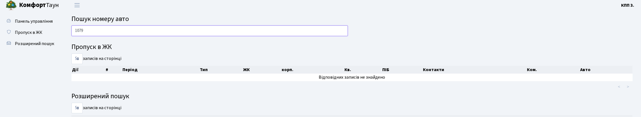
scroll to position [0, 0]
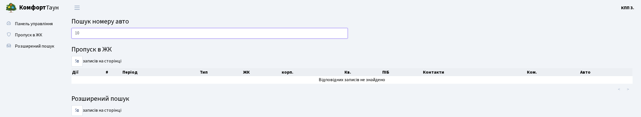
type input "1"
type input "0"
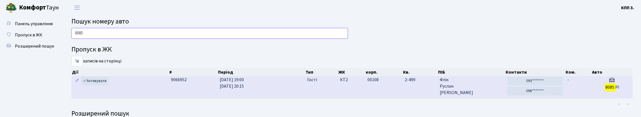
type input "8085"
click at [374, 98] on td "00108" at bounding box center [383, 87] width 37 height 22
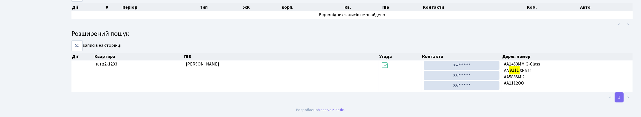
scroll to position [99, 0]
type input "9111"
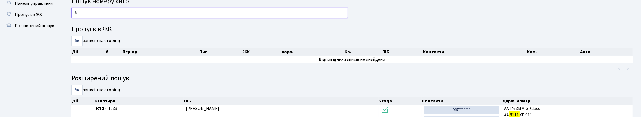
scroll to position [15, 0]
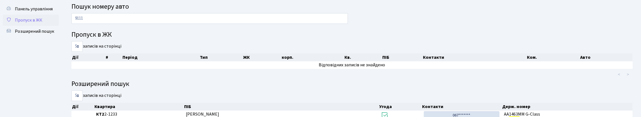
click at [41, 23] on span "Пропуск в ЖК" at bounding box center [28, 20] width 27 height 6
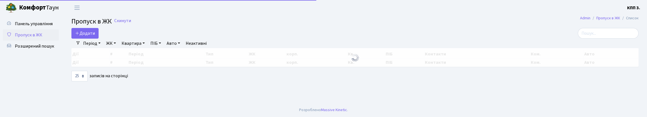
select select "25"
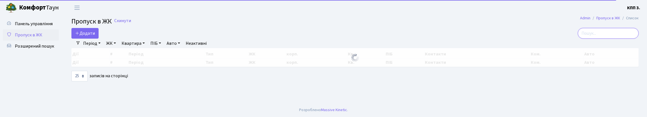
click at [628, 39] on input "search" at bounding box center [608, 33] width 61 height 11
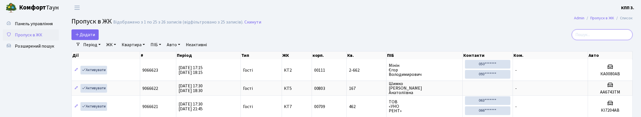
type input "2"
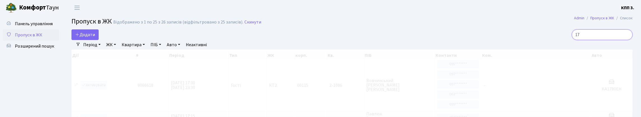
type input "1"
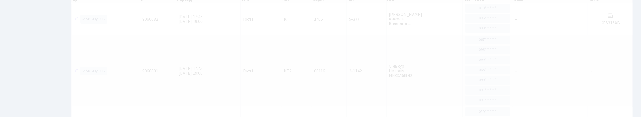
scroll to position [20, 0]
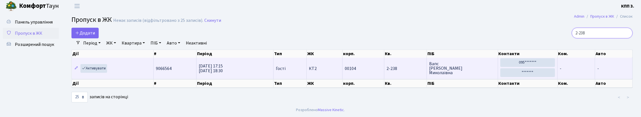
type input "2-238"
click at [119, 59] on td "Активувати" at bounding box center [113, 68] width 82 height 21
click at [107, 64] on link "Активувати" at bounding box center [93, 68] width 27 height 9
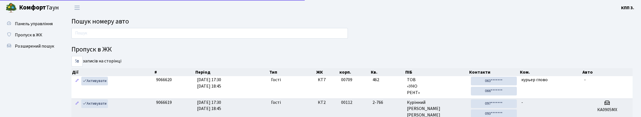
click at [134, 34] on input "text" at bounding box center [209, 33] width 276 height 11
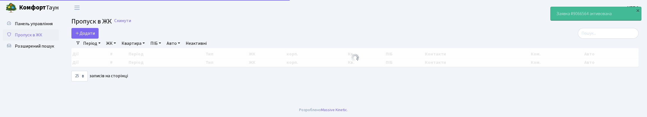
select select "25"
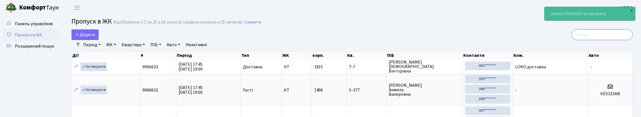
click at [592, 40] on input "search" at bounding box center [602, 34] width 61 height 11
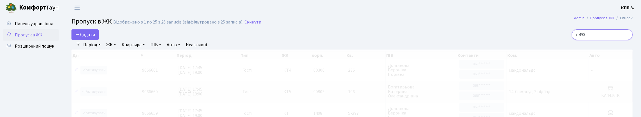
type input "7-490"
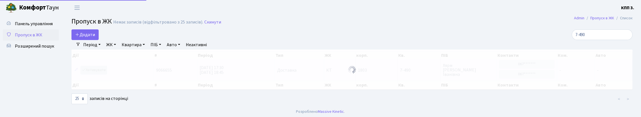
click at [110, 80] on div at bounding box center [351, 70] width 561 height 40
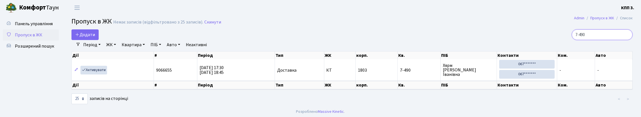
click at [591, 36] on input "7-490" at bounding box center [602, 34] width 61 height 11
click at [624, 40] on input "7-490" at bounding box center [602, 34] width 61 height 11
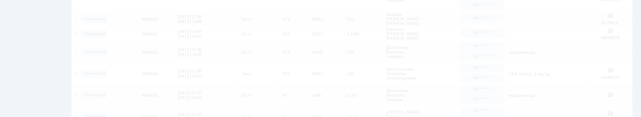
scroll to position [20, 0]
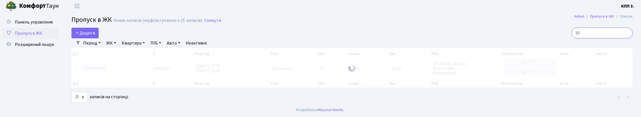
type input "1"
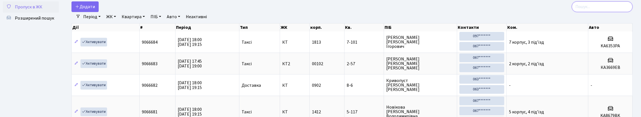
scroll to position [0, 0]
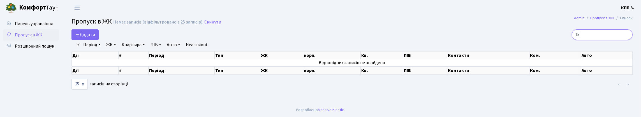
type input "1"
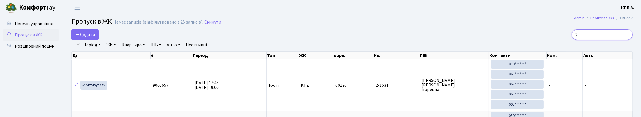
type input "2"
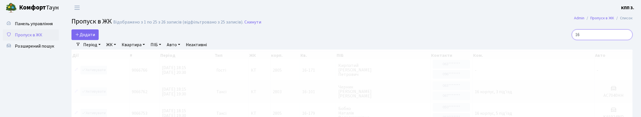
type input "1"
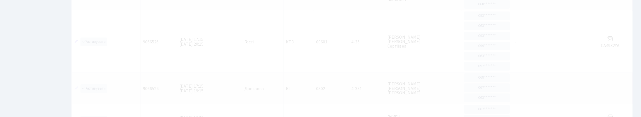
scroll to position [33, 0]
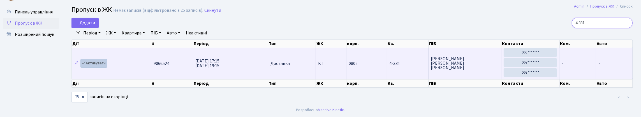
type input "4-331"
click at [103, 59] on link "Активувати" at bounding box center [93, 63] width 27 height 9
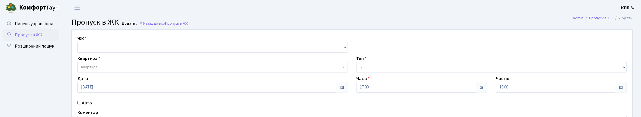
click at [181, 53] on select "- КТ, вул. Регенераторна, 4 КТ2, просп. [STREET_ADDRESS] [STREET_ADDRESS] [PERS…" at bounding box center [212, 47] width 270 height 11
select select "271"
click at [79, 48] on select "- КТ, вул. Регенераторна, 4 КТ2, просп. [STREET_ADDRESS] [STREET_ADDRESS] [PERS…" at bounding box center [212, 47] width 270 height 11
select select
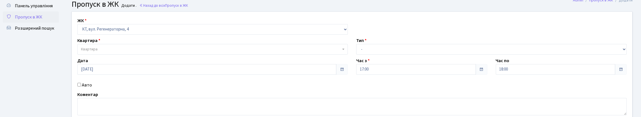
scroll to position [28, 0]
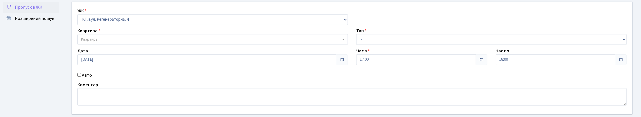
drag, startPoint x: 87, startPoint y: 96, endPoint x: 90, endPoint y: 84, distance: 12.6
click at [87, 79] on label "Авто" at bounding box center [87, 75] width 10 height 7
click at [81, 77] on input "Авто" at bounding box center [79, 75] width 4 height 4
checkbox input "true"
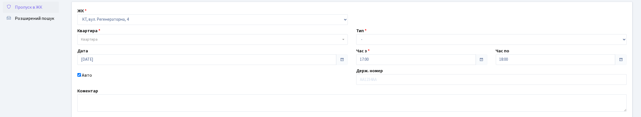
click at [100, 42] on span "Квартира" at bounding box center [211, 40] width 260 height 6
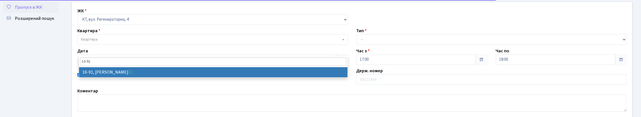
type input "10-91"
select select "6660"
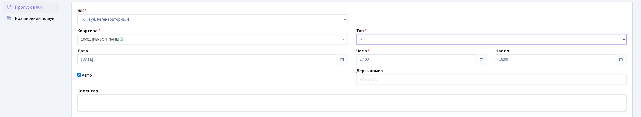
click at [369, 45] on select "- Доставка Таксі Гості Сервіс" at bounding box center [491, 39] width 270 height 11
select select "1"
click at [356, 45] on select "- Доставка Таксі Гості Сервіс" at bounding box center [491, 39] width 270 height 11
click at [89, 79] on label "Авто" at bounding box center [87, 75] width 10 height 7
click at [81, 77] on input "Авто" at bounding box center [79, 75] width 4 height 4
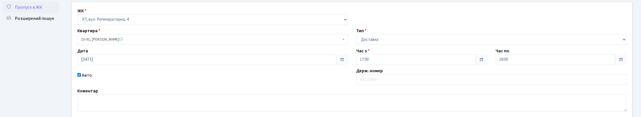
checkbox input "false"
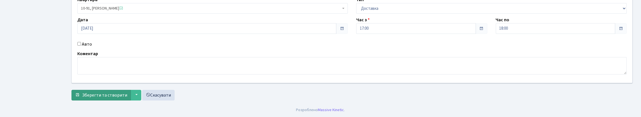
scroll to position [95, 0]
click at [95, 94] on span "Зберегти та створити" at bounding box center [104, 95] width 45 height 6
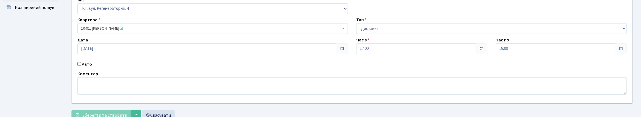
scroll to position [39, 0]
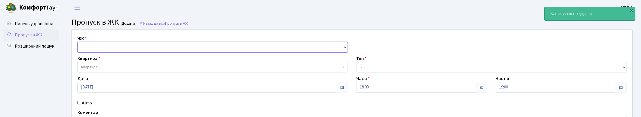
drag, startPoint x: 166, startPoint y: 56, endPoint x: 169, endPoint y: 60, distance: 4.8
click at [166, 53] on select "- КТ, вул. Регенераторна, 4 КТ2, просп. [STREET_ADDRESS] [STREET_ADDRESS] [PERS…" at bounding box center [212, 47] width 270 height 11
select select "271"
click at [79, 48] on select "- КТ, вул. Регенераторна, 4 КТ2, просп. [STREET_ADDRESS] [STREET_ADDRESS] [PERS…" at bounding box center [212, 47] width 270 height 11
select select
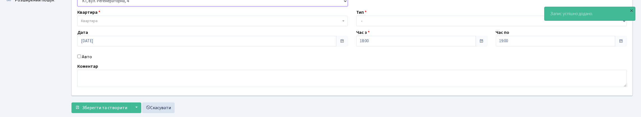
scroll to position [56, 0]
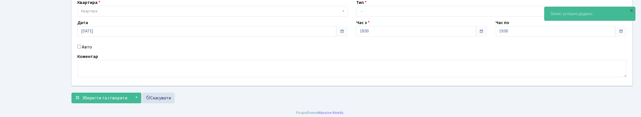
drag, startPoint x: 89, startPoint y: 71, endPoint x: 92, endPoint y: 57, distance: 14.8
click at [89, 50] on label "Авто" at bounding box center [87, 47] width 10 height 7
click at [81, 48] on input "Авто" at bounding box center [79, 47] width 4 height 4
checkbox input "true"
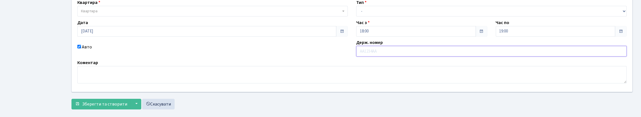
paste input "АВ1608КН"
type input "АВ1608КН"
click at [222, 13] on div "Квартира Квартира" at bounding box center [212, 7] width 279 height 17
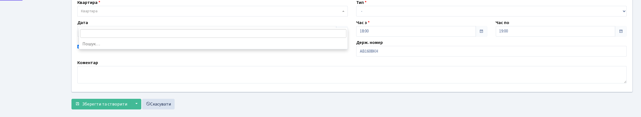
click at [221, 17] on span "Квартира" at bounding box center [212, 11] width 270 height 11
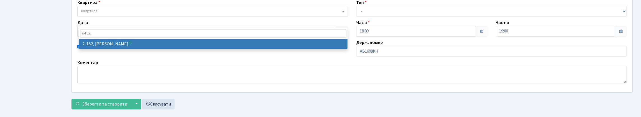
type input "2-152"
select select "565"
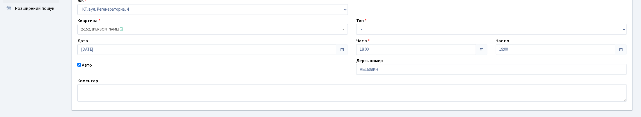
scroll to position [28, 0]
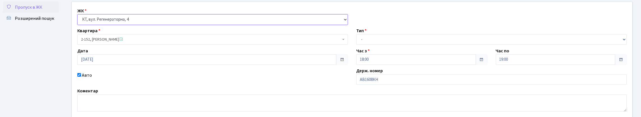
drag, startPoint x: 168, startPoint y: 28, endPoint x: 167, endPoint y: 32, distance: 3.7
click at [168, 25] on select "- КТ, вул. Регенераторна, 4 КТ2, просп. Соборності, 17 КТ3, вул. Березнева, 16 …" at bounding box center [212, 19] width 270 height 11
select select "295"
click at [79, 20] on select "- КТ, вул. Регенераторна, 4 КТ2, просп. Соборності, 17 КТ3, вул. Березнева, 16 …" at bounding box center [212, 19] width 270 height 11
select select
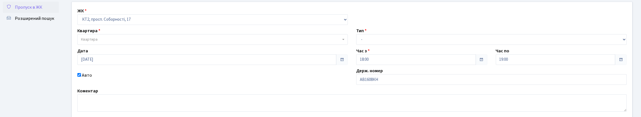
click at [163, 60] on div "ЖК - КТ, вул. Регенераторна, 4 КТ2, просп. Соборності, 17 КТ3, вул. Березнева, …" at bounding box center [352, 61] width 569 height 118
click at [169, 45] on div "Квартира Квартира" at bounding box center [212, 35] width 279 height 17
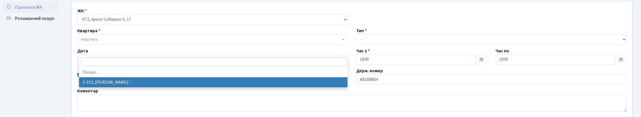
drag, startPoint x: 172, startPoint y: 53, endPoint x: 172, endPoint y: 48, distance: 4.2
click at [172, 42] on span "Квартира" at bounding box center [211, 40] width 260 height 6
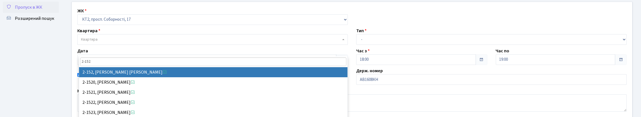
type input "2-152"
select select "15203"
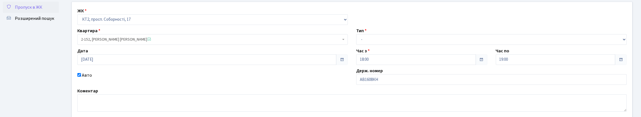
click at [391, 45] on div "Тип - Доставка Таксі Гості Сервіс" at bounding box center [491, 35] width 279 height 17
drag, startPoint x: 392, startPoint y: 54, endPoint x: 392, endPoint y: 58, distance: 3.4
click at [392, 45] on select "- Доставка Таксі Гості Сервіс" at bounding box center [491, 39] width 270 height 11
select select "3"
click at [356, 45] on select "- Доставка Таксі Гості Сервіс" at bounding box center [491, 39] width 270 height 11
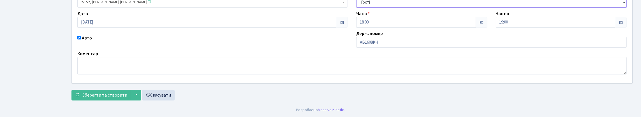
scroll to position [84, 0]
click at [123, 98] on span "Зберегти та створити" at bounding box center [104, 95] width 45 height 6
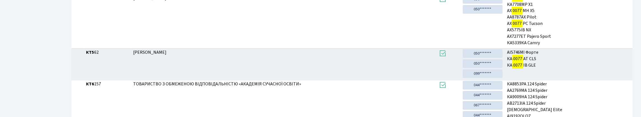
scroll to position [78, 0]
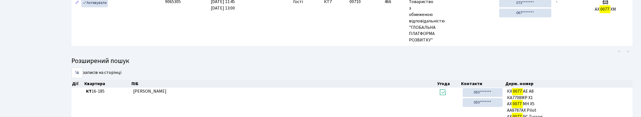
type input "0077"
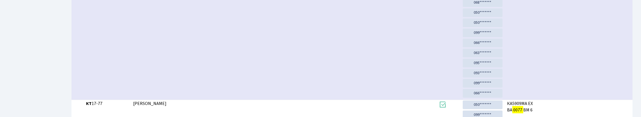
scroll to position [330, 0]
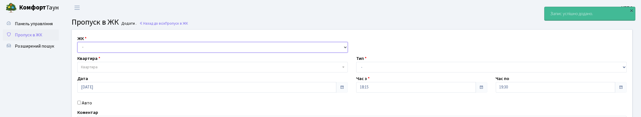
click at [139, 53] on select "- КТ, вул. Регенераторна, 4 КТ2, просп. Соборності, 17 КТ3, вул. Березнева, 16 …" at bounding box center [212, 47] width 270 height 11
select select "271"
click at [79, 48] on select "- КТ, вул. Регенераторна, 4 КТ2, просп. Соборності, 17 КТ3, вул. Березнева, 16 …" at bounding box center [212, 47] width 270 height 11
select select
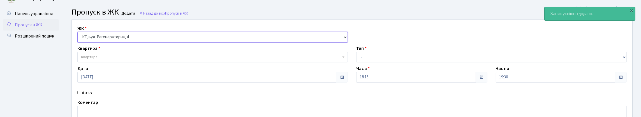
scroll to position [28, 0]
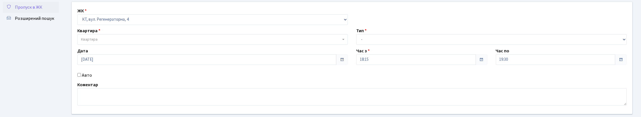
click at [89, 79] on label "Авто" at bounding box center [87, 75] width 10 height 7
click at [81, 77] on input "Авто" at bounding box center [79, 75] width 4 height 4
checkbox input "true"
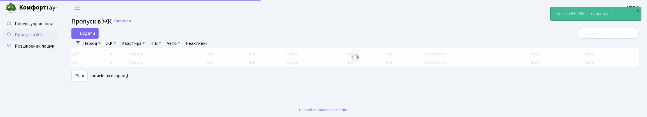
select select "25"
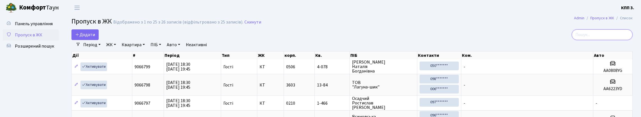
click at [596, 40] on input "search" at bounding box center [602, 34] width 61 height 11
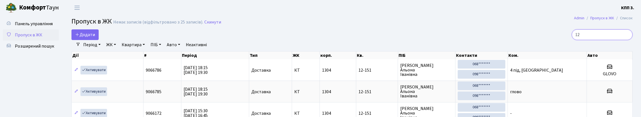
type input "1"
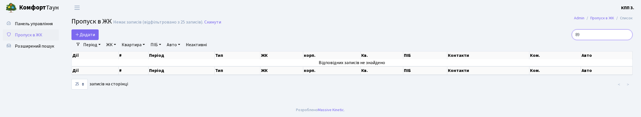
type input "8"
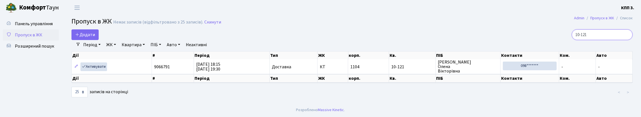
scroll to position [13, 0]
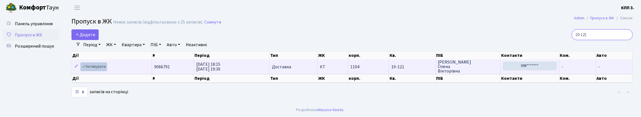
type input "10-121"
click at [103, 63] on link "Активувати" at bounding box center [93, 67] width 27 height 9
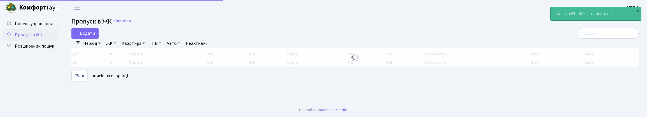
select select "25"
click at [592, 31] on main "Admin Пропуск в ЖК Список Пропуск в ЖК Скинути Додати Фільтри Період [DATE] - […" at bounding box center [355, 59] width 584 height 88
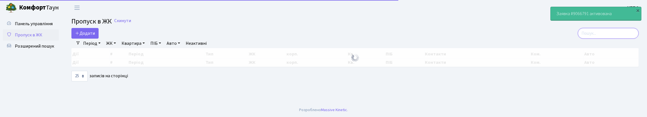
click at [589, 36] on input "search" at bounding box center [608, 33] width 61 height 11
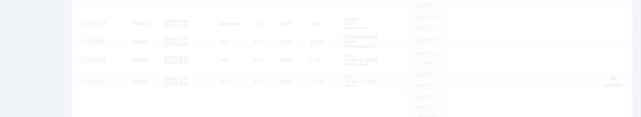
scroll to position [20, 0]
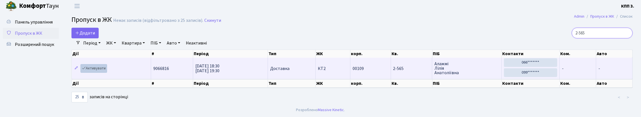
type input "2-565"
click at [102, 64] on link "Активувати" at bounding box center [93, 68] width 27 height 9
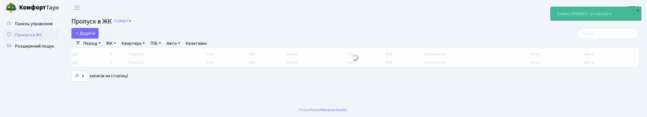
select select "25"
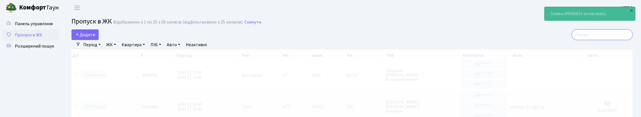
click at [582, 38] on input "search" at bounding box center [602, 34] width 61 height 11
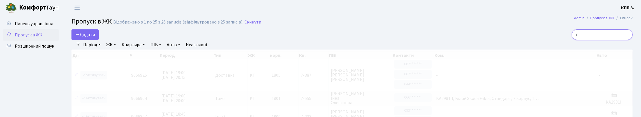
type input "7"
type input "1"
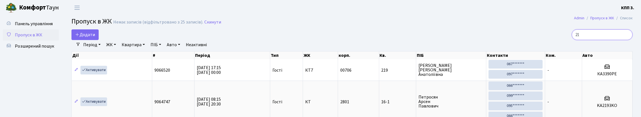
type input "2"
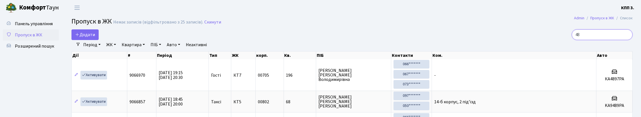
type input "4"
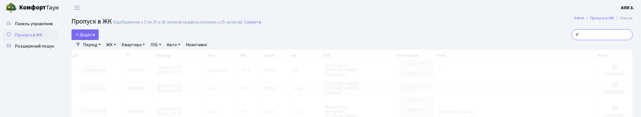
type input "4"
type input "8"
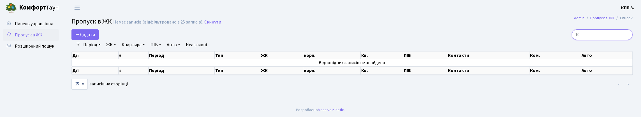
type input "1"
type input "1079"
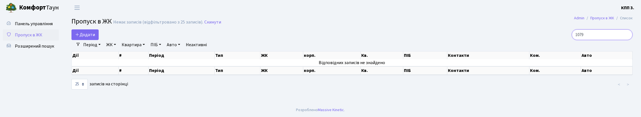
click at [623, 39] on input "1079" at bounding box center [602, 34] width 61 height 11
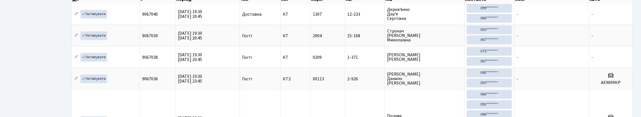
scroll to position [36, 0]
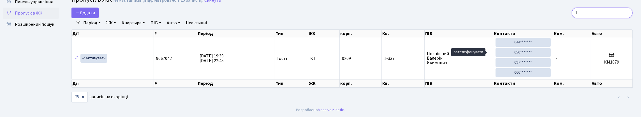
type input "1"
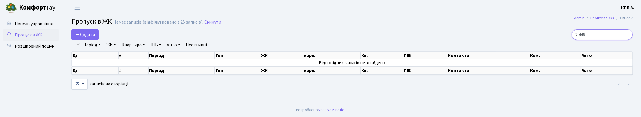
scroll to position [3, 0]
type input "2"
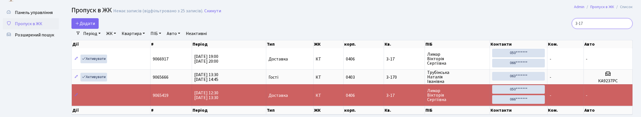
scroll to position [8, 0]
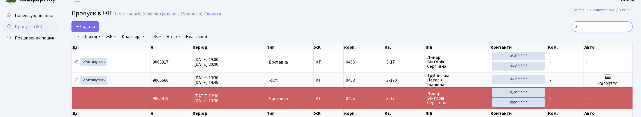
type input "3"
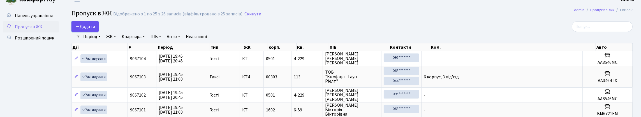
click at [91, 30] on span "Додати" at bounding box center [85, 27] width 20 height 6
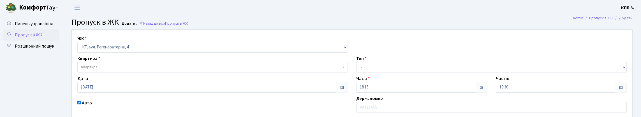
select select "271"
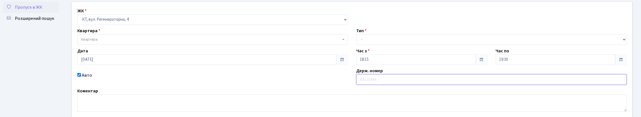
paste input "КА8938КР"
type input "КА8938КР"
click at [209, 45] on div "Квартира Квартира" at bounding box center [212, 35] width 279 height 17
click at [212, 42] on span "Квартира" at bounding box center [211, 40] width 260 height 6
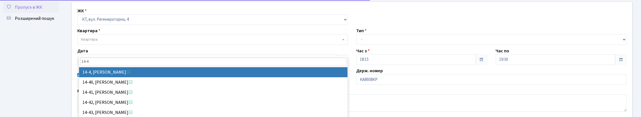
type input "14-4"
select select "7381"
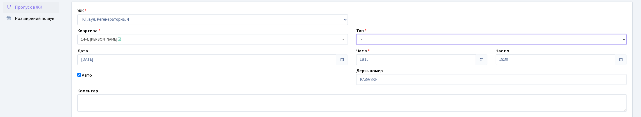
click at [399, 45] on select "- Доставка Таксі Гості Сервіс" at bounding box center [491, 39] width 270 height 11
select select "3"
click at [356, 45] on select "- Доставка Таксі Гості Сервіс" at bounding box center [491, 39] width 270 height 11
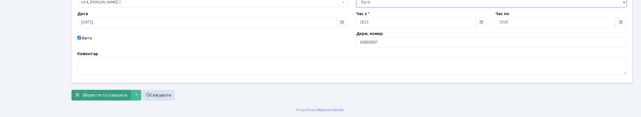
scroll to position [103, 0]
click at [101, 94] on span "Зберегти та створити" at bounding box center [104, 95] width 45 height 6
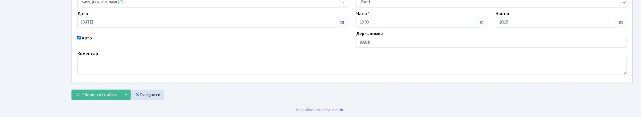
scroll to position [84, 0]
click at [359, 48] on input "8085PI" at bounding box center [491, 42] width 270 height 11
type input "КА8085PI"
click at [96, 90] on button "Зберегти і вийти" at bounding box center [95, 95] width 49 height 11
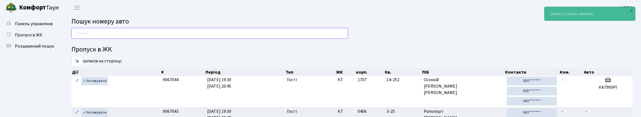
click at [101, 39] on input "text" at bounding box center [209, 33] width 276 height 11
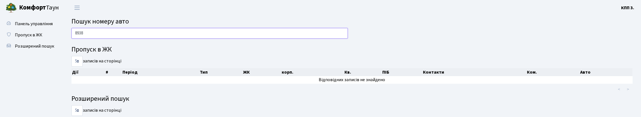
click at [74, 38] on input "8938" at bounding box center [209, 33] width 276 height 11
click at [104, 38] on input "КА8938" at bounding box center [209, 33] width 276 height 11
drag, startPoint x: 75, startPoint y: 36, endPoint x: 144, endPoint y: 40, distance: 69.6
click at [144, 39] on input "КА8938КР" at bounding box center [209, 33] width 276 height 11
click at [134, 39] on input "КА8938КР" at bounding box center [209, 33] width 276 height 11
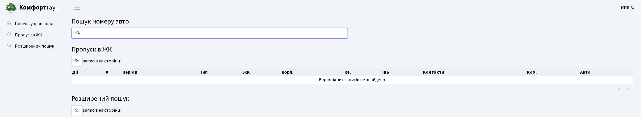
type input "[PERSON_NAME]"
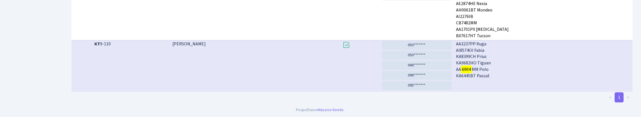
scroll to position [34, 0]
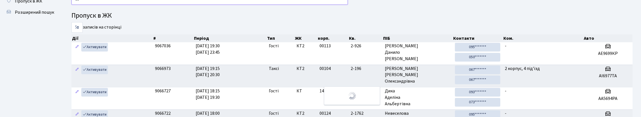
type input "6"
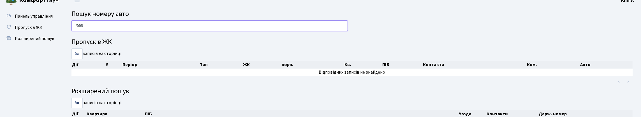
scroll to position [0, 0]
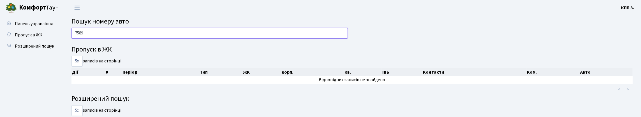
click at [74, 31] on input "7589" at bounding box center [209, 33] width 276 height 11
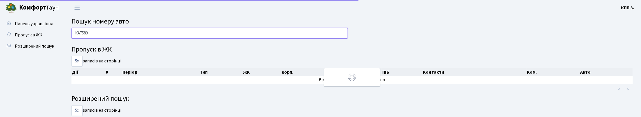
click at [111, 39] on input "КА7589" at bounding box center [209, 33] width 276 height 11
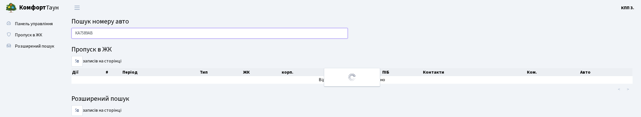
drag, startPoint x: 73, startPoint y: 38, endPoint x: 120, endPoint y: 37, distance: 46.8
click at [124, 37] on input "КА7589АВ" at bounding box center [209, 33] width 276 height 11
click at [132, 35] on input "КА7589АВ" at bounding box center [209, 33] width 276 height 11
type input "КА7589АВ"
type input "7"
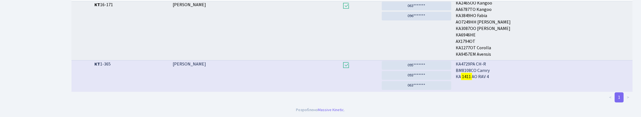
scroll to position [34, 0]
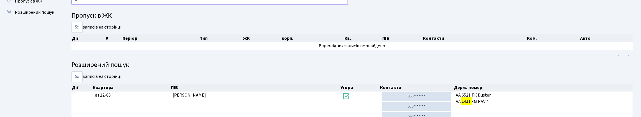
type input "1"
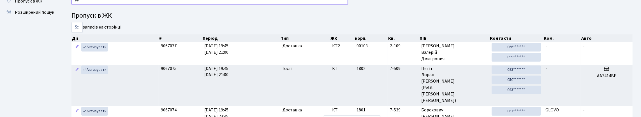
type input "Д"
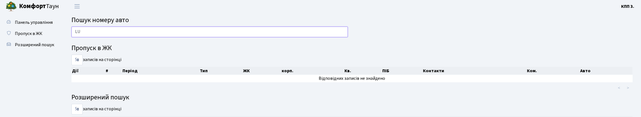
scroll to position [0, 0]
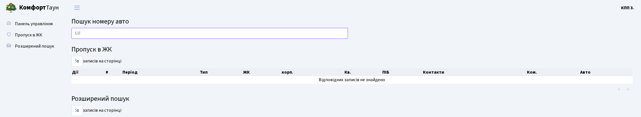
type input "L"
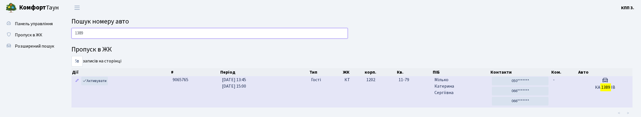
type input "1389"
click at [341, 104] on td "Гості" at bounding box center [325, 91] width 33 height 31
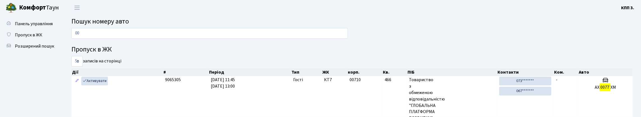
type input "0"
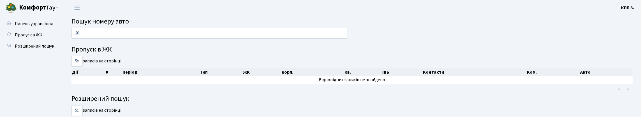
type input "2"
type input "5"
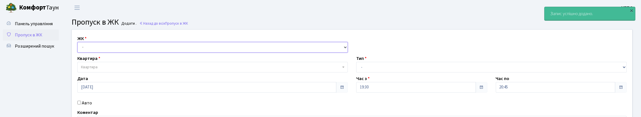
drag, startPoint x: 94, startPoint y: 58, endPoint x: 100, endPoint y: 59, distance: 6.4
click at [94, 53] on select "- КТ, вул. Регенераторна, 4 КТ2, просп. [STREET_ADDRESS] [STREET_ADDRESS] [PERS…" at bounding box center [212, 47] width 270 height 11
select select "271"
click at [79, 48] on select "- КТ, вул. Регенераторна, 4 КТ2, просп. [STREET_ADDRESS] [STREET_ADDRESS] [PERS…" at bounding box center [212, 47] width 270 height 11
select select
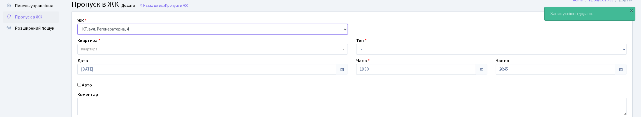
scroll to position [28, 0]
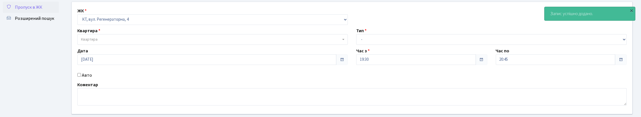
click at [92, 79] on label "Авто" at bounding box center [87, 75] width 10 height 7
click at [81, 77] on input "Авто" at bounding box center [79, 75] width 4 height 4
checkbox input "true"
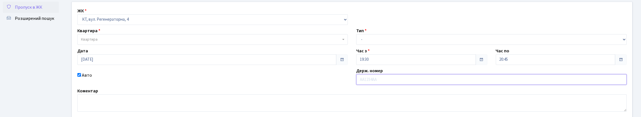
drag, startPoint x: 394, startPoint y: 95, endPoint x: 366, endPoint y: 102, distance: 28.9
click at [364, 85] on input "text" at bounding box center [491, 79] width 270 height 11
paste input "КА7589АВ"
type input "КА7589АВ"
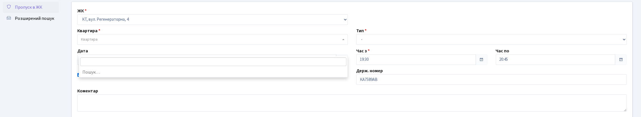
click at [126, 45] on span "Квартира" at bounding box center [212, 39] width 270 height 11
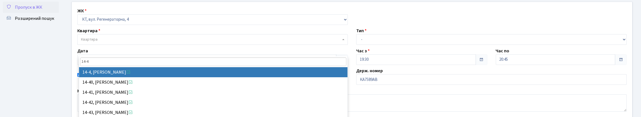
type input "14-4"
select select "7381"
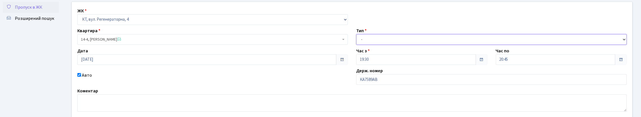
click at [403, 45] on select "- Доставка Таксі Гості Сервіс" at bounding box center [491, 39] width 270 height 11
select select "3"
click at [356, 45] on select "- Доставка Таксі Гості Сервіс" at bounding box center [491, 39] width 270 height 11
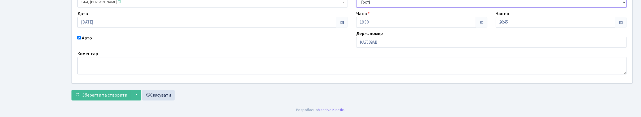
scroll to position [103, 0]
click at [100, 92] on span "Зберегти та створити" at bounding box center [104, 95] width 45 height 6
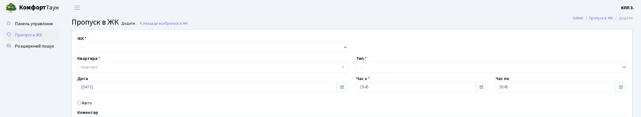
click at [42, 38] on span "Пропуск в ЖК" at bounding box center [28, 35] width 27 height 6
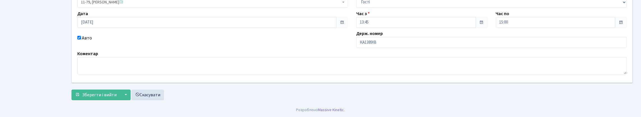
scroll to position [84, 0]
click at [389, 48] on input "КА1389ІВ" at bounding box center [491, 42] width 270 height 11
click at [365, 48] on input "КА1389АА" at bounding box center [491, 42] width 270 height 11
click at [367, 48] on input "КА1389АА" at bounding box center [491, 42] width 270 height 11
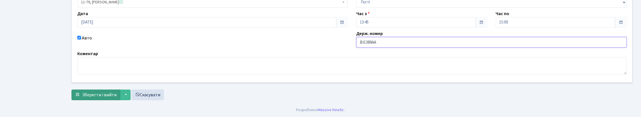
type input "ВІ1389АА"
click at [117, 94] on span "Зберегти і вийти" at bounding box center [99, 95] width 34 height 6
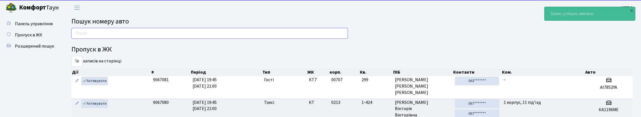
click at [102, 36] on input "text" at bounding box center [209, 33] width 276 height 11
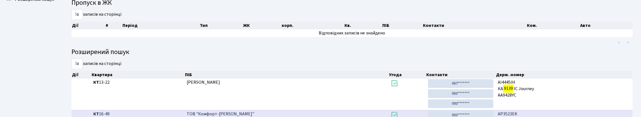
scroll to position [34, 0]
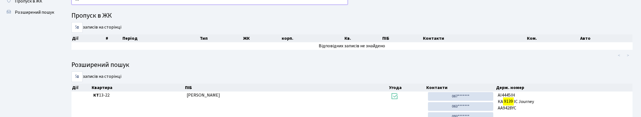
type input "9"
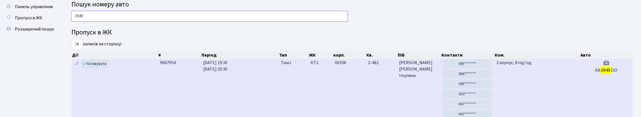
scroll to position [0, 0]
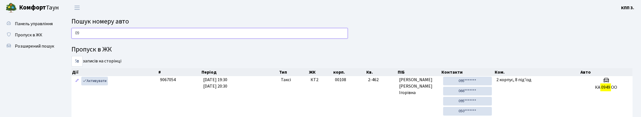
type input "0"
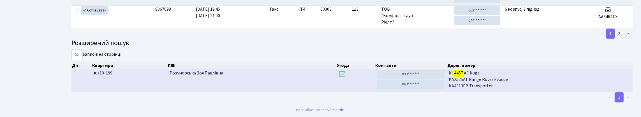
scroll to position [34, 0]
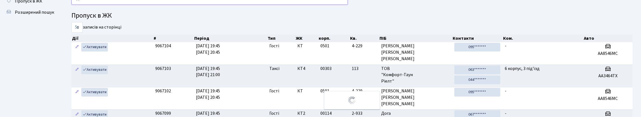
type input "4"
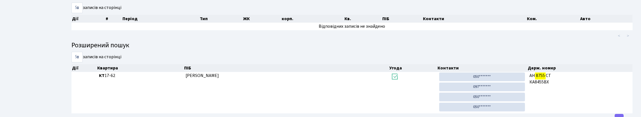
scroll to position [0, 0]
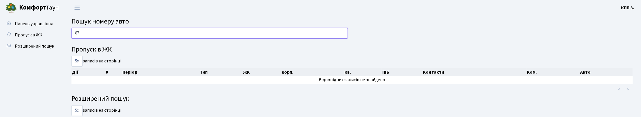
type input "8"
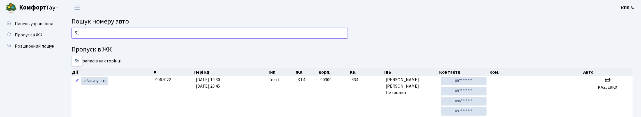
type input "5"
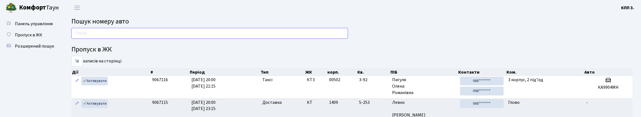
type input "9"
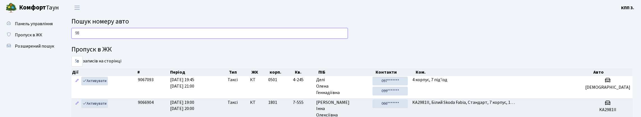
type input "9"
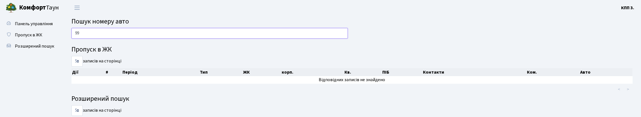
type input "9"
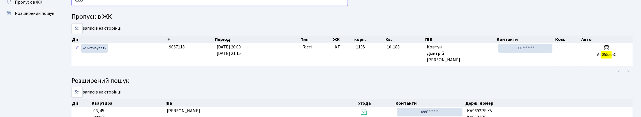
scroll to position [16, 0]
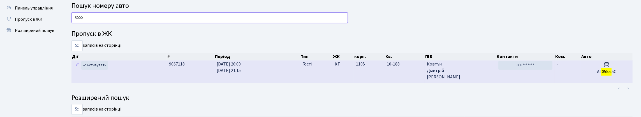
type input "0555"
click at [472, 80] on span "Ковтун Дмитрій Валерійович" at bounding box center [460, 70] width 67 height 19
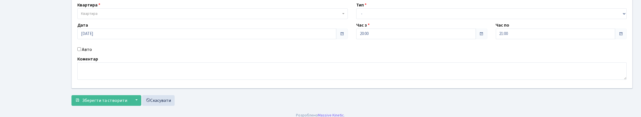
scroll to position [56, 0]
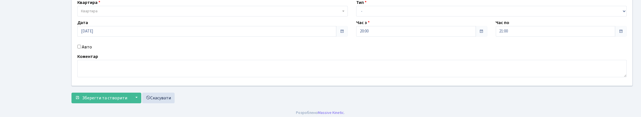
click at [81, 48] on input "Авто" at bounding box center [79, 47] width 4 height 4
checkbox input "true"
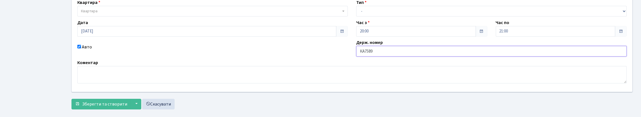
type input "КА7589РМ"
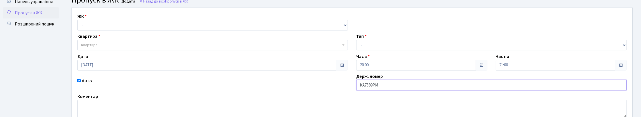
scroll to position [0, 0]
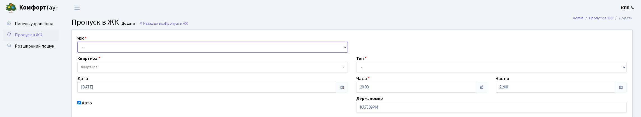
click at [100, 53] on select "- КТ, вул. Регенераторна, 4 КТ2, просп. [STREET_ADDRESS] [STREET_ADDRESS] [PERS…" at bounding box center [212, 47] width 270 height 11
select select "271"
click at [79, 48] on select "- КТ, вул. Регенераторна, 4 КТ2, просп. [STREET_ADDRESS] [STREET_ADDRESS] [PERS…" at bounding box center [212, 47] width 270 height 11
select select
click at [107, 70] on span "Квартира" at bounding box center [211, 67] width 260 height 6
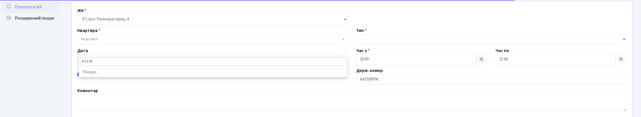
scroll to position [28, 0]
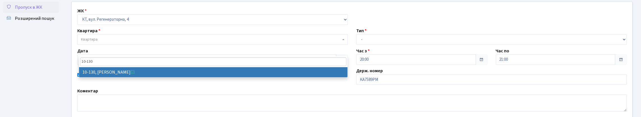
type input "10-130"
select select "6699"
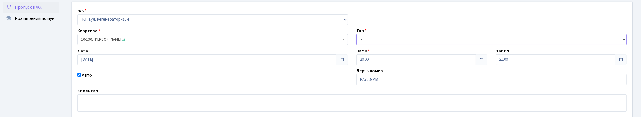
click at [366, 45] on select "- Доставка Таксі Гості Сервіс" at bounding box center [491, 39] width 270 height 11
select select "3"
click at [356, 45] on select "- Доставка Таксі Гості Сервіс" at bounding box center [491, 39] width 270 height 11
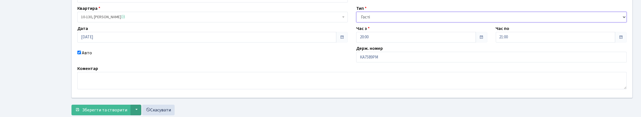
scroll to position [103, 0]
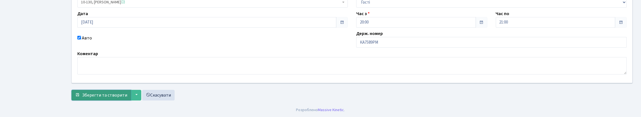
click at [115, 93] on span "Зберегти та створити" at bounding box center [104, 95] width 45 height 6
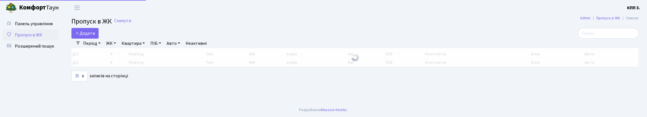
select select "25"
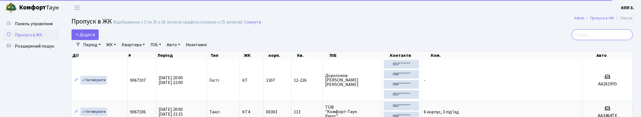
click at [574, 39] on input "search" at bounding box center [602, 34] width 61 height 11
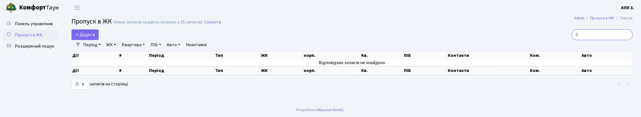
type input "2"
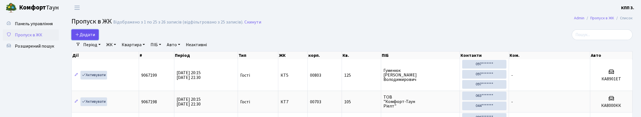
click at [93, 38] on span "Додати" at bounding box center [85, 35] width 20 height 6
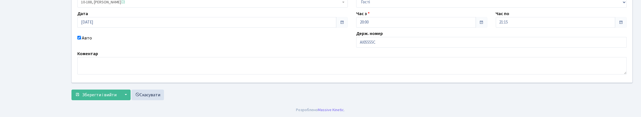
scroll to position [84, 0]
click at [378, 48] on input "АІ05555С" at bounding box center [491, 42] width 270 height 11
click at [389, 48] on input "АІ0555С" at bounding box center [491, 42] width 270 height 11
type input "АІ0555СТ"
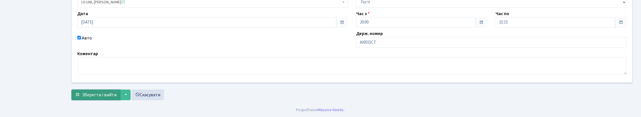
click at [117, 94] on span "Зберегти і вийти" at bounding box center [99, 95] width 34 height 6
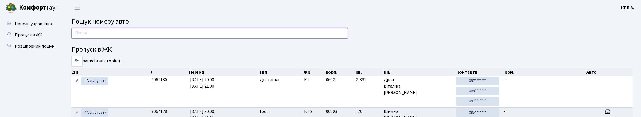
click at [90, 38] on input "text" at bounding box center [209, 33] width 276 height 11
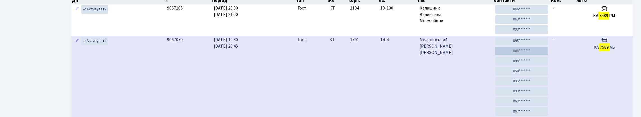
scroll to position [34, 0]
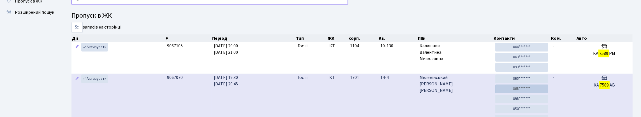
type input "7"
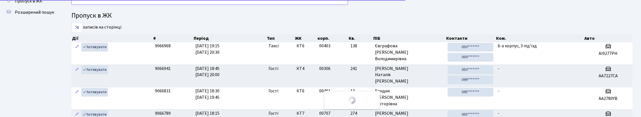
type input "2"
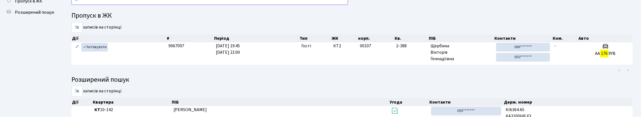
type input "1"
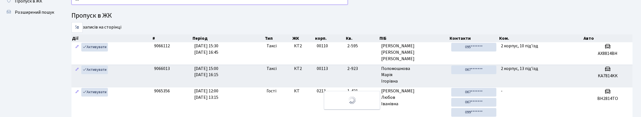
type input "8"
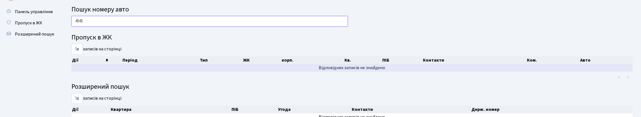
scroll to position [0, 0]
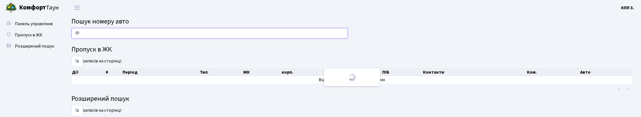
type input "4"
type input "3"
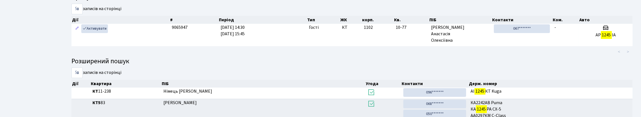
scroll to position [4, 0]
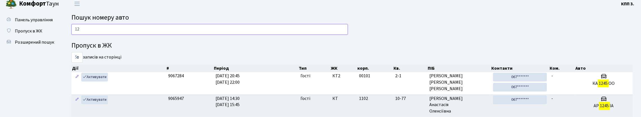
type input "1"
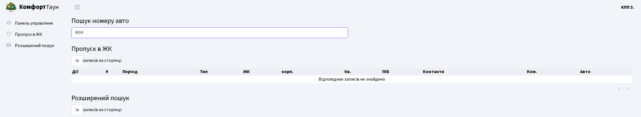
scroll to position [0, 0]
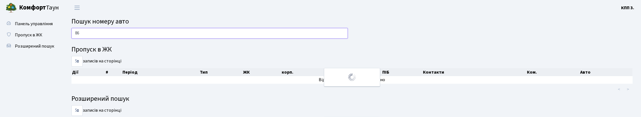
type input "8"
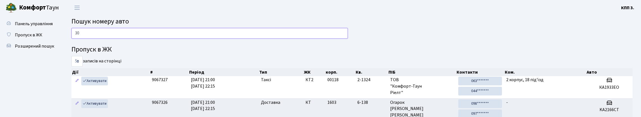
type input "3"
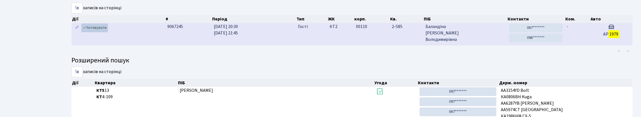
scroll to position [56, 0]
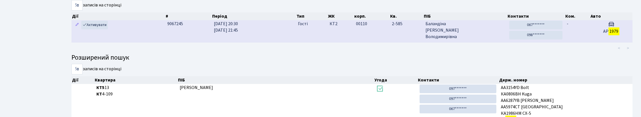
type input "1979"
click at [337, 42] on td "КТ2" at bounding box center [340, 31] width 26 height 22
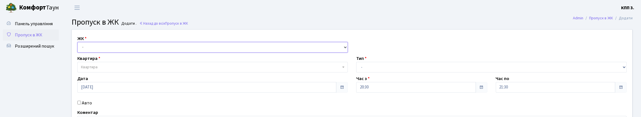
click at [91, 53] on select "- КТ, вул. Регенераторна, 4 КТ2, просп. [STREET_ADDRESS] [STREET_ADDRESS] [PERS…" at bounding box center [212, 47] width 270 height 11
select select "295"
click at [79, 48] on select "- КТ, вул. Регенераторна, 4 КТ2, просп. [STREET_ADDRESS] [STREET_ADDRESS] [PERS…" at bounding box center [212, 47] width 270 height 11
select select
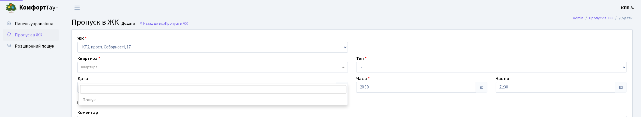
click at [104, 70] on span "Квартира" at bounding box center [211, 67] width 260 height 6
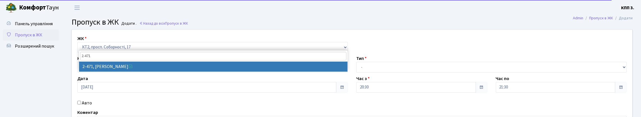
type input "2-471"
select select "15521"
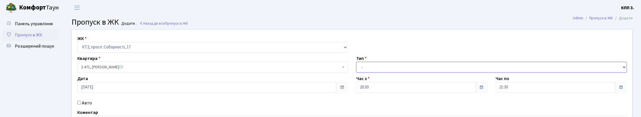
click at [398, 73] on select "- Доставка Таксі Гості Сервіс" at bounding box center [491, 67] width 270 height 11
select select "3"
click at [356, 73] on select "- Доставка Таксі Гості Сервіс" at bounding box center [491, 67] width 270 height 11
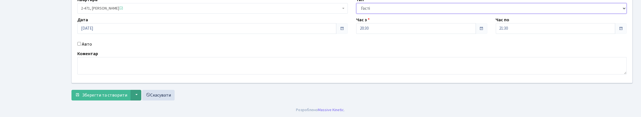
scroll to position [95, 0]
click at [100, 92] on span "Зберегти та створити" at bounding box center [104, 95] width 45 height 6
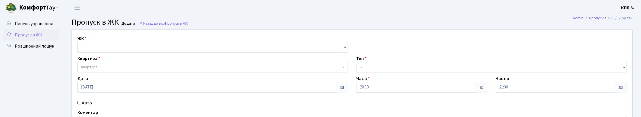
click at [42, 38] on span "Пропуск в ЖК" at bounding box center [28, 35] width 27 height 6
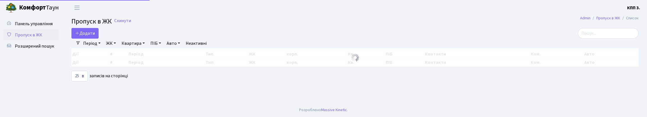
select select "25"
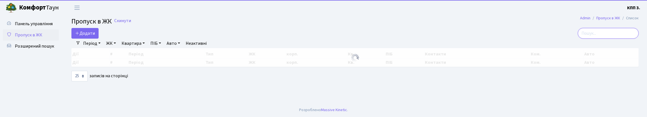
click at [581, 38] on input "search" at bounding box center [608, 33] width 61 height 11
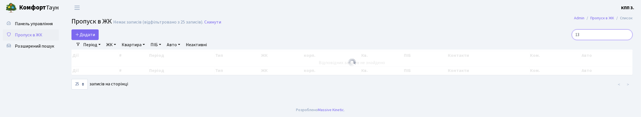
type input "1"
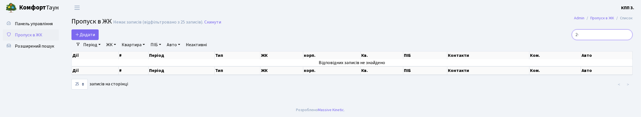
type input "2"
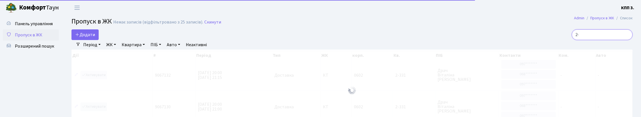
type input "2"
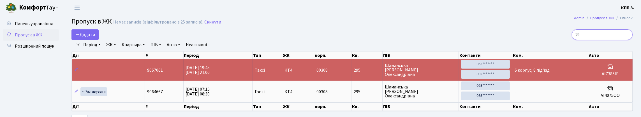
type input "2"
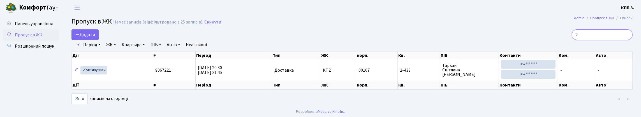
type input "2"
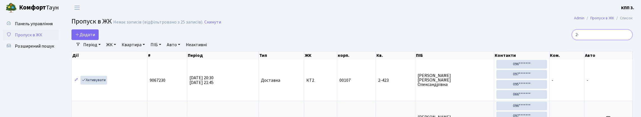
type input "2"
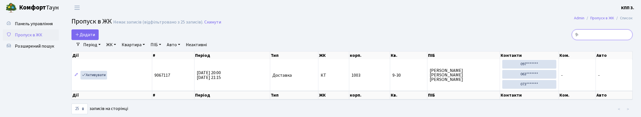
type input "9"
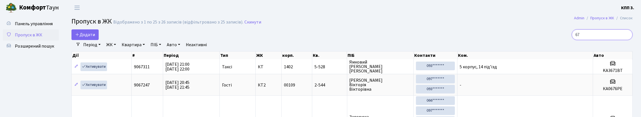
type input "6"
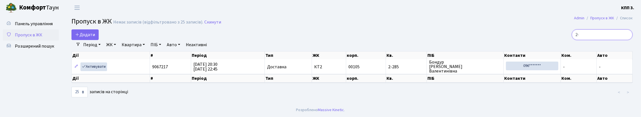
type input "2"
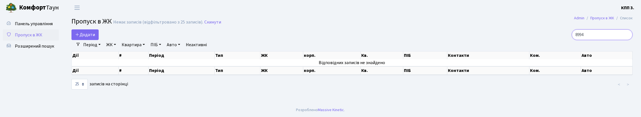
type input "8994"
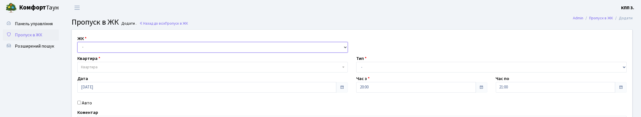
click at [97, 52] on select "- КТ, вул. Регенераторна, 4 КТ2, просп. [STREET_ADDRESS] [STREET_ADDRESS] [PERS…" at bounding box center [212, 47] width 270 height 11
select select "303"
click at [79, 48] on select "- КТ, вул. Регенераторна, 4 КТ2, просп. [STREET_ADDRESS] [STREET_ADDRESS] [PERS…" at bounding box center [212, 47] width 270 height 11
select select
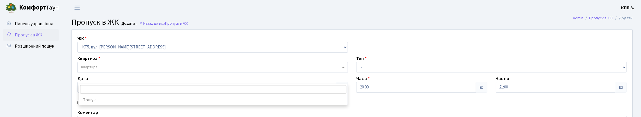
click at [97, 70] on span "Квартира" at bounding box center [89, 67] width 17 height 6
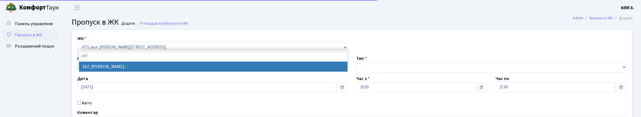
type input "167"
select select "17750"
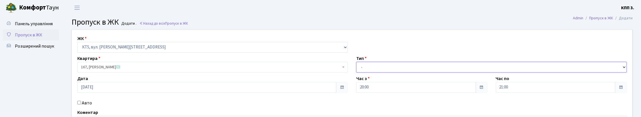
click at [390, 73] on select "- Доставка Таксі Гості Сервіс" at bounding box center [491, 67] width 270 height 11
select select "3"
click at [356, 73] on select "- Доставка Таксі Гості Сервіс" at bounding box center [491, 67] width 270 height 11
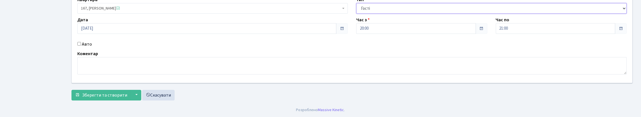
scroll to position [95, 0]
click at [80, 42] on input "Авто" at bounding box center [79, 44] width 4 height 4
checkbox input "true"
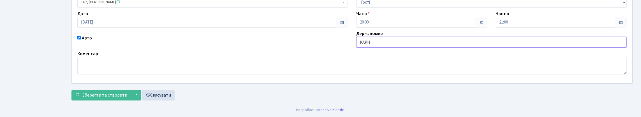
click at [367, 37] on input "КАРН" at bounding box center [491, 42] width 270 height 11
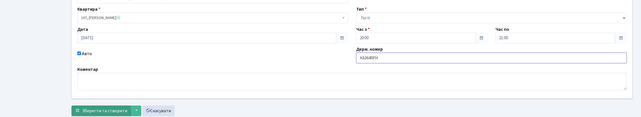
scroll to position [103, 0]
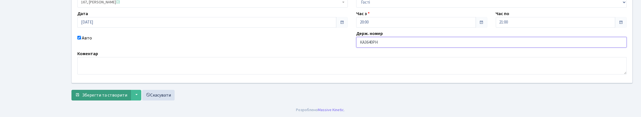
type input "КА3640РН"
click at [124, 93] on span "Зберегти та створити" at bounding box center [104, 95] width 45 height 6
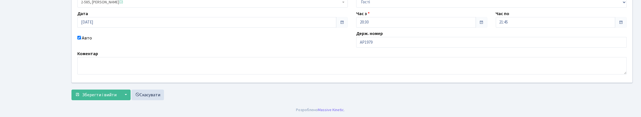
scroll to position [105, 0]
click at [379, 37] on input "AP1979" at bounding box center [491, 42] width 270 height 11
type input "AP1979ЕІ"
click at [99, 92] on span "Зберегти і вийти" at bounding box center [99, 95] width 34 height 6
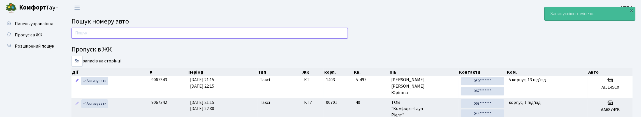
click at [87, 38] on input "text" at bounding box center [209, 33] width 276 height 11
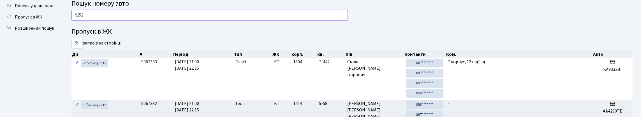
scroll to position [28, 0]
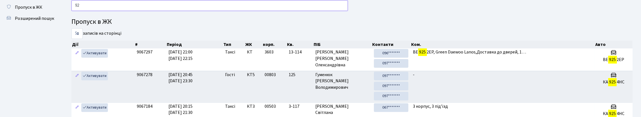
type input "9"
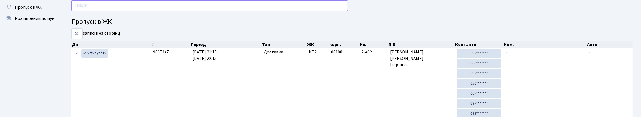
type input "5"
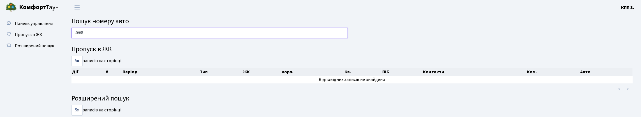
scroll to position [0, 0]
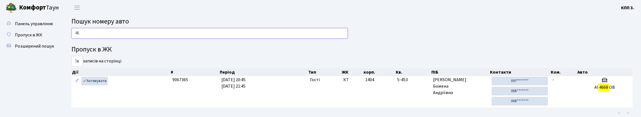
type input "4"
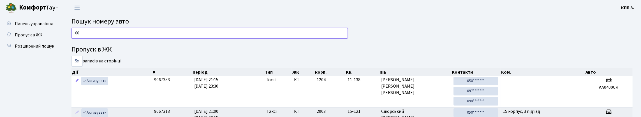
type input "0"
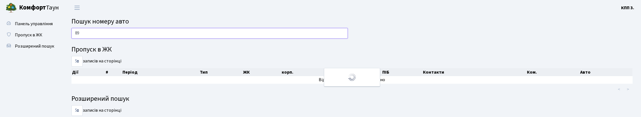
type input "8"
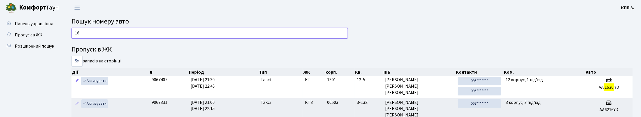
type input "1"
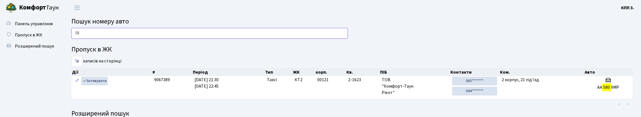
type input "5"
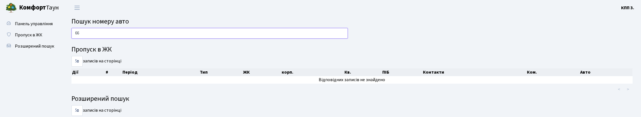
type input "6"
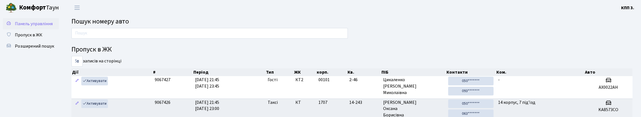
click at [43, 29] on link "Панель управління" at bounding box center [31, 23] width 56 height 11
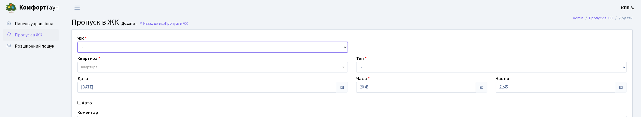
click at [96, 53] on select "- КТ, вул. Регенераторна, 4 КТ2, просп. [STREET_ADDRESS] [STREET_ADDRESS] [PERS…" at bounding box center [212, 47] width 270 height 11
select select "271"
click at [79, 48] on select "- КТ, вул. Регенераторна, 4 КТ2, просп. [STREET_ADDRESS] [STREET_ADDRESS] [PERS…" at bounding box center [212, 47] width 270 height 11
select select
click at [101, 70] on span "Квартира" at bounding box center [211, 67] width 260 height 6
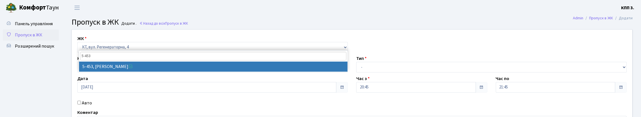
type input "5-453"
select select "2061"
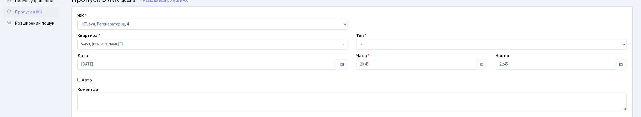
scroll to position [56, 0]
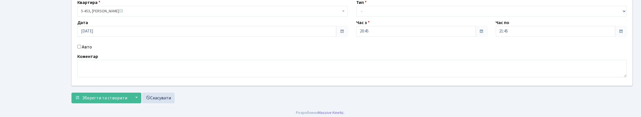
click at [80, 48] on input "Авто" at bounding box center [79, 47] width 4 height 4
checkbox input "true"
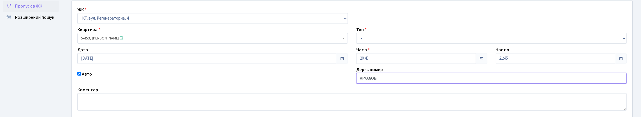
scroll to position [28, 0]
type input "АІ4668ОВ"
click at [385, 45] on select "- Доставка Таксі Гості Сервіс" at bounding box center [491, 39] width 270 height 11
select select "3"
click at [356, 45] on select "- Доставка Таксі Гості Сервіс" at bounding box center [491, 39] width 270 height 11
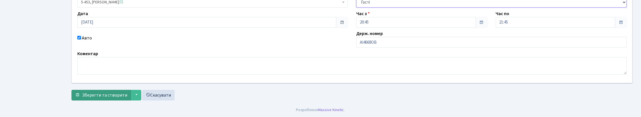
scroll to position [103, 0]
click at [112, 96] on span "Зберегти та створити" at bounding box center [104, 95] width 45 height 6
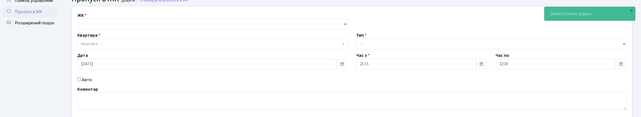
scroll to position [84, 0]
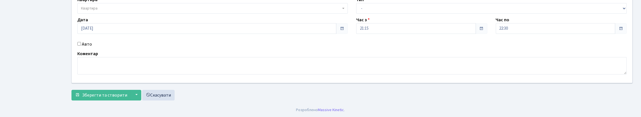
click at [81, 42] on input "Авто" at bounding box center [79, 44] width 4 height 4
checkbox input "true"
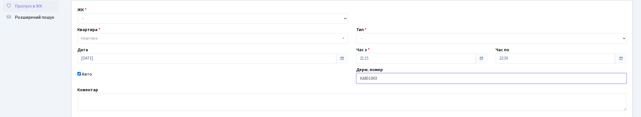
scroll to position [28, 0]
type input "КА8510КХ"
click at [97, 25] on select "- КТ, вул. Регенераторна, 4 КТ2, просп. Соборності, 17 КТ3, вул. Березнева, 16 …" at bounding box center [212, 19] width 270 height 11
select select "271"
click at [79, 20] on select "- КТ, вул. Регенераторна, 4 КТ2, просп. Соборності, 17 КТ3, вул. Березнева, 16 …" at bounding box center [212, 19] width 270 height 11
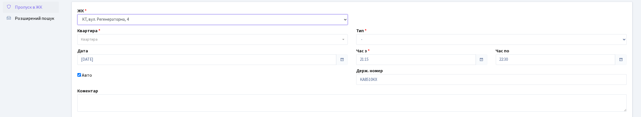
select select
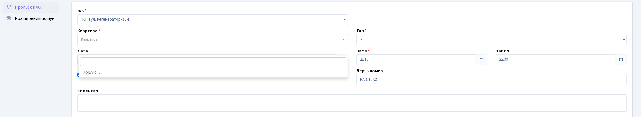
click at [103, 42] on span "Квартира" at bounding box center [211, 40] width 260 height 6
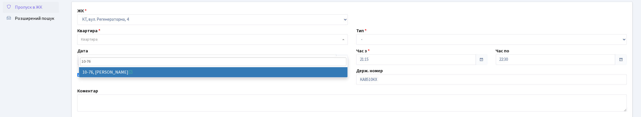
type input "10-76"
select select "6645"
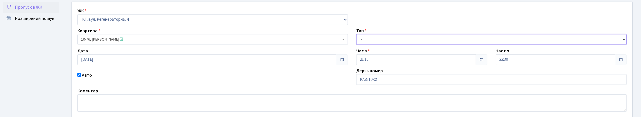
click at [384, 45] on select "- Доставка Таксі Гості Сервіс" at bounding box center [491, 39] width 270 height 11
select select "3"
click at [356, 45] on select "- Доставка Таксі Гості Сервіс" at bounding box center [491, 39] width 270 height 11
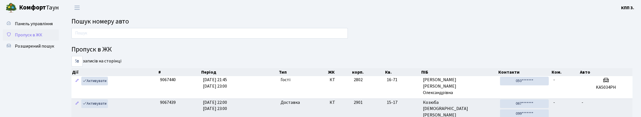
click at [41, 41] on link "Пропуск в ЖК" at bounding box center [31, 34] width 56 height 11
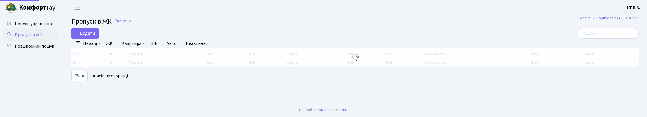
select select "25"
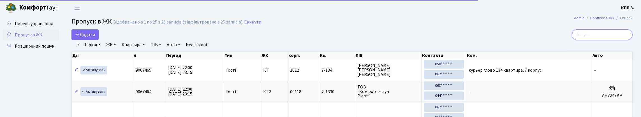
click at [613, 40] on input "search" at bounding box center [602, 34] width 61 height 11
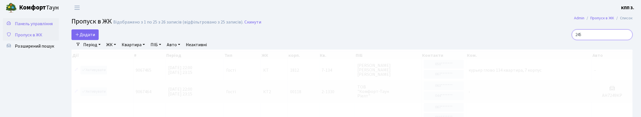
type input "245"
click at [23, 24] on span "Панель управління" at bounding box center [34, 24] width 38 height 6
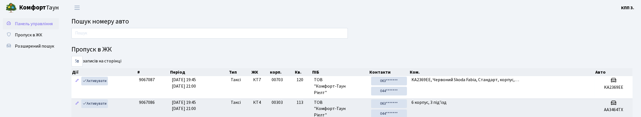
click at [48, 21] on link "Панель управління" at bounding box center [31, 23] width 56 height 11
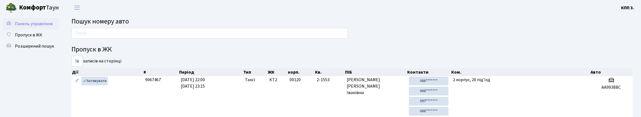
click at [33, 20] on link "Панель управління" at bounding box center [31, 23] width 56 height 11
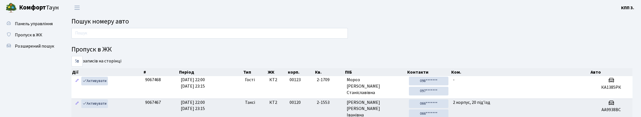
click at [100, 23] on span "Пошук номеру авто" at bounding box center [99, 22] width 57 height 10
click at [53, 29] on link "Панель управління" at bounding box center [31, 23] width 56 height 11
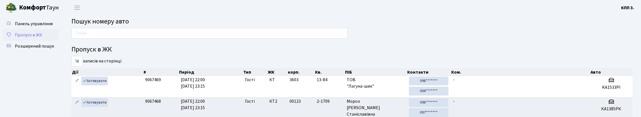
click at [17, 41] on link "Пропуск в ЖК" at bounding box center [31, 34] width 56 height 11
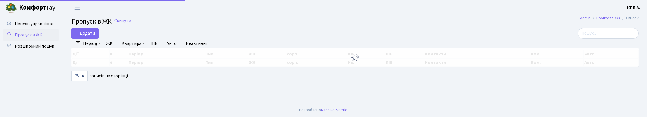
select select "25"
click at [580, 38] on input "search" at bounding box center [608, 33] width 61 height 11
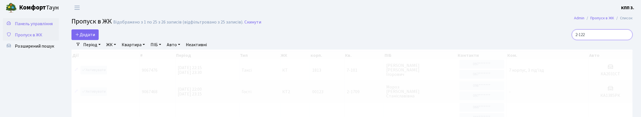
type input "2-122"
click at [22, 22] on span "Панель управління" at bounding box center [34, 24] width 38 height 6
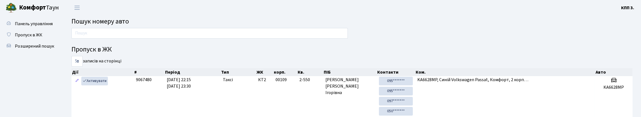
click at [131, 41] on div at bounding box center [209, 34] width 285 height 13
click at [124, 39] on input "text" at bounding box center [209, 33] width 276 height 11
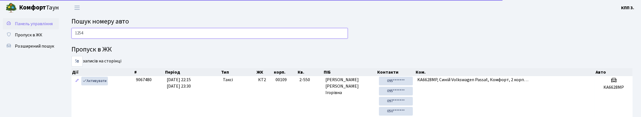
type input "1254"
click at [23, 24] on span "Панель управління" at bounding box center [34, 24] width 38 height 6
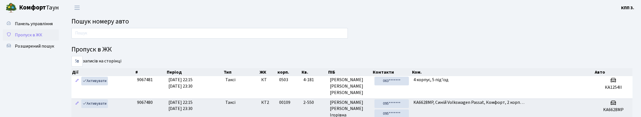
click at [31, 38] on span "Пропуск в ЖК" at bounding box center [28, 35] width 27 height 6
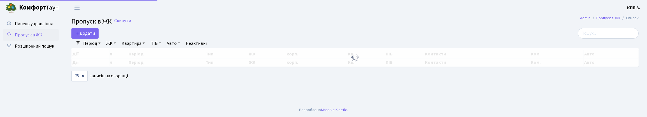
select select "25"
click at [586, 46] on div "Період [DATE] - [DATE] ЖК - КТ, вул. Регенераторна, 4 КТ2, просп. [STREET_ADDRE…" at bounding box center [357, 44] width 554 height 10
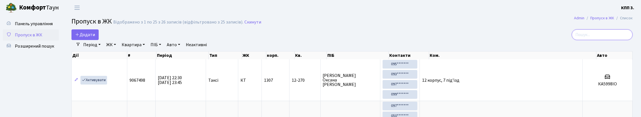
click at [585, 40] on input "search" at bounding box center [602, 34] width 61 height 11
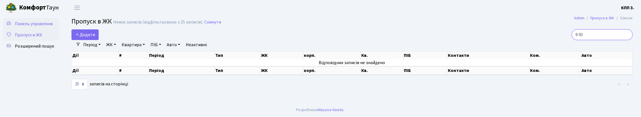
type input "9-93"
click at [17, 29] on link "Панель управління" at bounding box center [31, 23] width 56 height 11
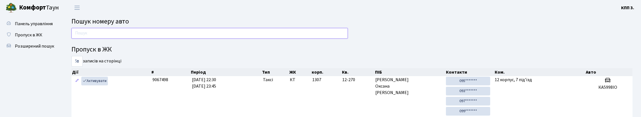
click at [72, 38] on input "text" at bounding box center [209, 33] width 276 height 11
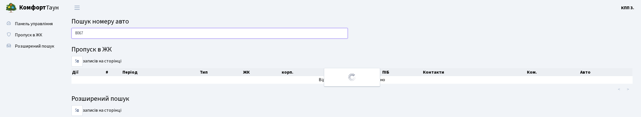
click at [105, 33] on input "8067" at bounding box center [209, 33] width 276 height 11
click at [109, 35] on input "8067" at bounding box center [209, 33] width 276 height 11
type input "4958"
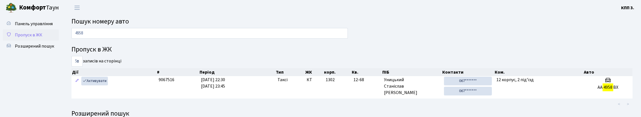
click at [42, 38] on span "Пропуск в ЖК" at bounding box center [28, 35] width 27 height 6
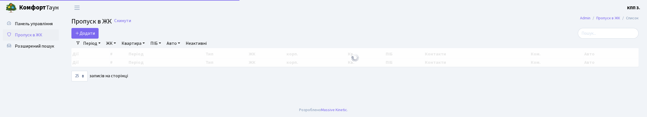
select select "25"
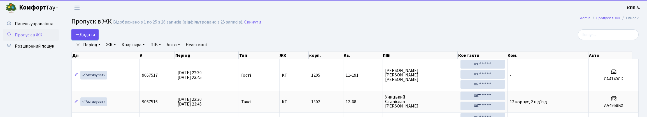
click at [78, 37] on icon at bounding box center [77, 34] width 4 height 4
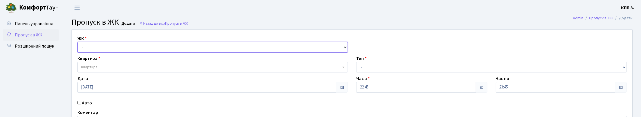
drag, startPoint x: 93, startPoint y: 48, endPoint x: 92, endPoint y: 54, distance: 5.5
click at [93, 48] on select "- КТ, вул. Регенераторна, 4 КТ2, просп. Соборності, 17 КТ3, вул. Березнева, 16 …" at bounding box center [212, 47] width 270 height 11
select select "271"
click at [79, 48] on select "- КТ, вул. Регенераторна, 4 КТ2, просп. Соборності, 17 КТ3, вул. Березнева, 16 …" at bounding box center [212, 47] width 270 height 11
select select
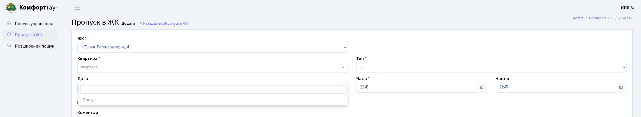
click at [100, 70] on span "Квартира" at bounding box center [211, 67] width 260 height 6
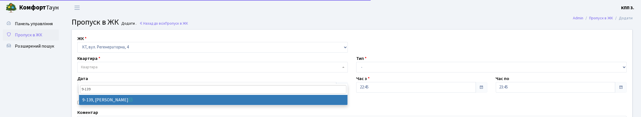
type input "9-139"
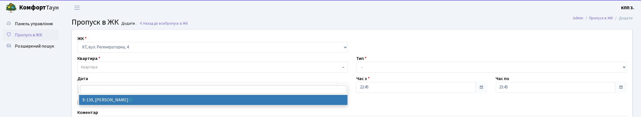
select select "6489"
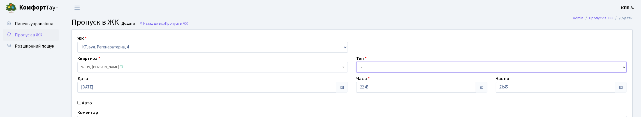
click at [379, 73] on select "- Доставка Таксі Гості Сервіс" at bounding box center [491, 67] width 270 height 11
click at [66, 32] on main "Admin Пропуск в ЖК Додати Пропуск в ЖК Додати . Назад до всіх Пропуск в ЖК ЖК -…" at bounding box center [352, 88] width 578 height 147
click at [37, 29] on link "Панель управління" at bounding box center [31, 23] width 56 height 11
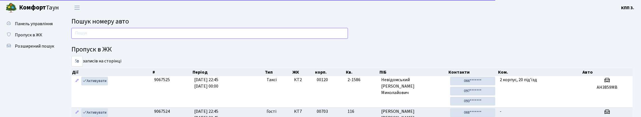
click at [91, 39] on input "text" at bounding box center [209, 33] width 276 height 11
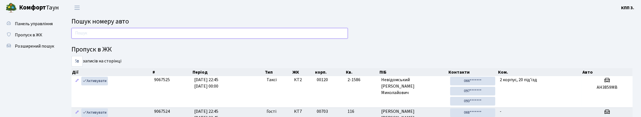
click at [94, 39] on input "text" at bounding box center [209, 33] width 276 height 11
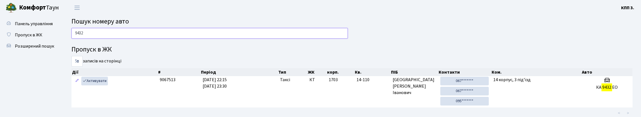
click at [94, 38] on input "9432" at bounding box center [209, 33] width 276 height 11
click at [94, 39] on input "9432" at bounding box center [209, 33] width 276 height 11
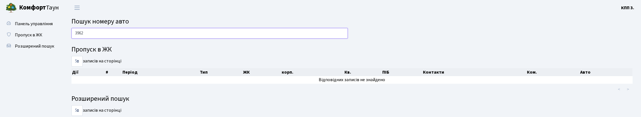
click at [149, 39] on input "3962" at bounding box center [209, 33] width 276 height 11
click at [183, 39] on input "2043" at bounding box center [209, 33] width 276 height 11
click at [117, 39] on input "7043" at bounding box center [209, 33] width 276 height 11
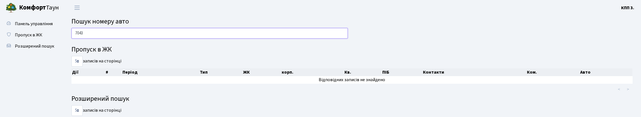
click at [117, 39] on input "7043" at bounding box center [209, 33] width 276 height 11
type input "4826"
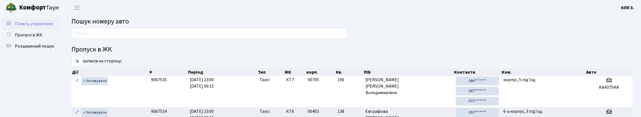
click at [34, 19] on link "Панель управління" at bounding box center [31, 23] width 56 height 11
click at [15, 27] on span "Панель управління" at bounding box center [34, 24] width 38 height 6
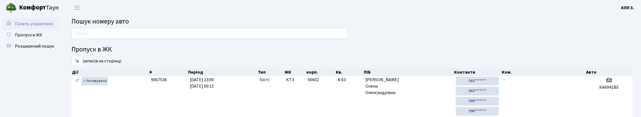
click at [23, 27] on span "Панель управління" at bounding box center [34, 24] width 38 height 6
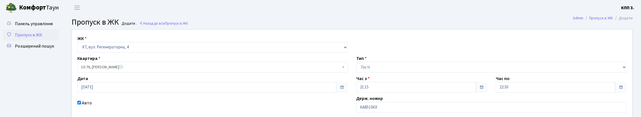
select select "271"
select select "3"
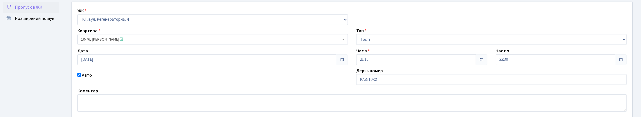
click at [42, 10] on span "Пропуск в ЖК" at bounding box center [28, 7] width 27 height 6
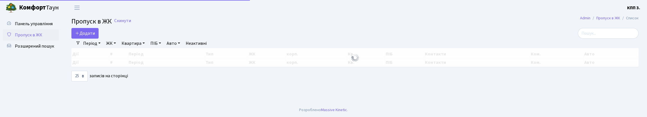
select select "25"
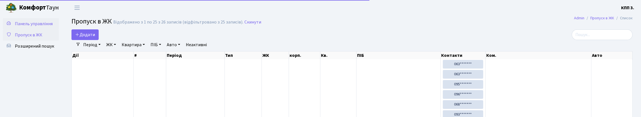
click at [36, 21] on link "Панель управління" at bounding box center [31, 23] width 56 height 11
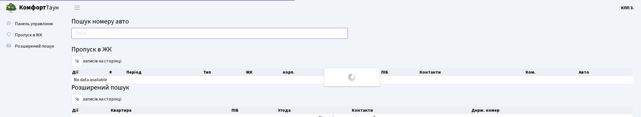
drag, startPoint x: 0, startPoint y: 0, endPoint x: 101, endPoint y: 33, distance: 105.9
click at [101, 33] on input "text" at bounding box center [209, 33] width 276 height 11
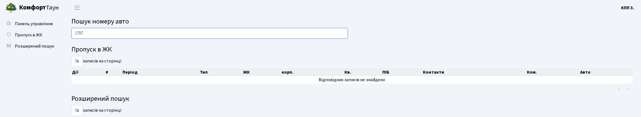
type input "1707"
click at [15, 27] on span "Панель управління" at bounding box center [34, 24] width 38 height 6
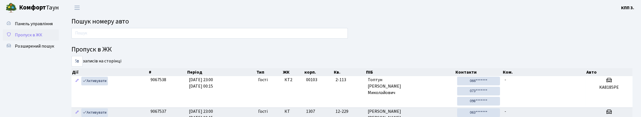
click at [35, 38] on span "Пропуск в ЖК" at bounding box center [28, 35] width 27 height 6
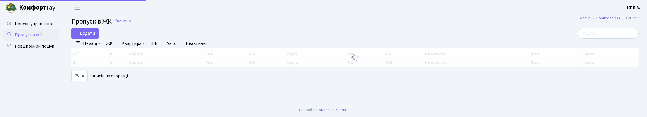
select select "25"
click at [583, 38] on input "search" at bounding box center [608, 33] width 61 height 11
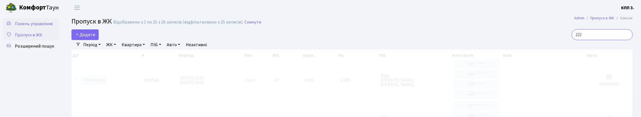
type input "222"
click at [27, 27] on span "Панель управління" at bounding box center [34, 24] width 38 height 6
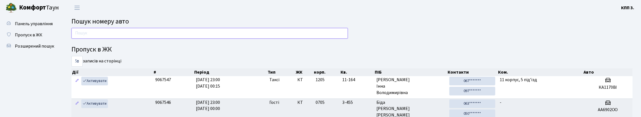
drag, startPoint x: 129, startPoint y: 33, endPoint x: 139, endPoint y: 28, distance: 11.3
click at [129, 33] on input "text" at bounding box center [209, 33] width 276 height 11
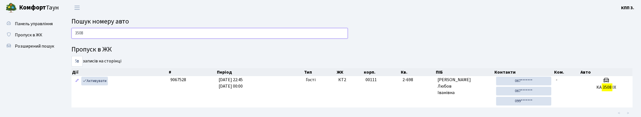
click at [132, 39] on input "3508" at bounding box center [209, 33] width 276 height 11
click at [133, 39] on input "3508" at bounding box center [209, 33] width 276 height 11
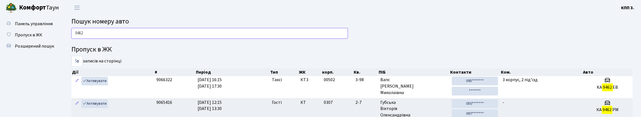
click at [183, 33] on input "9462" at bounding box center [209, 33] width 276 height 11
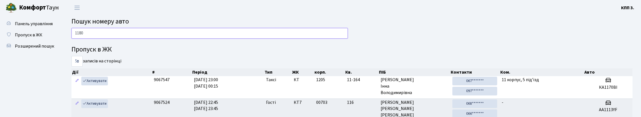
click at [86, 39] on input "1180" at bounding box center [209, 33] width 276 height 11
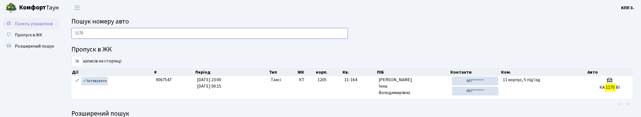
type input "1170"
click at [35, 25] on span "Панель управління" at bounding box center [34, 24] width 38 height 6
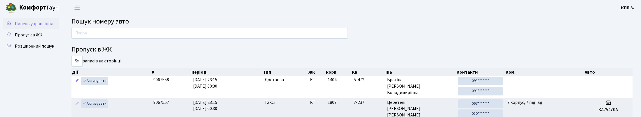
click at [45, 26] on link "Панель управління" at bounding box center [31, 23] width 56 height 11
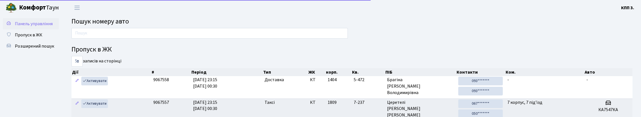
click at [43, 27] on link "Панель управління" at bounding box center [31, 23] width 56 height 11
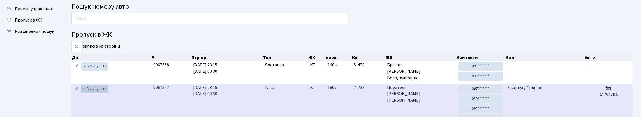
scroll to position [84, 0]
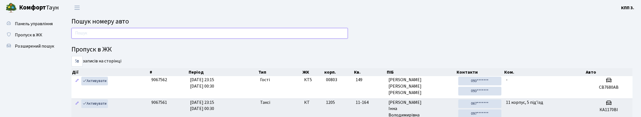
click at [89, 38] on input "text" at bounding box center [209, 33] width 276 height 11
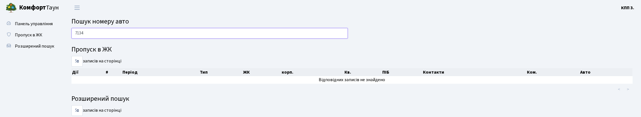
click at [106, 39] on input "7134" at bounding box center [209, 33] width 276 height 11
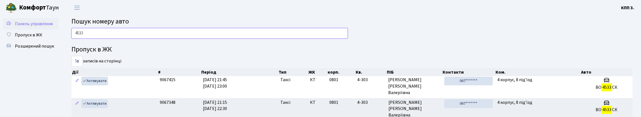
type input "4533"
click at [31, 23] on span "Панель управління" at bounding box center [34, 24] width 38 height 6
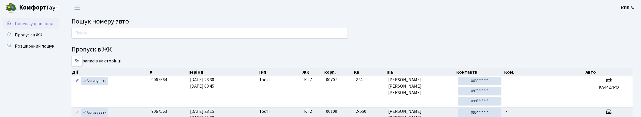
click at [38, 29] on link "Панель управління" at bounding box center [31, 23] width 56 height 11
click at [161, 26] on h2 "Пошук номеру авто" at bounding box center [351, 22] width 561 height 8
drag, startPoint x: 162, startPoint y: 28, endPoint x: 166, endPoint y: 30, distance: 4.6
drag, startPoint x: 166, startPoint y: 30, endPoint x: 171, endPoint y: 32, distance: 5.0
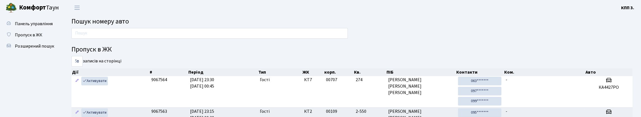
click at [171, 33] on input "text" at bounding box center [209, 33] width 276 height 11
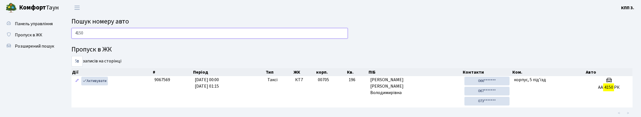
click at [194, 39] on input "4150" at bounding box center [209, 33] width 276 height 11
type input "4150"
